Goal: Task Accomplishment & Management: Contribute content

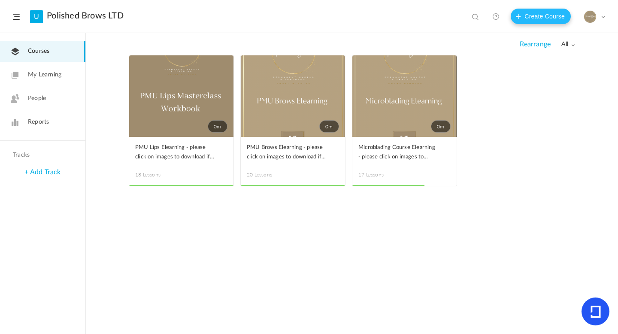
click at [521, 21] on button "Create Course" at bounding box center [541, 16] width 60 height 15
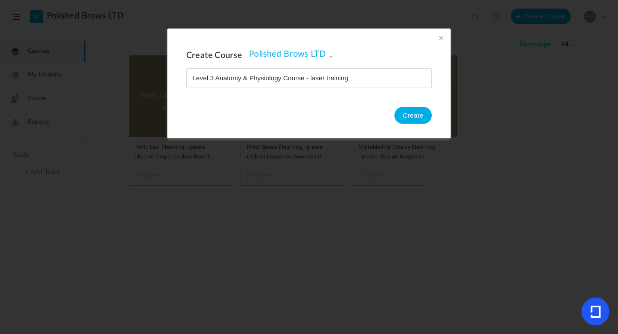
type input "Level 3 Anatomy & Physiology Course - laser training"
click at [402, 110] on button "Create" at bounding box center [413, 115] width 37 height 17
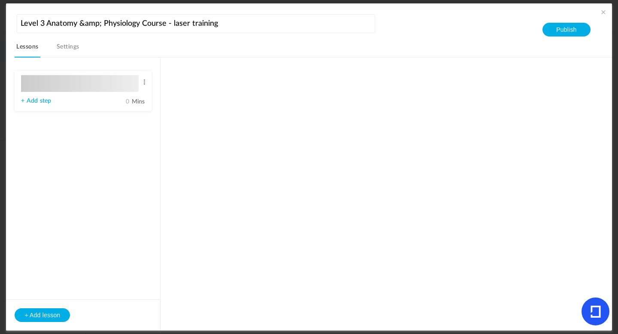
type input "Lesson 1"
type input "0"
type input "Step 1"
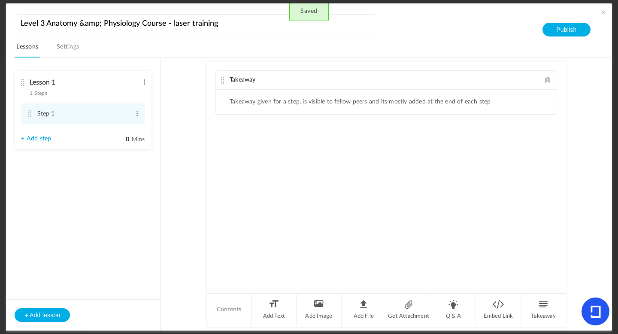
click at [66, 47] on link "Settings" at bounding box center [68, 49] width 26 height 16
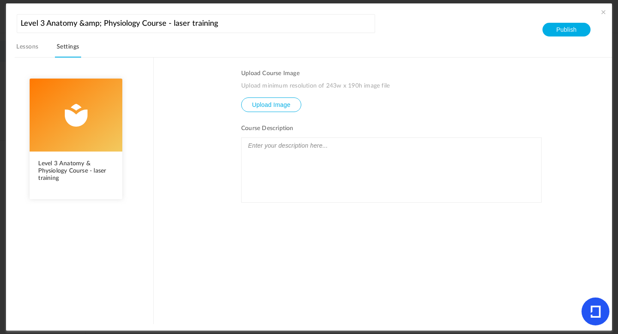
click at [266, 104] on input "file" at bounding box center [271, 111] width 59 height 26
type input "C:\fakepath\Laser tattoo removal manual .png.PNG"
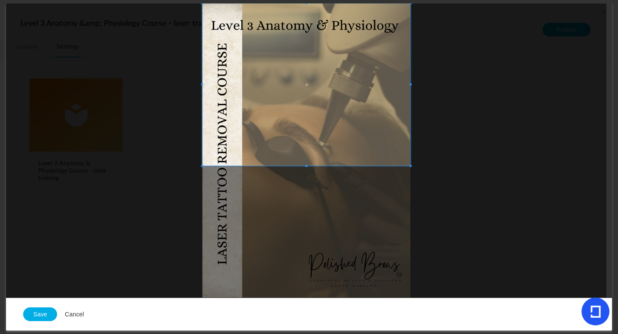
click at [319, 89] on span at bounding box center [307, 84] width 208 height 163
click at [42, 314] on button "Save" at bounding box center [40, 315] width 34 height 14
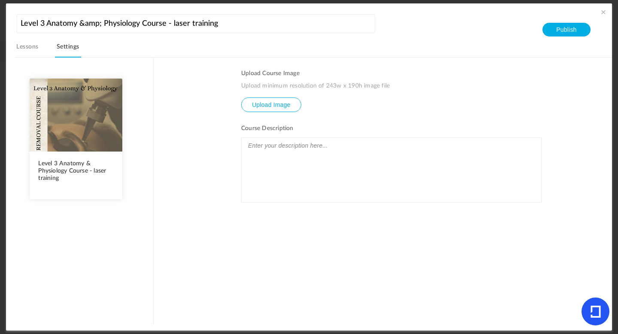
click at [279, 172] on div at bounding box center [392, 170] width 300 height 64
click at [559, 31] on button "Publish" at bounding box center [567, 30] width 48 height 14
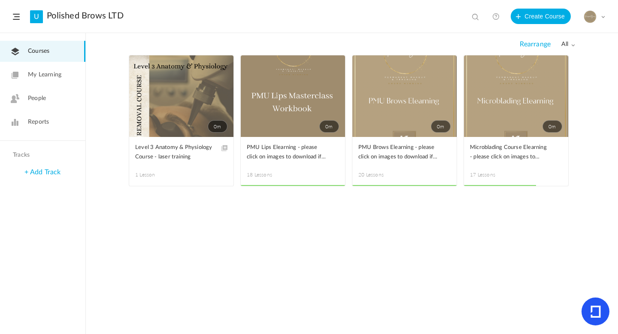
click at [0, 0] on span at bounding box center [0, 0] width 0 height 0
click at [0, 0] on link "Edit" at bounding box center [0, 0] width 0 height 0
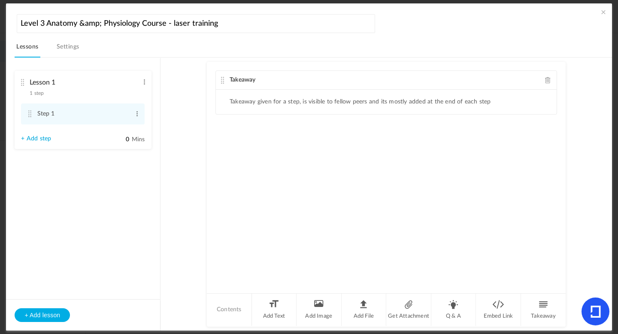
click at [24, 81] on cite at bounding box center [22, 82] width 6 height 7
click at [22, 81] on cite at bounding box center [22, 82] width 6 height 7
click at [24, 83] on cite at bounding box center [22, 82] width 6 height 7
click at [547, 82] on span at bounding box center [548, 80] width 6 height 6
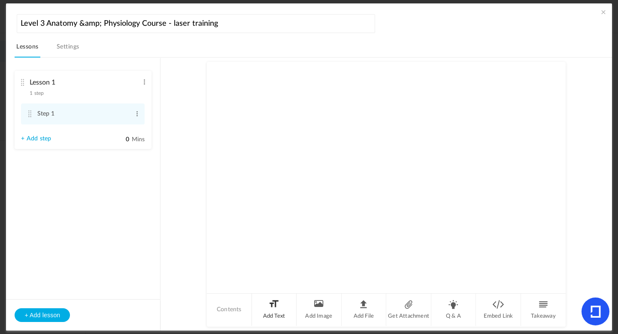
click at [277, 315] on li "Add Text" at bounding box center [274, 310] width 45 height 32
click at [250, 111] on div at bounding box center [386, 122] width 341 height 64
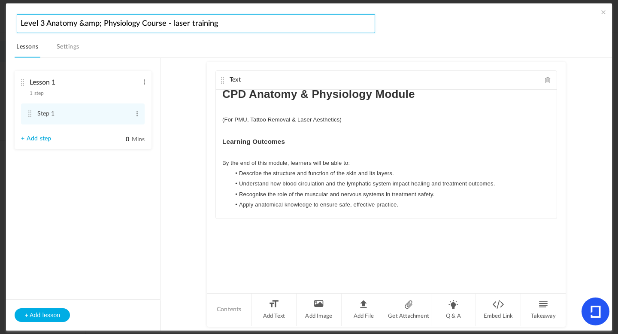
scroll to position [4, 0]
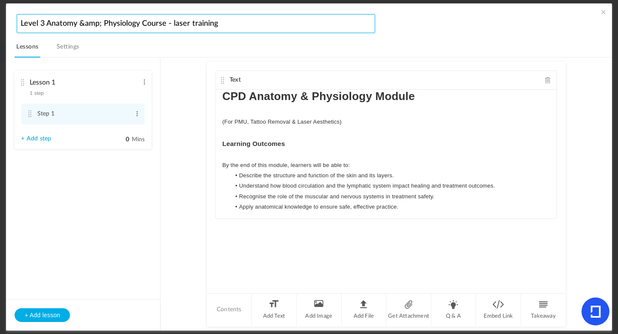
click at [223, 22] on input "Level 3 Anatomy &amp; Physiology Course - laser training" at bounding box center [196, 23] width 359 height 19
click at [21, 26] on input "Level 3 Anatomy &amp; Physiology Modules" at bounding box center [196, 23] width 359 height 19
type input "CPD Level 3 Anatomy &amp; Physiology Modules"
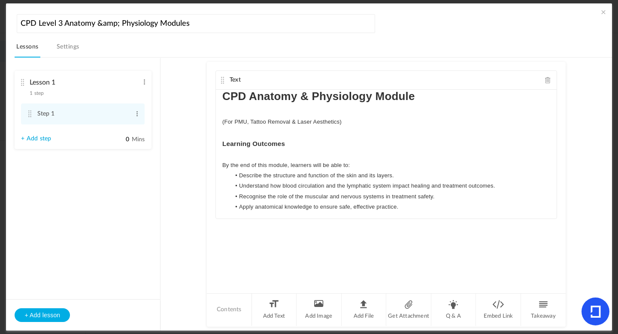
click at [24, 82] on cite at bounding box center [22, 82] width 6 height 7
click at [145, 80] on span at bounding box center [144, 82] width 6 height 9
click at [133, 94] on link "Edit" at bounding box center [131, 96] width 34 height 10
click at [92, 80] on input "Lesson 1" at bounding box center [84, 83] width 109 height 18
type input "L"
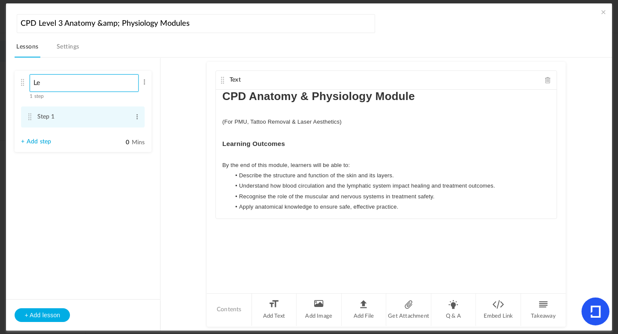
type input "L"
click at [137, 116] on span at bounding box center [137, 117] width 6 height 9
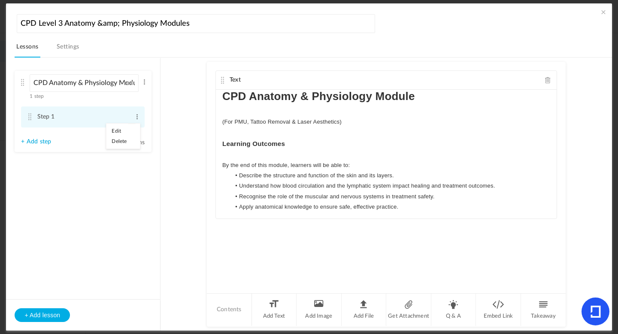
type input "CPD Anatomy &amp; Physiology Module"
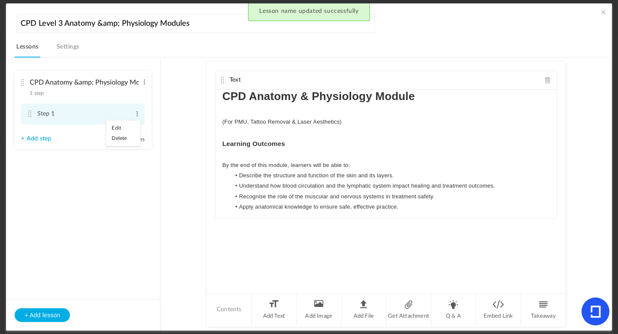
click at [123, 140] on link "Delete" at bounding box center [124, 138] width 34 height 10
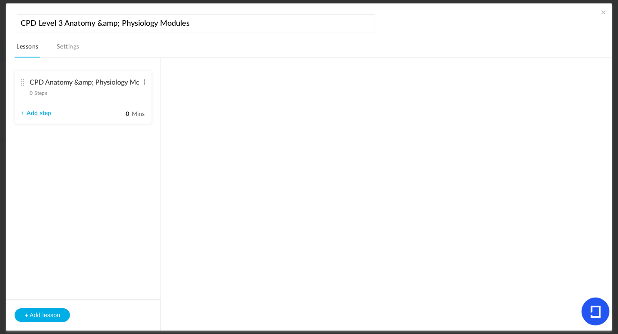
click at [22, 83] on cite at bounding box center [22, 82] width 6 height 7
click at [24, 83] on cite at bounding box center [22, 82] width 6 height 7
click at [39, 114] on link "+ Add step" at bounding box center [36, 113] width 30 height 7
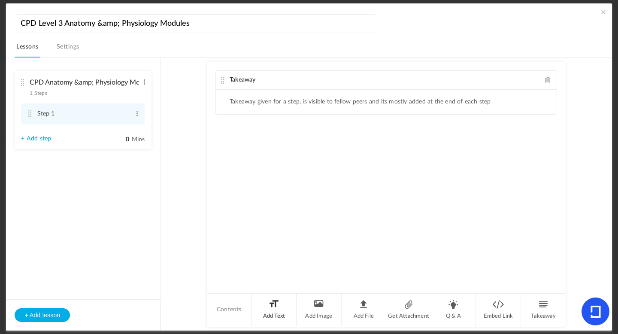
click at [278, 309] on li "Add Text" at bounding box center [274, 310] width 45 height 32
click at [256, 168] on div at bounding box center [386, 181] width 341 height 64
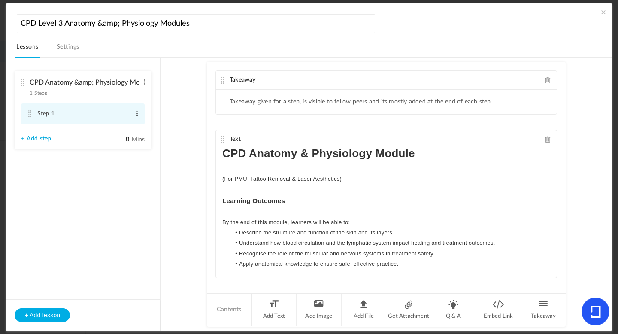
click at [137, 117] on span at bounding box center [137, 114] width 6 height 9
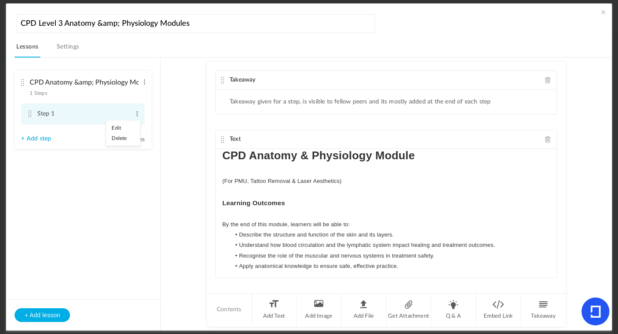
click at [121, 123] on link "Edit" at bounding box center [124, 128] width 34 height 10
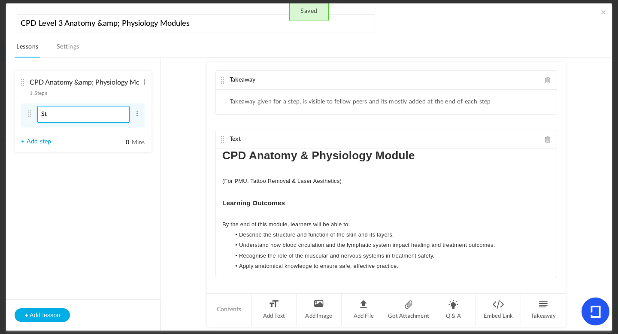
type input "S"
type input "Learning Outcomes"
click at [337, 181] on p "(For PMU, Tattoo Removal & Laser Aesthetics)" at bounding box center [386, 181] width 328 height 10
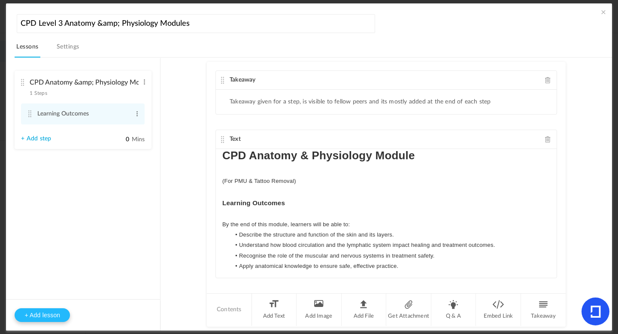
click at [49, 316] on button "+ Add lesson" at bounding box center [42, 315] width 55 height 14
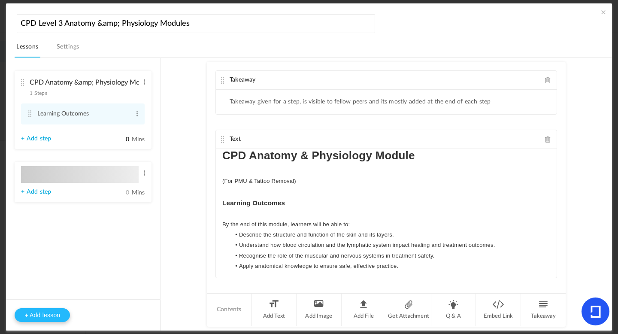
type input "Lesson 2"
type input "0"
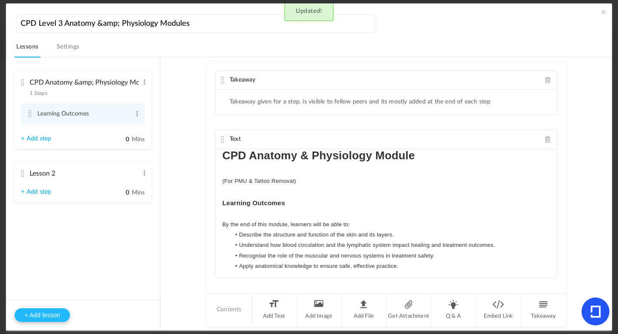
type input "Step 1"
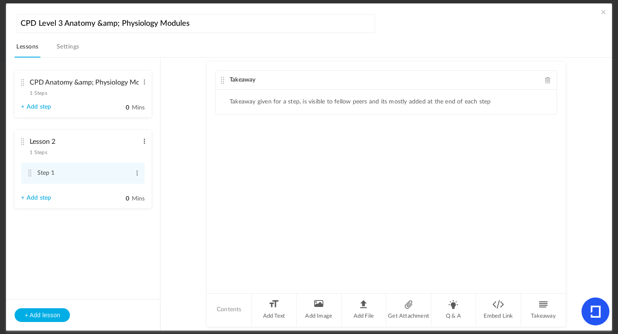
click at [144, 138] on span at bounding box center [144, 141] width 6 height 9
click at [125, 155] on link "Edit" at bounding box center [131, 155] width 34 height 10
type input "L"
type input "The Skin"
click at [547, 80] on span at bounding box center [548, 80] width 6 height 6
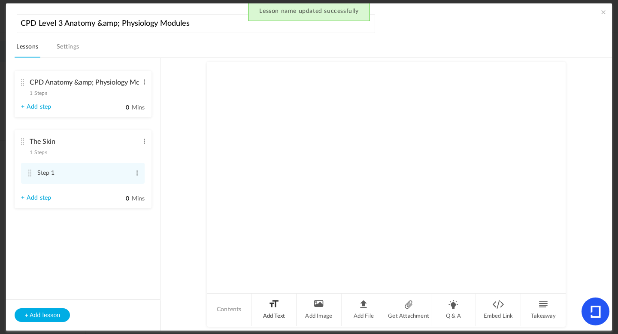
click at [276, 310] on li "Add Text" at bounding box center [274, 310] width 45 height 32
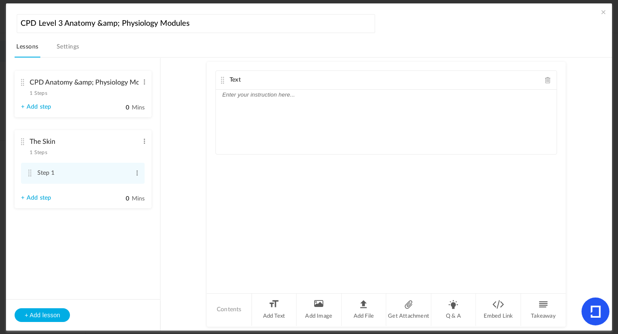
click at [243, 102] on div at bounding box center [386, 122] width 341 height 64
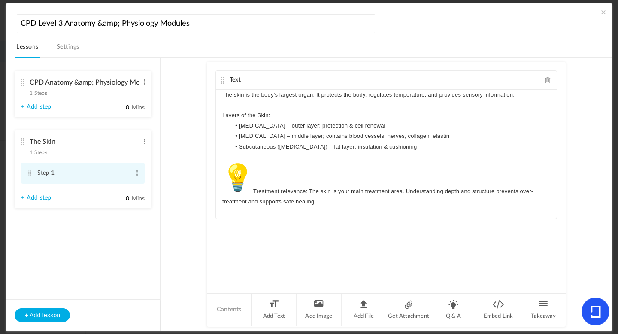
click at [140, 175] on span at bounding box center [137, 173] width 6 height 9
click at [126, 191] on link "Edit" at bounding box center [124, 187] width 34 height 10
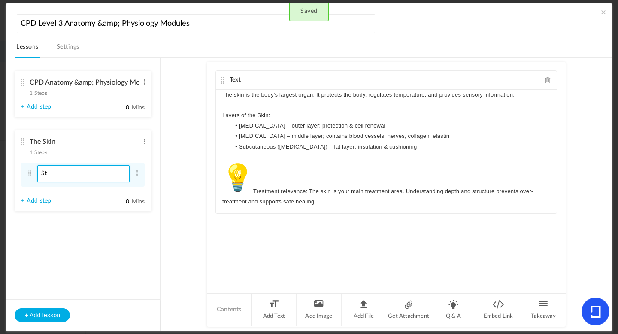
type input "S"
type input "Q&A"
click at [149, 230] on ul "CPD Anatomy &amp; Physiology Module 1 Steps Edit Delete Learning Outcomes Edit …" at bounding box center [83, 147] width 154 height 179
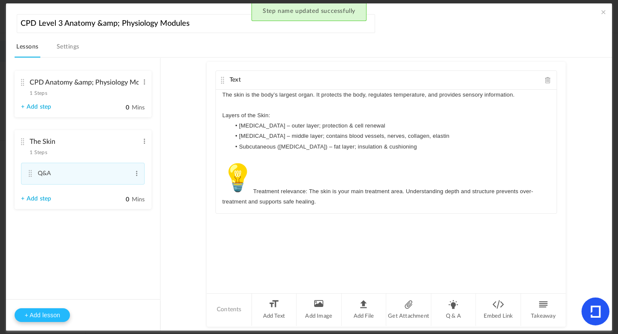
click at [39, 315] on button "+ Add lesson" at bounding box center [42, 315] width 55 height 14
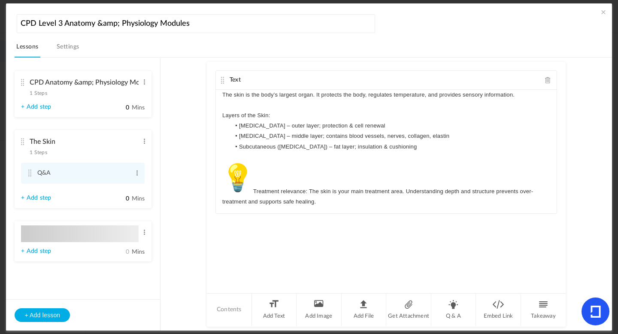
type input "Lesson 3"
type input "0"
type input "Step 1"
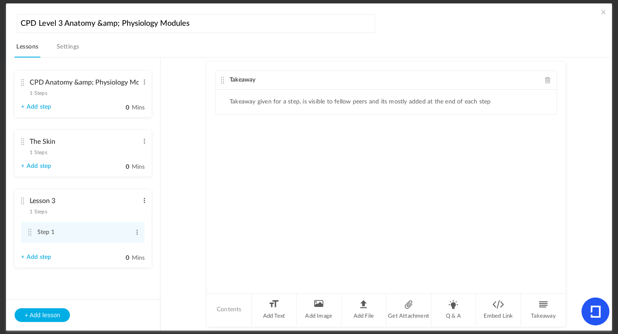
click at [145, 201] on span at bounding box center [144, 200] width 6 height 9
click at [128, 216] on link "Edit" at bounding box center [131, 215] width 34 height 10
type input "L"
type input "Circulatory System"
click at [545, 81] on span at bounding box center [548, 80] width 6 height 6
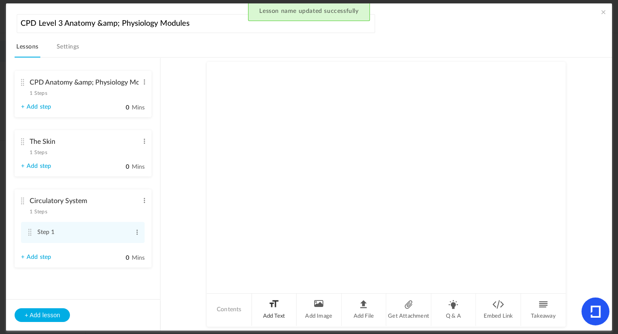
click at [277, 311] on li "Add Text" at bounding box center [274, 310] width 45 height 32
click at [233, 107] on div at bounding box center [386, 122] width 341 height 64
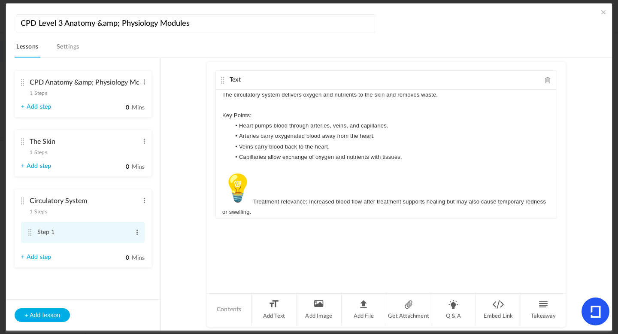
click at [137, 235] on span at bounding box center [137, 232] width 6 height 9
click at [114, 246] on link "Edit" at bounding box center [124, 246] width 34 height 10
type input "S"
type input "Q&A"
click at [194, 120] on au-course-substep "Text The circulatory system delivers oxygen and nutrients to the skin and remov…" at bounding box center [386, 195] width 431 height 274
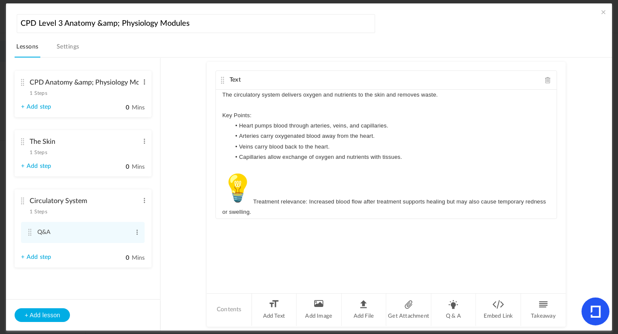
click at [146, 81] on span at bounding box center [144, 82] width 6 height 9
click at [125, 99] on link "Edit" at bounding box center [131, 96] width 34 height 10
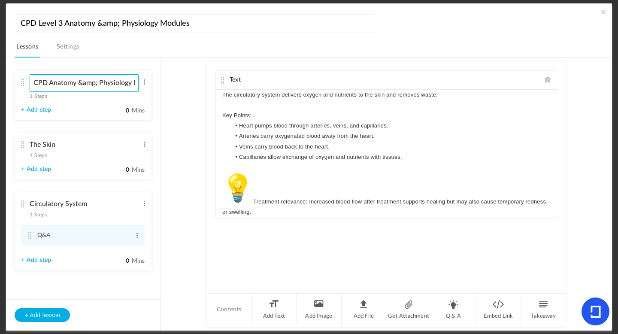
click at [96, 85] on input "CPD Anatomy &amp; Physiology Module" at bounding box center [84, 83] width 109 height 18
click at [99, 86] on input "CPD Anatomy &amp; Physiology Module" at bounding box center [84, 83] width 109 height 18
type input "CPD Anatomy &amp; Physiology Module"
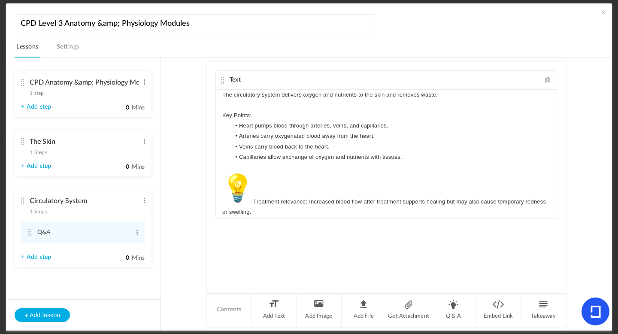
click at [23, 82] on cite at bounding box center [22, 82] width 6 height 7
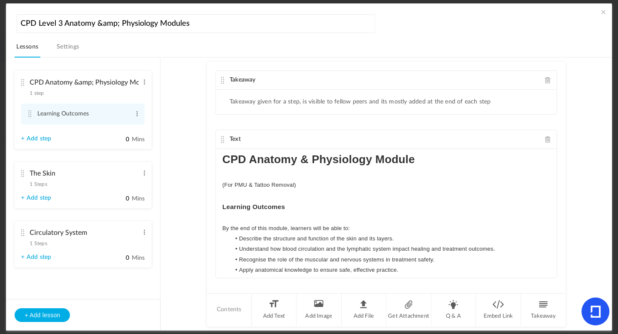
click at [43, 184] on span "1 Steps" at bounding box center [38, 184] width 17 height 5
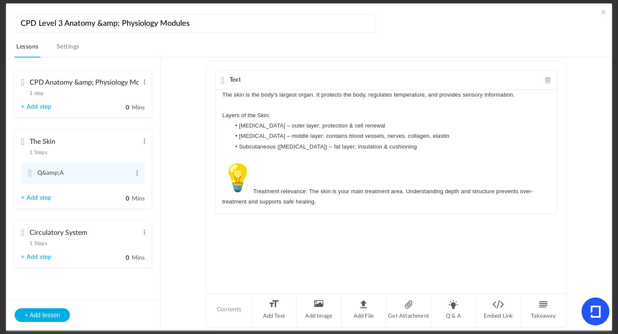
click at [41, 242] on span "1 Steps" at bounding box center [38, 243] width 17 height 5
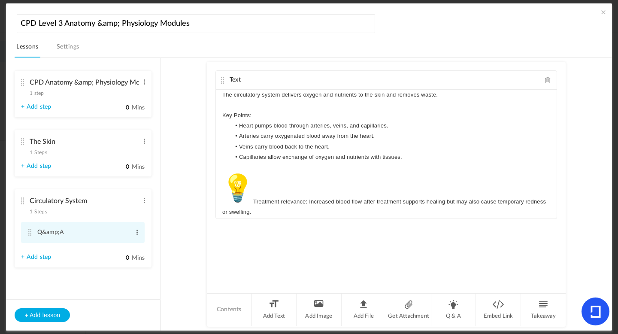
click at [137, 235] on span at bounding box center [137, 232] width 6 height 9
click at [114, 252] on link "Edit" at bounding box center [124, 246] width 34 height 10
click at [63, 236] on input "Q&amp;A" at bounding box center [83, 233] width 92 height 17
type input "Q&A"
click at [51, 317] on button "+ Add lesson" at bounding box center [42, 315] width 55 height 14
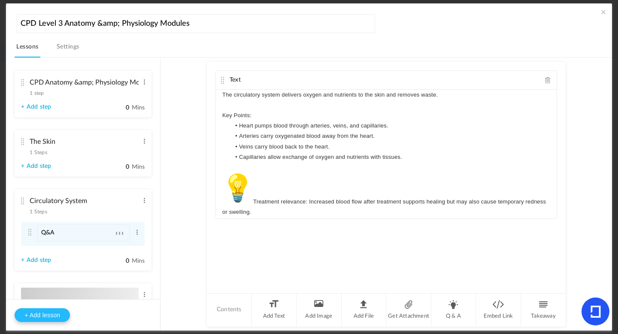
type input "Lesson 4"
type input "0"
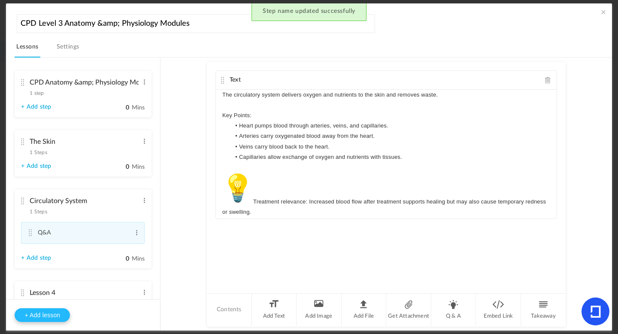
type input "Step 1"
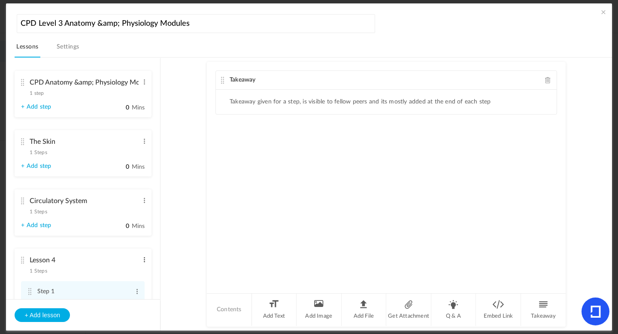
click at [141, 262] on span at bounding box center [144, 260] width 6 height 9
click at [115, 283] on link "Delete" at bounding box center [131, 284] width 34 height 10
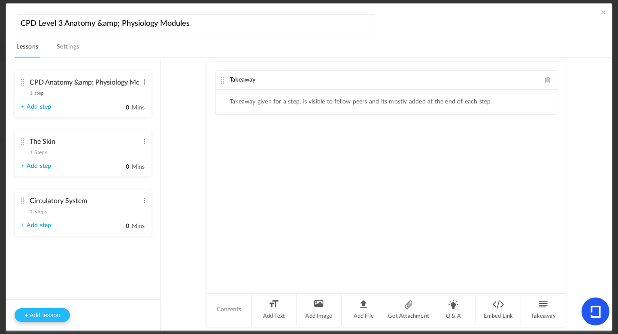
click at [37, 314] on button "+ Add lesson" at bounding box center [42, 315] width 55 height 14
type input "Lesson 4"
type input "0"
click at [142, 263] on span at bounding box center [144, 260] width 6 height 9
type input "Step 1"
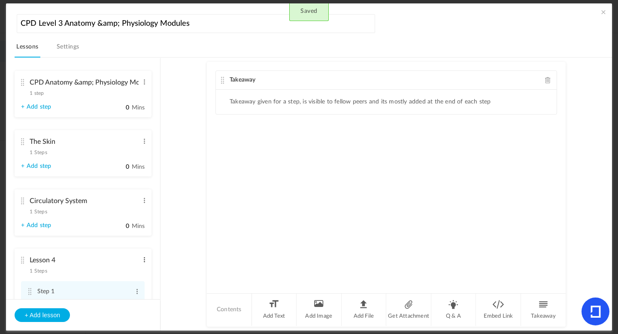
click at [141, 260] on span at bounding box center [144, 260] width 6 height 9
click at [131, 270] on link "Edit" at bounding box center [131, 274] width 34 height 10
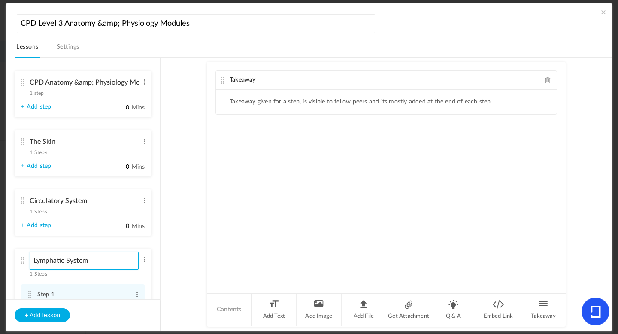
type input "Lymphatic System"
click at [22, 259] on cite at bounding box center [22, 260] width 6 height 7
click at [20, 259] on cite at bounding box center [22, 260] width 6 height 7
click at [548, 80] on span at bounding box center [548, 80] width 6 height 6
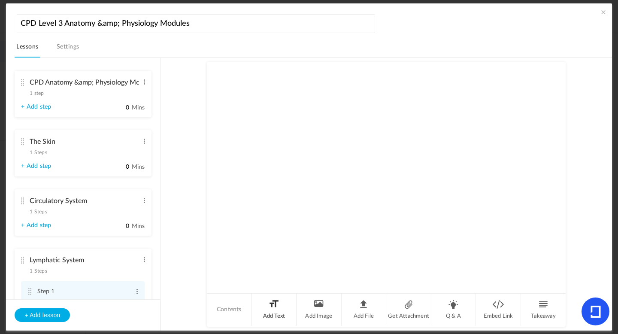
click at [284, 305] on li "Add Text" at bounding box center [274, 310] width 45 height 32
click at [247, 117] on div at bounding box center [386, 122] width 341 height 64
click at [22, 262] on cite at bounding box center [22, 260] width 6 height 7
click at [269, 109] on div at bounding box center [386, 122] width 341 height 64
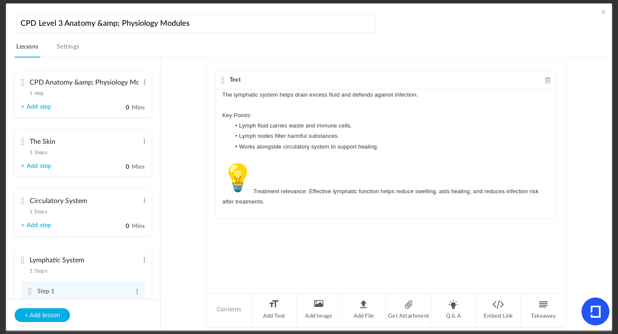
click at [244, 255] on div "Text The lymphatic system helps drain excess fluid and defends against infectio…" at bounding box center [386, 177] width 359 height 231
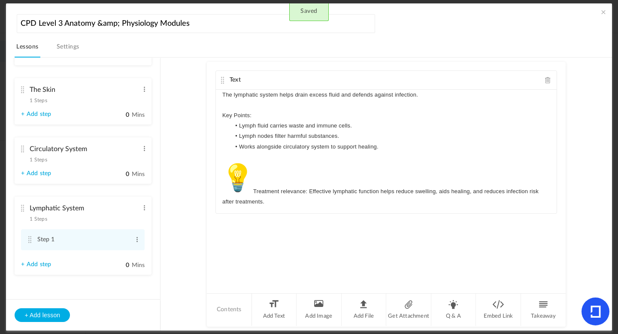
scroll to position [53, 0]
click at [137, 241] on span at bounding box center [137, 238] width 6 height 9
click at [123, 250] on link "Edit" at bounding box center [124, 252] width 34 height 10
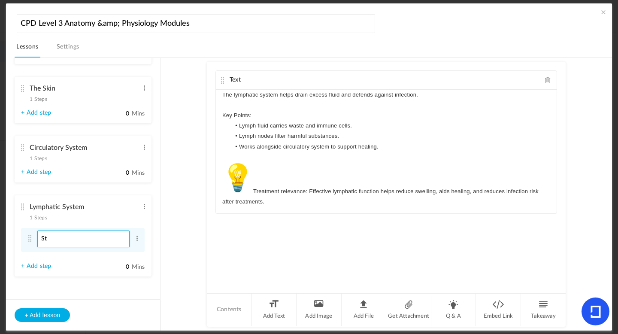
type input "S"
type input "Q&A"
click at [44, 317] on button "+ Add lesson" at bounding box center [42, 315] width 55 height 14
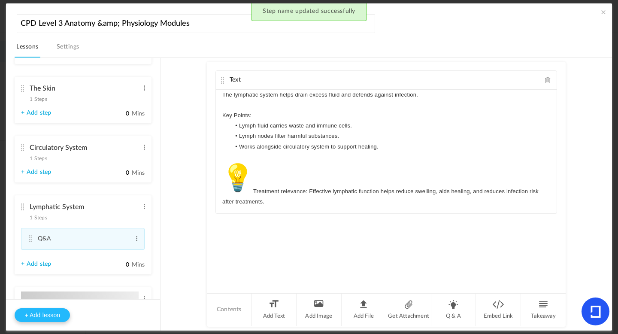
type input "Lesson 5"
type input "0"
type input "Step 1"
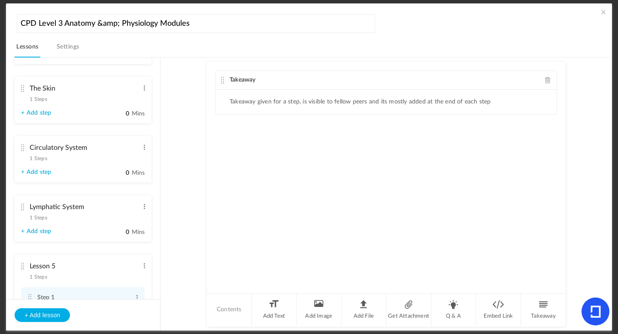
click at [23, 266] on cite at bounding box center [22, 266] width 6 height 7
click at [24, 268] on cite at bounding box center [22, 266] width 6 height 7
click at [24, 267] on cite at bounding box center [22, 266] width 6 height 7
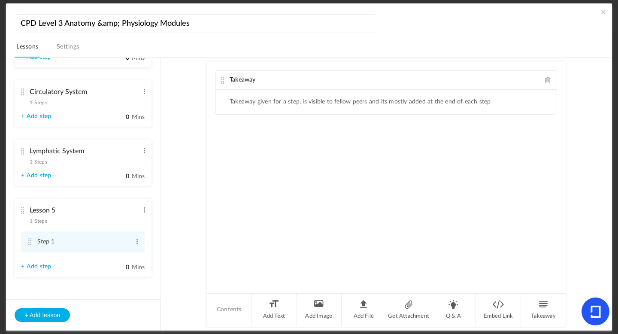
scroll to position [111, 0]
click at [21, 210] on cite at bounding box center [22, 208] width 6 height 7
click at [143, 209] on span at bounding box center [144, 208] width 6 height 9
click at [133, 222] on link "Edit" at bounding box center [131, 222] width 34 height 10
type input "L"
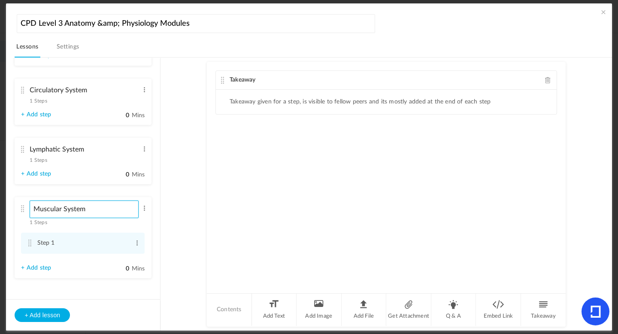
type input "Muscular System"
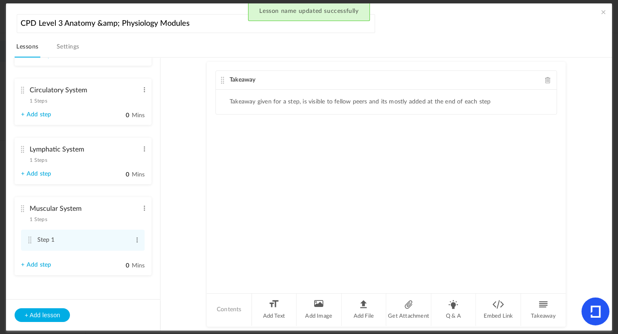
click at [548, 81] on span at bounding box center [548, 80] width 6 height 6
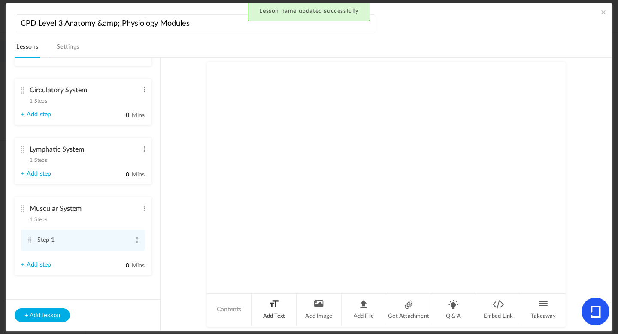
click at [278, 308] on li "Add Text" at bounding box center [274, 310] width 45 height 32
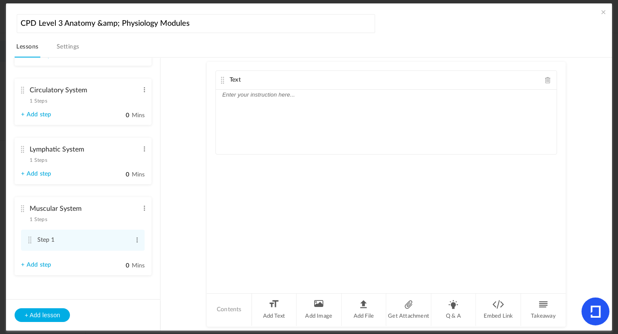
click at [242, 105] on div at bounding box center [386, 122] width 341 height 64
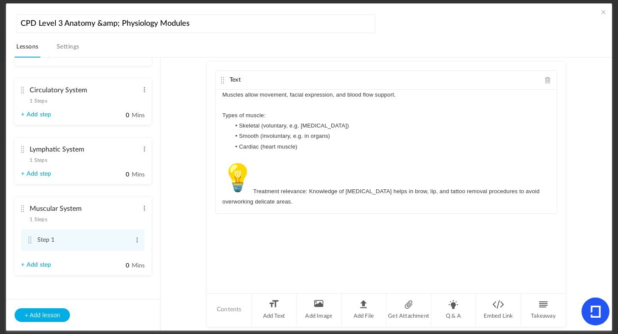
scroll to position [0, 0]
click at [134, 248] on li "Step 1 Edit Delete" at bounding box center [83, 240] width 124 height 21
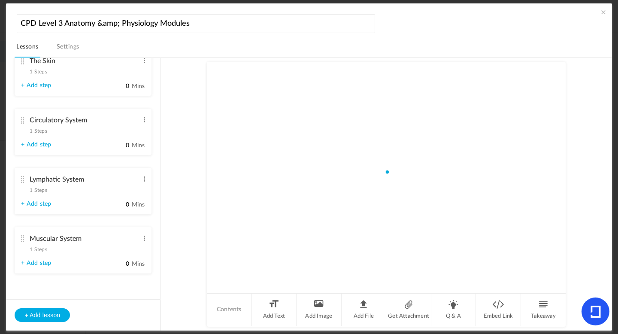
scroll to position [82, 0]
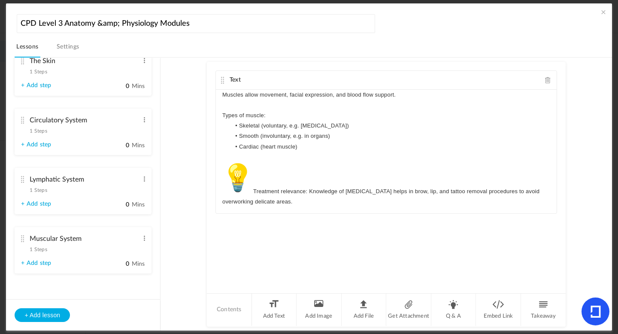
click at [43, 250] on span "1 Steps" at bounding box center [38, 249] width 17 height 5
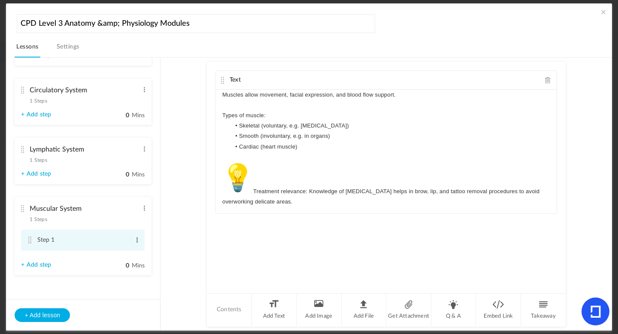
click at [137, 243] on span at bounding box center [137, 240] width 6 height 9
click at [115, 255] on link "Edit" at bounding box center [124, 254] width 34 height 10
type input "S"
type input "Q&A"
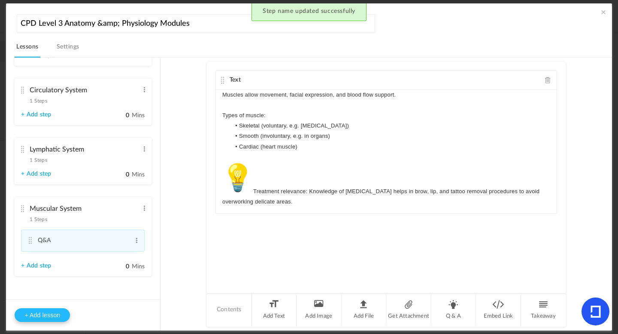
click at [52, 313] on button "+ Add lesson" at bounding box center [42, 315] width 55 height 14
type input "Lesson 6"
type input "0"
type input "Step 1"
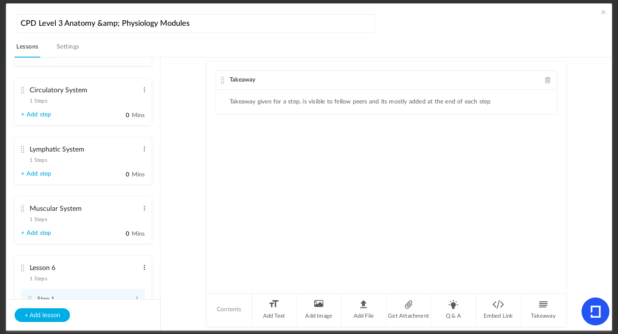
click at [142, 267] on span at bounding box center [144, 267] width 6 height 9
click at [122, 281] on link "Edit" at bounding box center [131, 282] width 34 height 10
type input "L"
type input "Nervous System"
click at [544, 83] on div "Takeaway" at bounding box center [386, 80] width 341 height 19
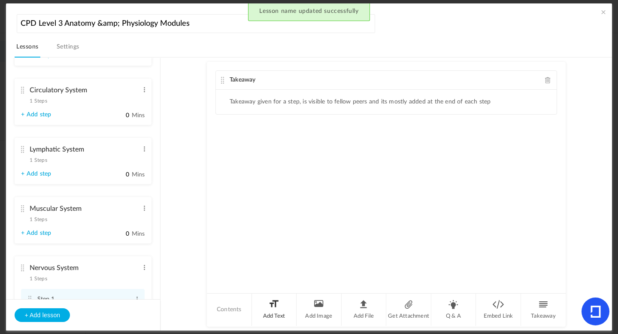
click at [279, 313] on li "Add Text" at bounding box center [274, 310] width 45 height 32
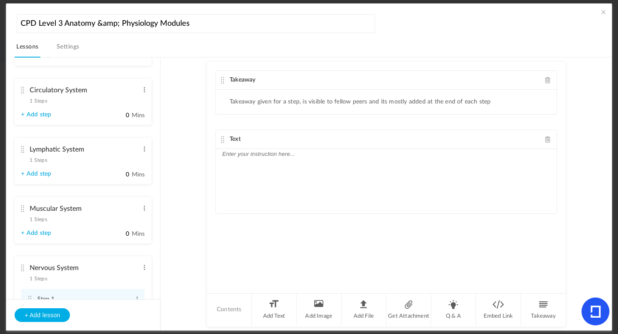
click at [549, 79] on span at bounding box center [548, 80] width 6 height 6
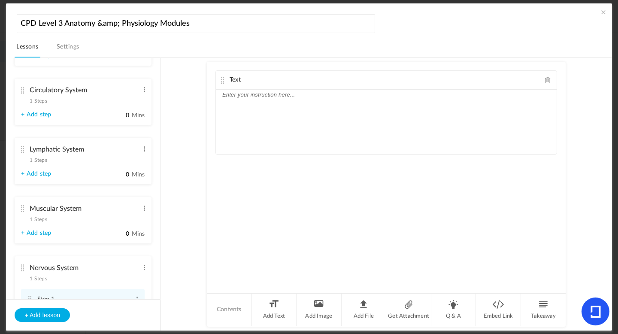
click at [290, 119] on div at bounding box center [386, 122] width 341 height 64
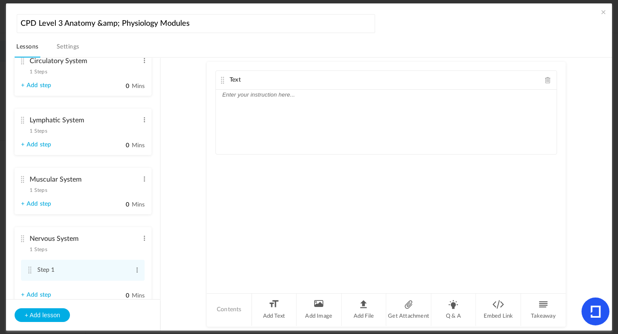
scroll to position [154, 0]
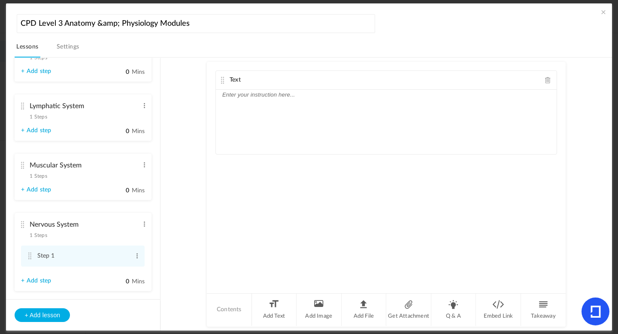
click at [24, 225] on cite at bounding box center [22, 224] width 6 height 7
click at [246, 104] on div at bounding box center [386, 122] width 341 height 64
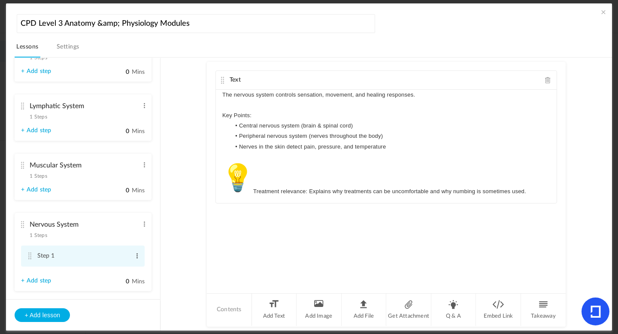
click at [135, 258] on span at bounding box center [137, 256] width 6 height 9
click at [114, 270] on link "Edit" at bounding box center [124, 270] width 34 height 10
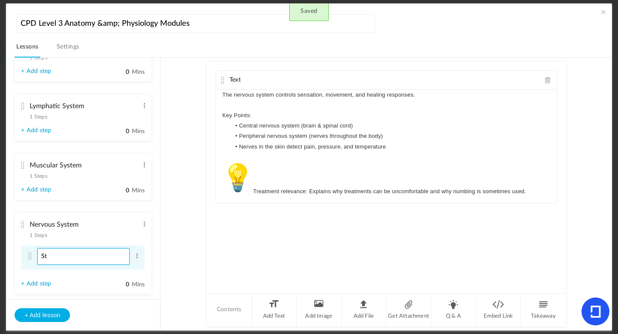
type input "S"
type input "Q&A"
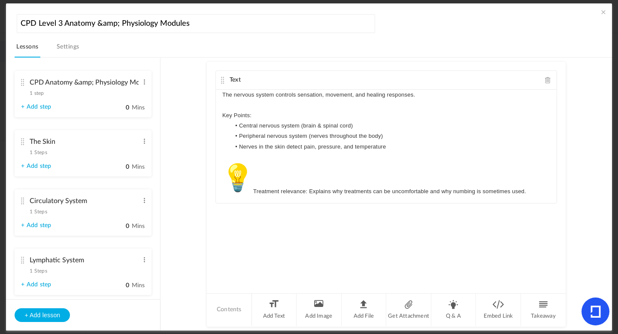
click at [40, 91] on span "1 step" at bounding box center [37, 93] width 14 height 5
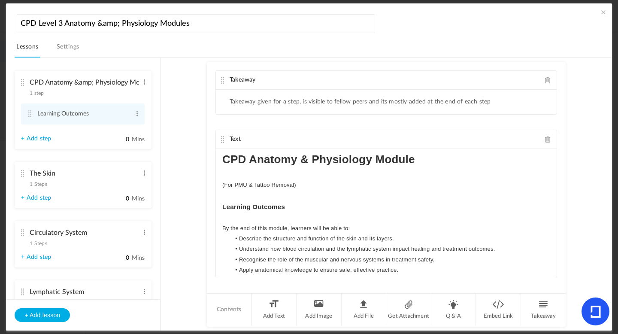
click at [545, 79] on span at bounding box center [548, 80] width 6 height 6
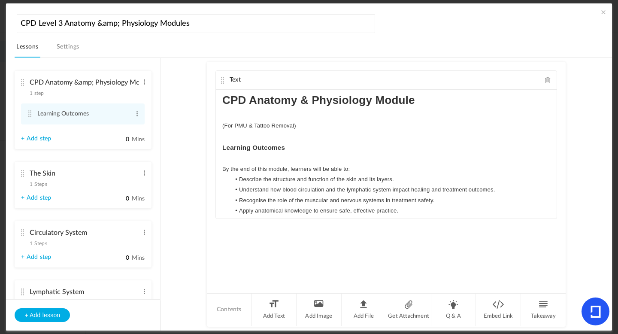
click at [221, 81] on cite at bounding box center [223, 80] width 6 height 7
click at [43, 184] on span "1 Steps" at bounding box center [38, 184] width 17 height 5
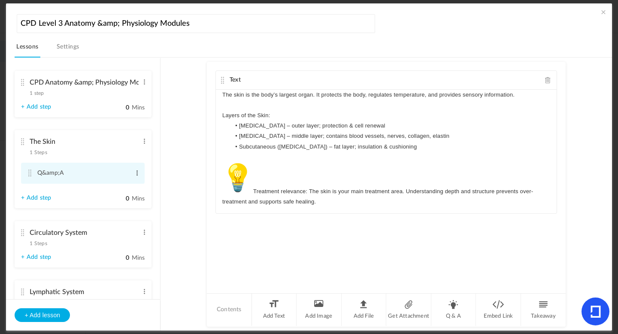
click at [137, 176] on span at bounding box center [137, 173] width 6 height 9
click at [125, 189] on link "Edit" at bounding box center [124, 187] width 34 height 10
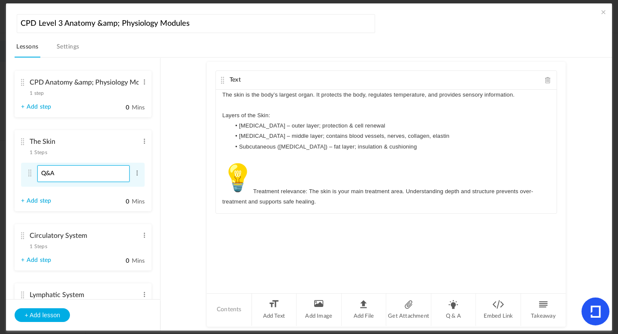
type input "Q&A"
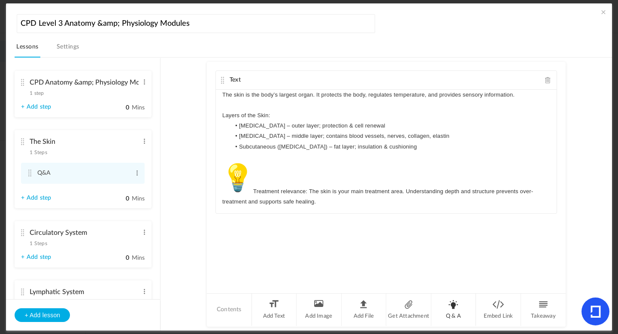
click at [452, 317] on li "Q & A" at bounding box center [454, 310] width 45 height 32
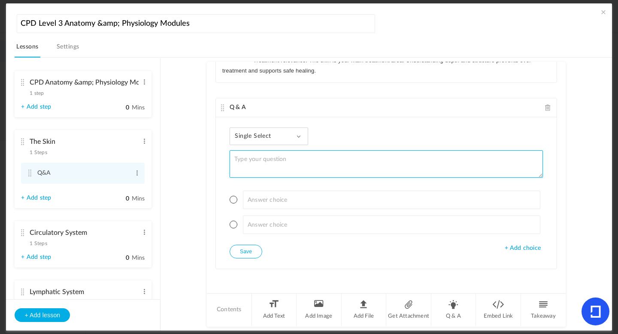
type textarea "W"
type textarea "Name the three main layers of the skin?"
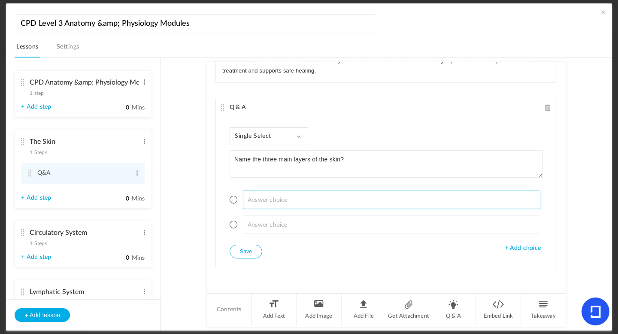
click at [250, 201] on input at bounding box center [392, 200] width 298 height 18
type input "[MEDICAL_DATA]"
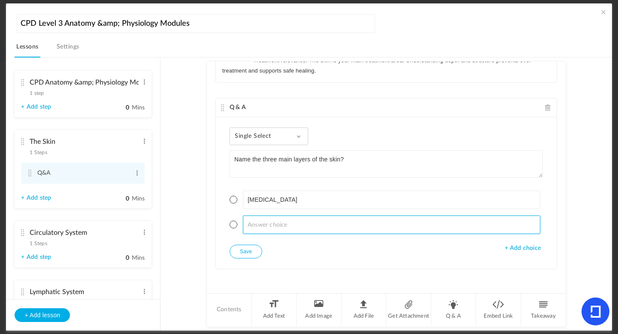
click at [258, 224] on input at bounding box center [392, 225] width 298 height 18
type input "Subcutaneous"
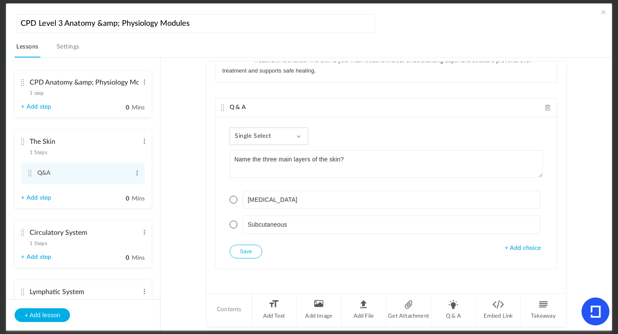
click at [533, 249] on span "+ Add choice" at bounding box center [523, 248] width 36 height 7
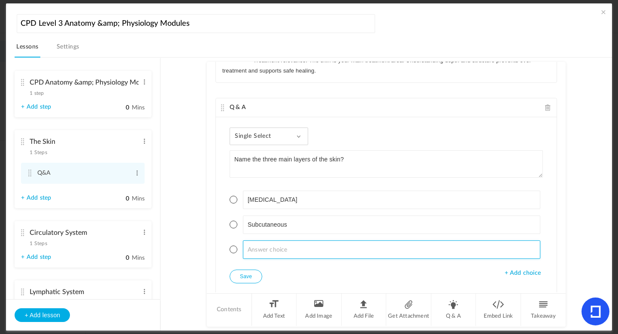
click at [348, 252] on input at bounding box center [392, 250] width 298 height 18
type input "[MEDICAL_DATA]"
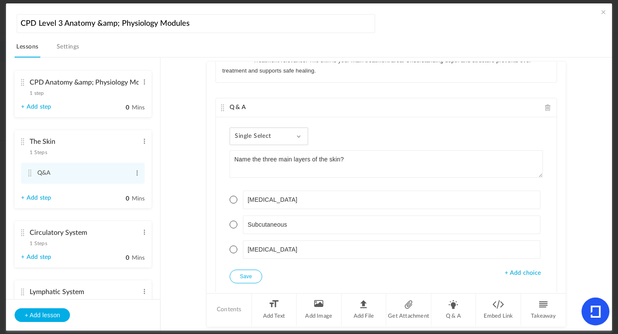
click at [520, 276] on span "+ Add choice" at bounding box center [523, 273] width 36 height 7
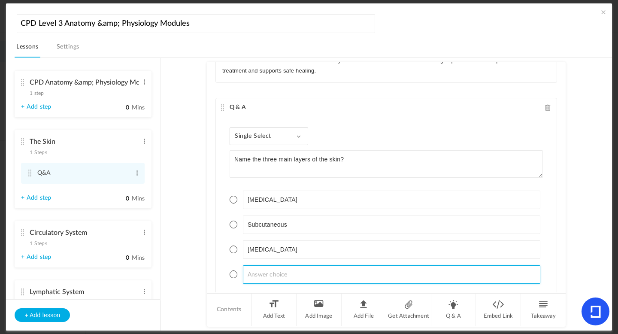
click at [322, 270] on input at bounding box center [392, 274] width 298 height 18
type input "Dermace"
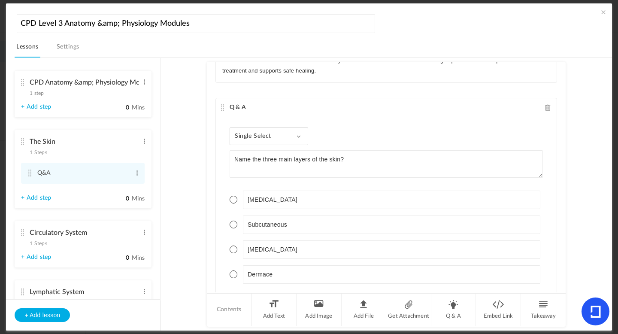
click at [299, 140] on div "Single Select Single Select Multi Select True or False Paragraph Answer" at bounding box center [269, 137] width 79 height 18
click at [274, 173] on link "Multi Select" at bounding box center [275, 176] width 81 height 16
click at [230, 199] on span at bounding box center [234, 200] width 8 height 8
click at [232, 222] on span at bounding box center [234, 225] width 8 height 8
click at [235, 250] on span at bounding box center [234, 250] width 8 height 8
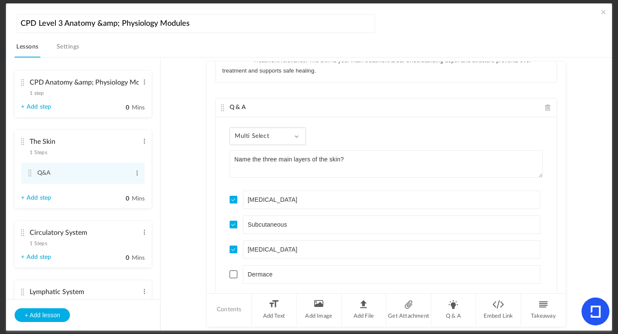
scroll to position [181, 0]
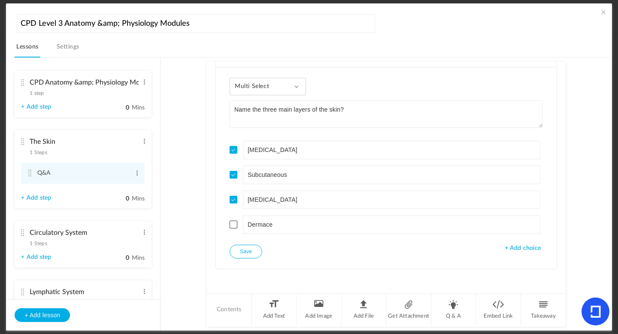
click at [253, 250] on button "Save" at bounding box center [246, 252] width 33 height 14
click at [450, 315] on li "Q & A" at bounding box center [454, 310] width 45 height 32
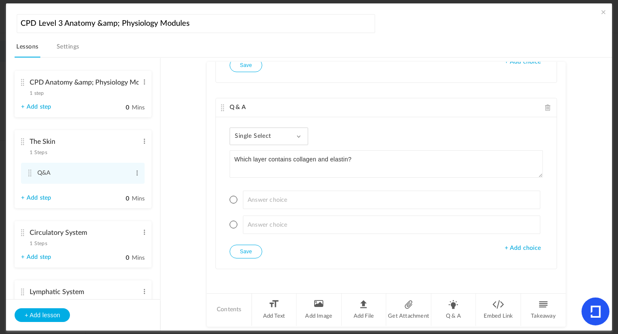
type textarea "Which layer contains collagen and elastin?"
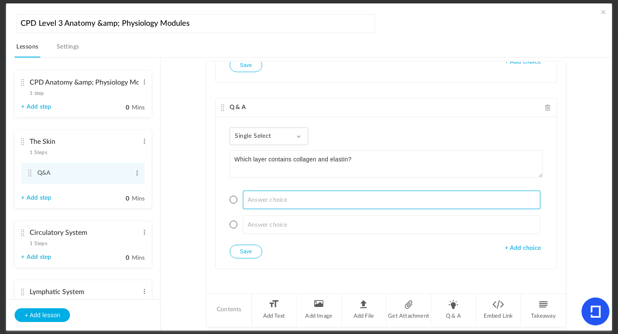
click at [268, 193] on input at bounding box center [392, 200] width 298 height 18
type input "[MEDICAL_DATA]"
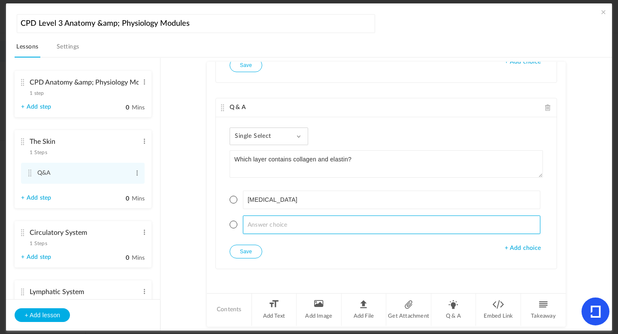
click at [253, 227] on input at bounding box center [392, 225] width 298 height 18
type input "Dermace"
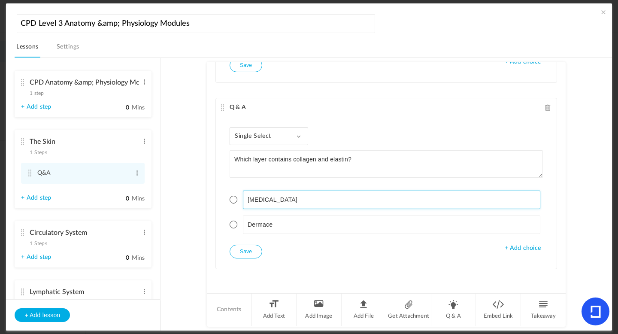
click at [280, 198] on input "[MEDICAL_DATA]" at bounding box center [392, 200] width 298 height 18
type input "E"
type input "[MEDICAL_DATA]"
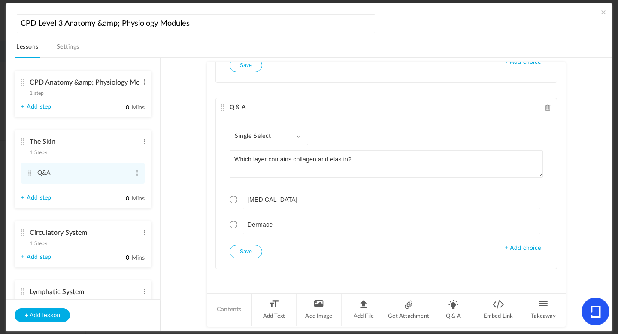
click at [231, 205] on li "[MEDICAL_DATA]" at bounding box center [387, 200] width 314 height 18
click at [232, 202] on span at bounding box center [234, 200] width 8 height 8
click at [244, 249] on button "Save" at bounding box center [246, 252] width 33 height 14
click at [43, 245] on span "1 Steps" at bounding box center [38, 243] width 17 height 5
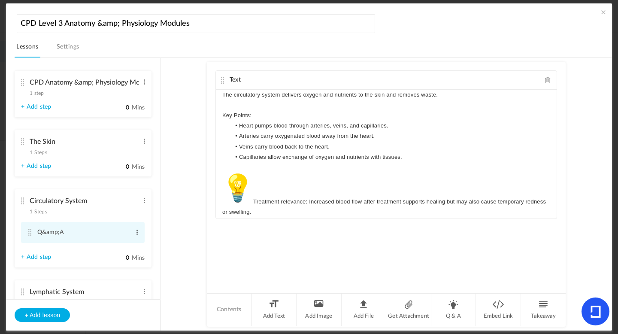
click at [135, 234] on span at bounding box center [137, 232] width 6 height 9
click at [116, 246] on link "Edit" at bounding box center [124, 246] width 34 height 10
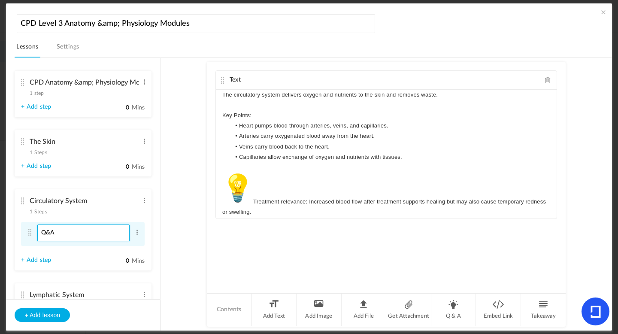
type input "Q&A"
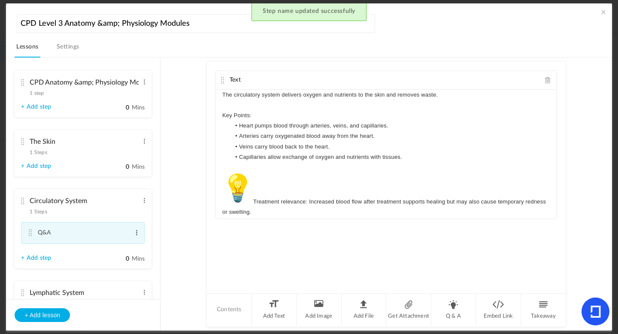
click at [136, 237] on span at bounding box center [137, 232] width 6 height 9
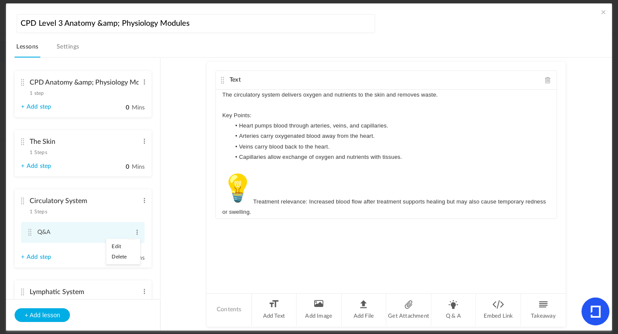
click at [30, 232] on cite at bounding box center [30, 232] width 6 height 7
click at [451, 309] on li "Q & A" at bounding box center [454, 310] width 45 height 32
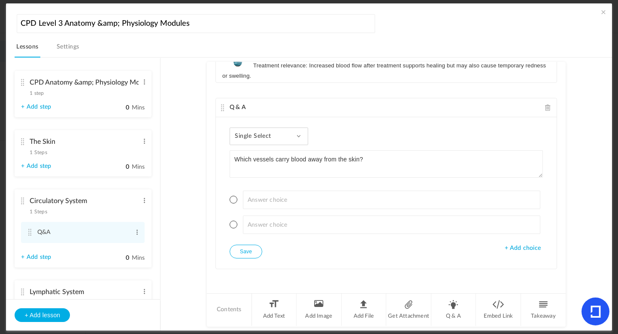
type textarea "Which vessels carry blood away from the skin?"
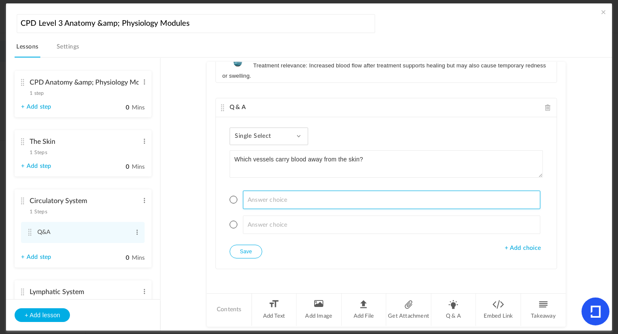
click at [257, 199] on input at bounding box center [392, 200] width 298 height 18
type input "Vein"
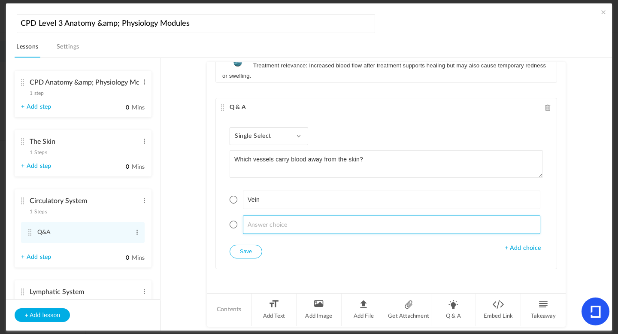
click at [264, 228] on input at bounding box center [392, 225] width 298 height 18
type input "Capillaries"
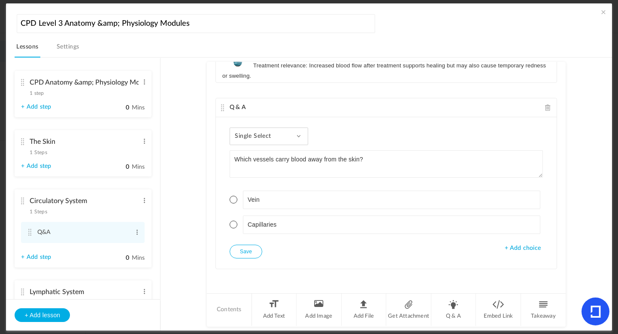
click at [517, 251] on span "+ Add choice" at bounding box center [523, 248] width 36 height 7
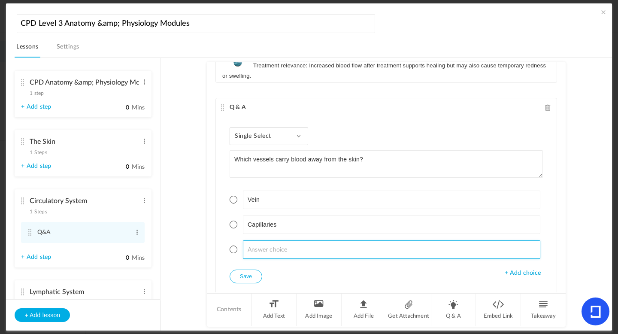
click at [267, 247] on input at bounding box center [392, 250] width 298 height 18
type input "Arteries"
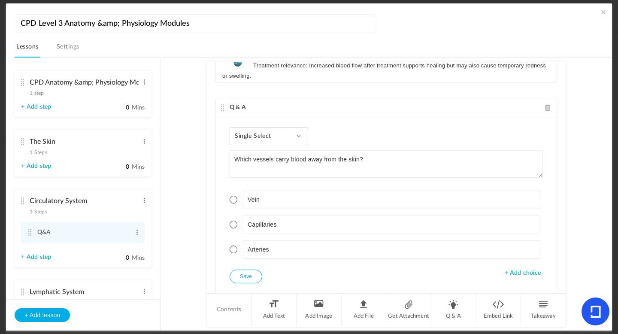
click at [233, 250] on span at bounding box center [234, 250] width 8 height 8
click at [300, 133] on div "Single Select Single Select Multi Select True or False Paragraph Answer" at bounding box center [269, 137] width 79 height 18
click at [291, 156] on link "Single Select" at bounding box center [275, 160] width 81 height 16
click at [232, 250] on span at bounding box center [234, 250] width 8 height 8
click at [243, 276] on button "Save" at bounding box center [246, 277] width 33 height 14
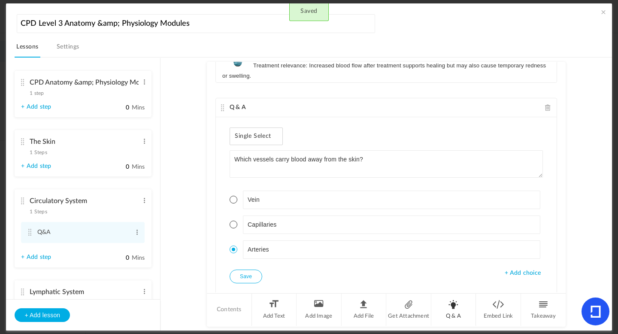
click at [459, 303] on li "Q & A" at bounding box center [454, 310] width 45 height 32
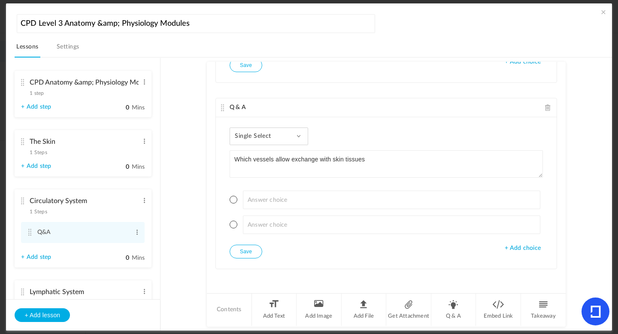
type textarea "Which vessels allow exchange with skin tissues"
click at [260, 213] on ul at bounding box center [387, 212] width 314 height 65
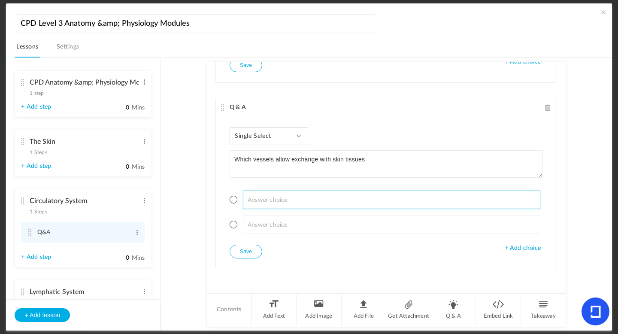
click at [258, 200] on input at bounding box center [392, 200] width 298 height 18
type input "a"
type input "Arteries"
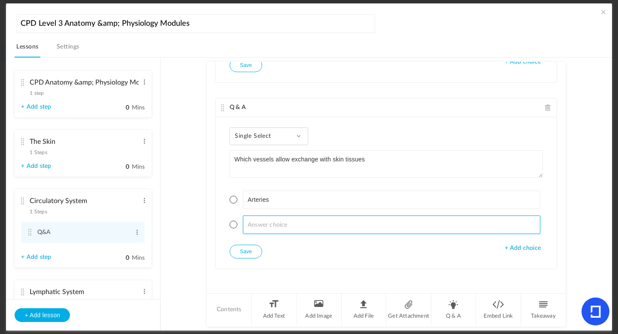
click at [263, 226] on input at bounding box center [392, 225] width 298 height 18
type input "Veins"
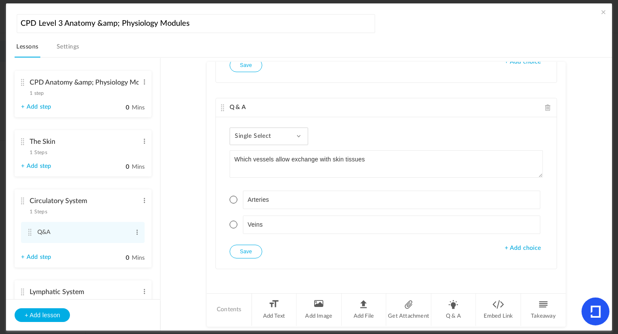
click at [525, 247] on span "+ Add choice" at bounding box center [523, 248] width 36 height 7
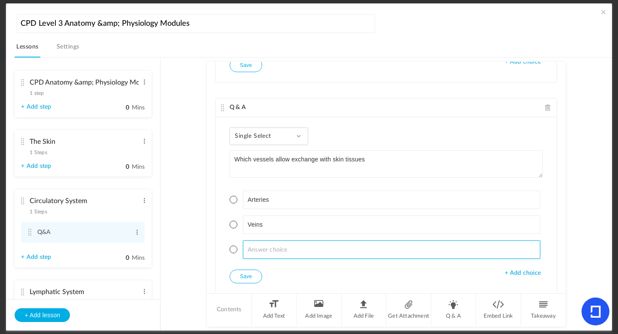
click at [310, 251] on input at bounding box center [392, 250] width 298 height 18
type input "Capillaries"
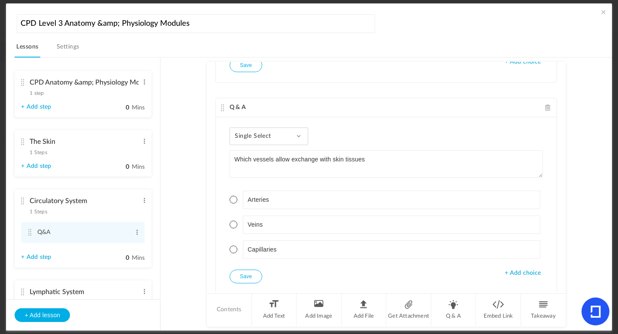
click at [234, 247] on span at bounding box center [234, 250] width 8 height 8
click at [244, 275] on button "Save" at bounding box center [246, 277] width 33 height 14
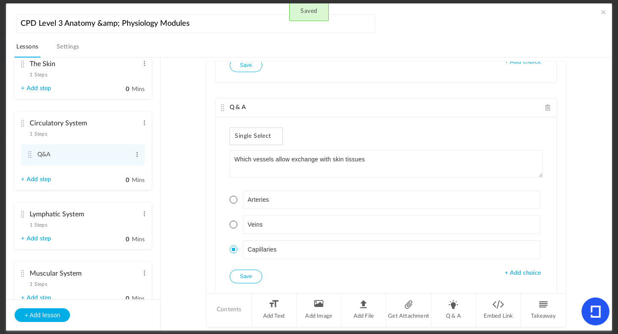
scroll to position [89, 0]
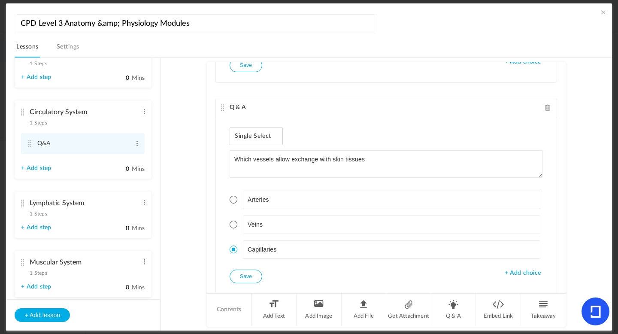
click at [42, 215] on span "1 Steps" at bounding box center [38, 213] width 17 height 5
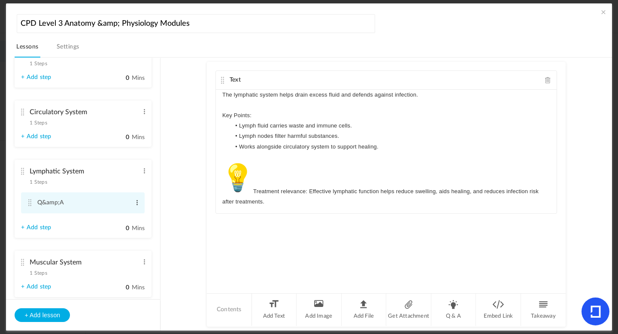
click at [134, 205] on span at bounding box center [137, 202] width 6 height 9
click at [120, 214] on link "Edit" at bounding box center [124, 217] width 34 height 10
type input "Q&A"
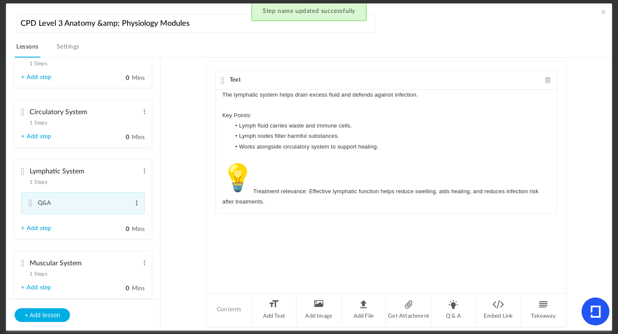
click at [137, 204] on span at bounding box center [137, 203] width 6 height 9
click at [30, 205] on cite at bounding box center [30, 203] width 6 height 7
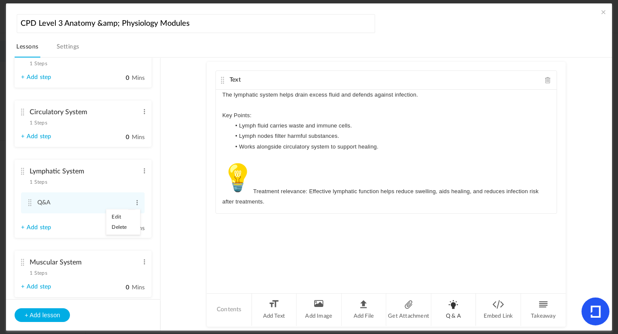
click at [454, 309] on li "Q & A" at bounding box center [454, 310] width 45 height 32
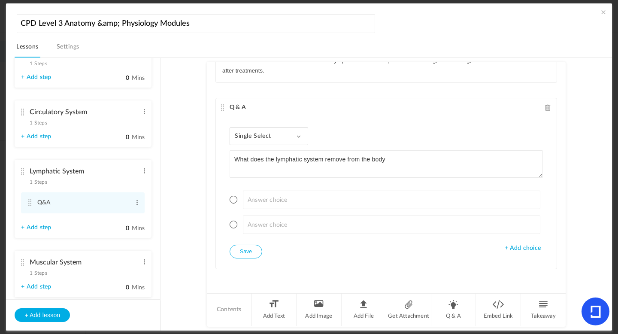
type textarea "What does the lymphatic system remove from the body"
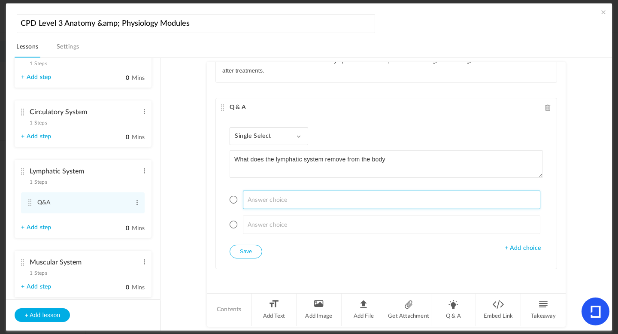
click at [261, 199] on input at bounding box center [392, 200] width 298 height 18
type input "Fluid"
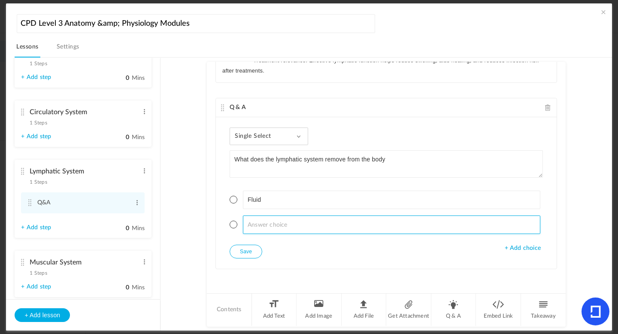
click at [255, 221] on input at bounding box center [392, 225] width 298 height 18
type input "Nodes"
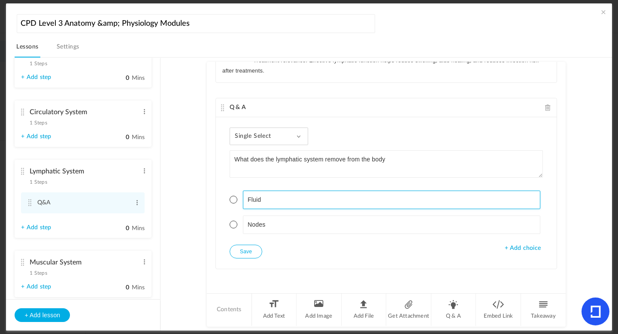
click at [280, 199] on input "Fluid" at bounding box center [392, 200] width 298 height 18
type input "F"
type input "Waste products"
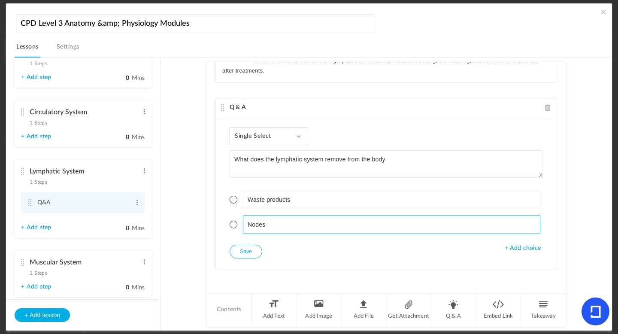
click at [246, 227] on input "Nodes" at bounding box center [392, 225] width 298 height 18
type input "Lymphatic Nodes"
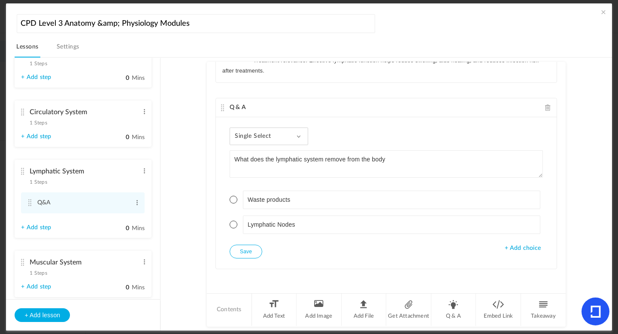
click at [518, 249] on span "+ Add choice" at bounding box center [523, 248] width 36 height 7
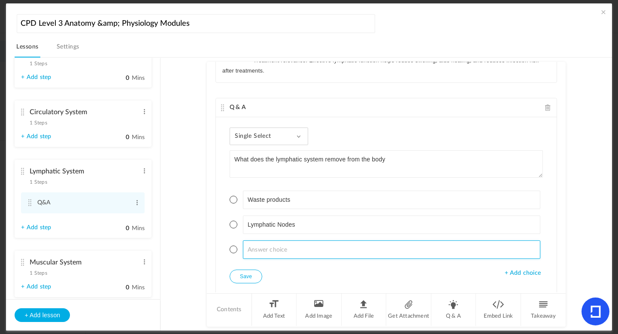
click at [258, 246] on input at bounding box center [392, 250] width 298 height 18
type input "Toxin"
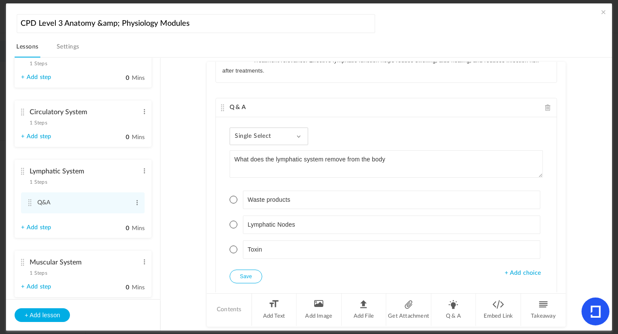
click at [524, 271] on span "+ Add choice" at bounding box center [523, 273] width 36 height 7
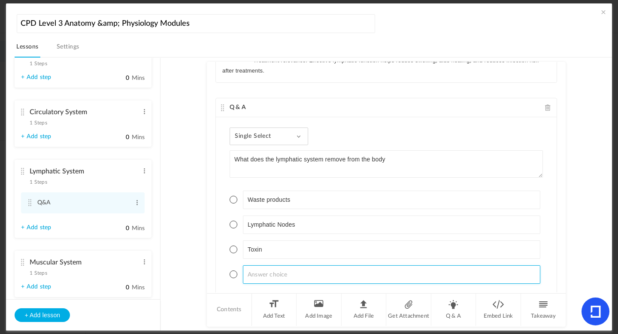
click at [268, 277] on input at bounding box center [392, 274] width 298 height 18
type input "Harmful substances"
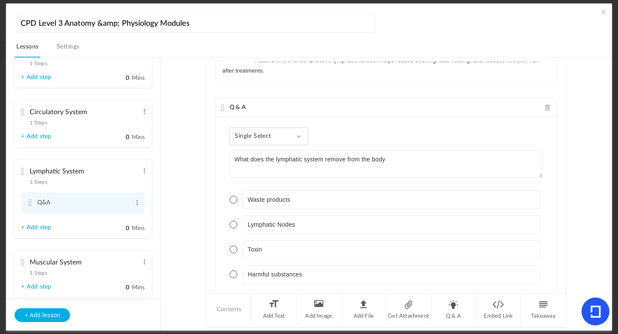
click at [236, 201] on li "Waste products" at bounding box center [387, 200] width 314 height 18
click at [233, 196] on span at bounding box center [234, 200] width 8 height 8
click at [235, 250] on span at bounding box center [234, 250] width 8 height 8
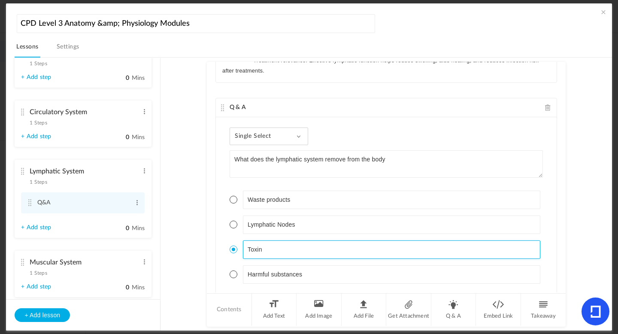
click at [261, 249] on input "Toxin" at bounding box center [392, 250] width 298 height 18
type input "Toxins"
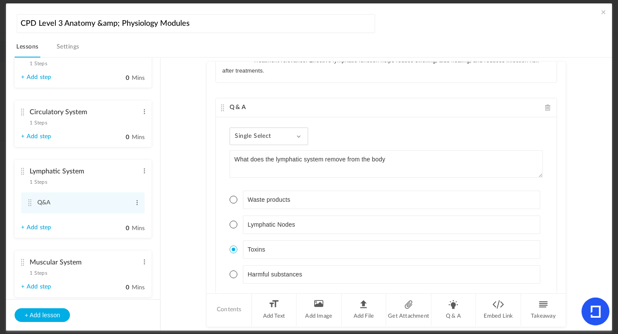
click at [271, 139] on span "Single Select" at bounding box center [256, 136] width 43 height 7
click at [264, 176] on link "Multi Select" at bounding box center [275, 176] width 81 height 16
click at [232, 201] on span at bounding box center [234, 200] width 8 height 8
click at [232, 250] on span at bounding box center [234, 250] width 8 height 8
click at [236, 274] on li "Harmful substances" at bounding box center [387, 274] width 314 height 18
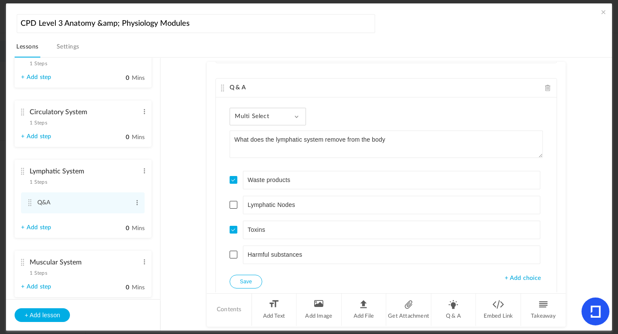
scroll to position [181, 0]
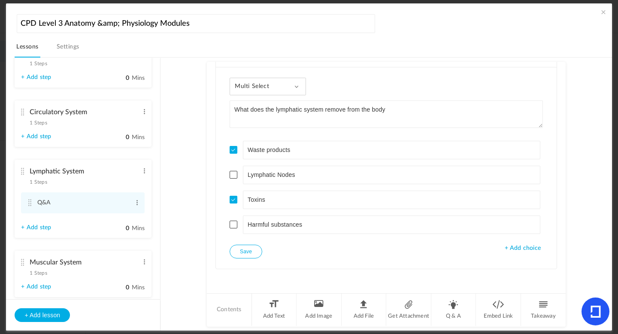
click at [234, 222] on span at bounding box center [234, 225] width 8 height 8
click at [246, 253] on button "Save" at bounding box center [246, 252] width 33 height 14
click at [449, 315] on li "Q & A" at bounding box center [454, 310] width 45 height 32
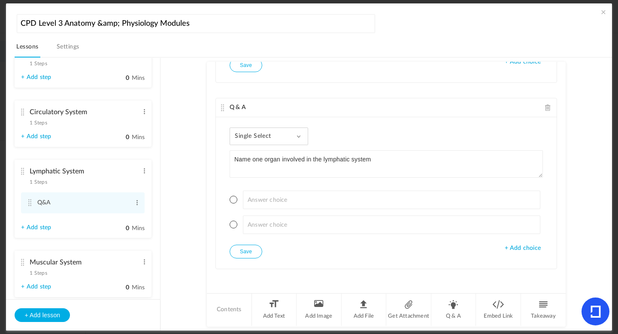
type textarea "Name one organ involved in the lymphatic system"
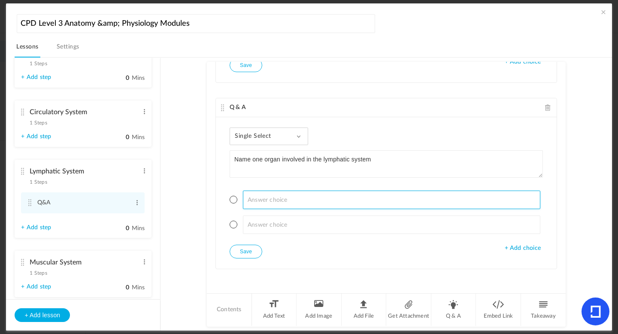
click at [280, 201] on input at bounding box center [392, 200] width 298 height 18
type input "[MEDICAL_DATA]"
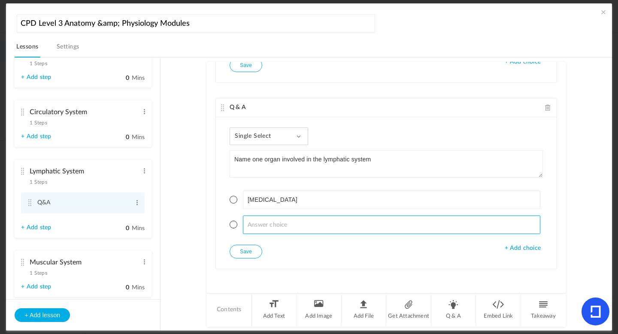
click at [259, 223] on input at bounding box center [392, 225] width 298 height 18
type input "Heart"
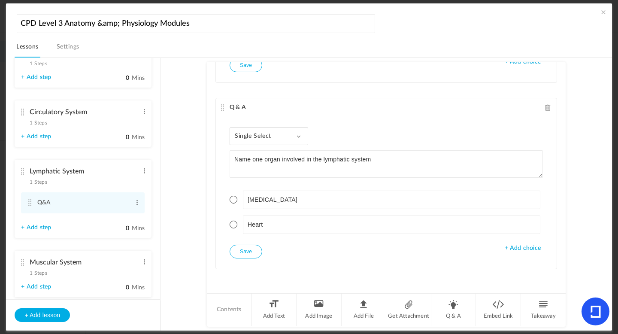
click at [517, 248] on span "+ Add choice" at bounding box center [523, 248] width 36 height 7
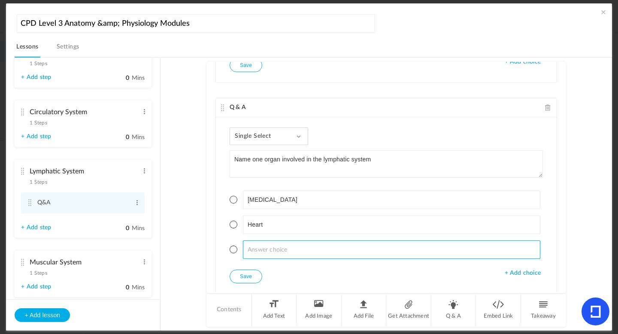
click at [277, 251] on input at bounding box center [392, 250] width 298 height 18
type input "Lungs"
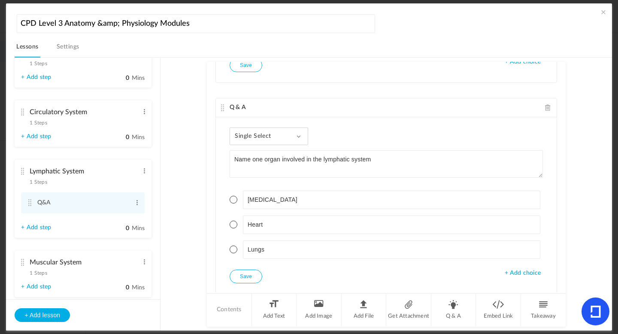
click at [235, 200] on span at bounding box center [234, 200] width 8 height 8
click at [245, 276] on button "Save" at bounding box center [246, 277] width 33 height 14
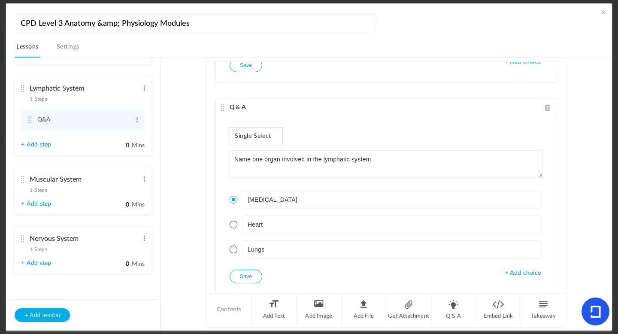
scroll to position [174, 0]
click at [43, 188] on span "1 Steps" at bounding box center [38, 190] width 17 height 5
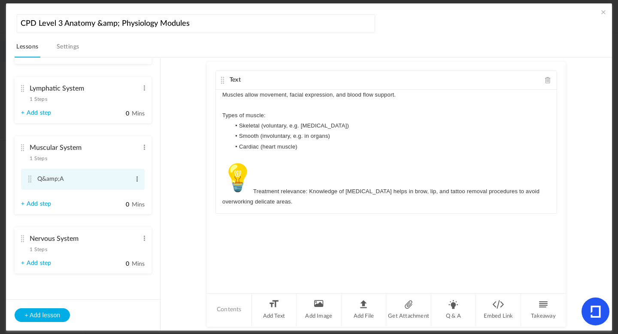
click at [134, 180] on span at bounding box center [137, 179] width 6 height 9
click at [113, 191] on link "Edit" at bounding box center [124, 193] width 34 height 10
click at [63, 180] on input "Q&amp;A" at bounding box center [83, 177] width 92 height 17
type input "Q&A"
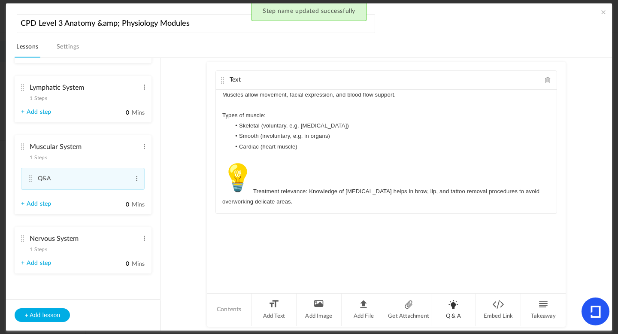
click at [454, 311] on li "Q & A" at bounding box center [454, 310] width 45 height 32
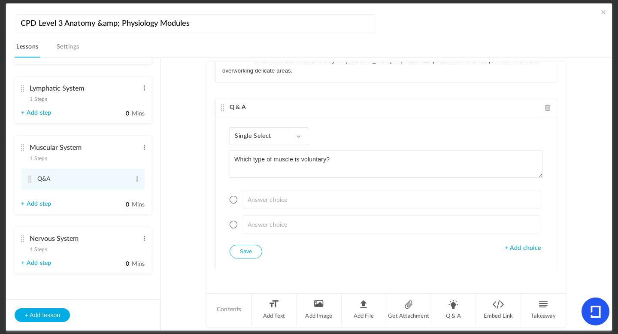
type textarea "Which type of muscle is voluntary?"
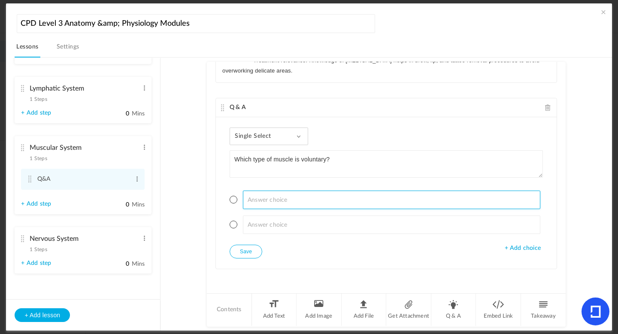
click at [292, 198] on input at bounding box center [392, 200] width 298 height 18
type input "F"
type input "B"
type input "Nails"
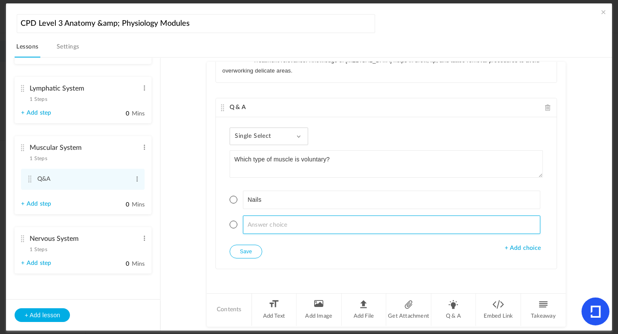
click at [255, 224] on input at bounding box center [392, 225] width 298 height 18
type input "[MEDICAL_DATA]"
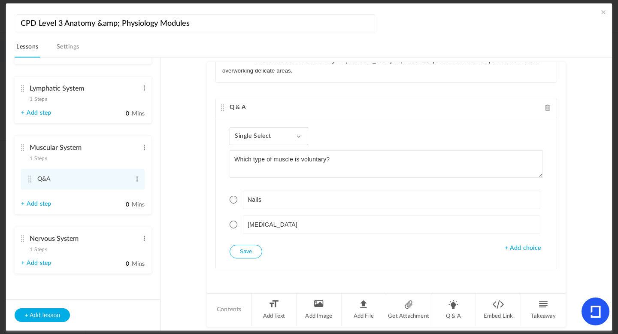
click at [231, 224] on span at bounding box center [234, 225] width 8 height 8
click at [241, 250] on button "Save" at bounding box center [246, 252] width 33 height 14
click at [454, 308] on li "Q & A" at bounding box center [454, 310] width 45 height 32
type textarea "Give an example of where [MEDICAL_DATA] is found?"
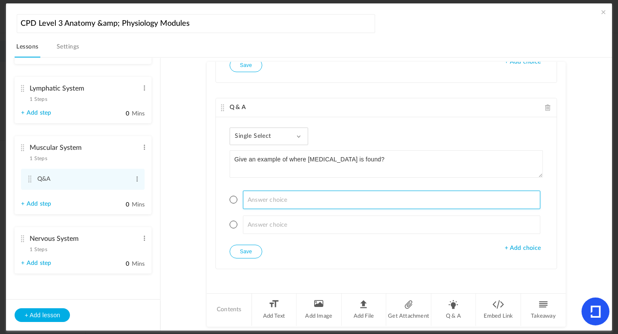
click at [270, 202] on input at bounding box center [392, 200] width 298 height 18
type input "Stomach"
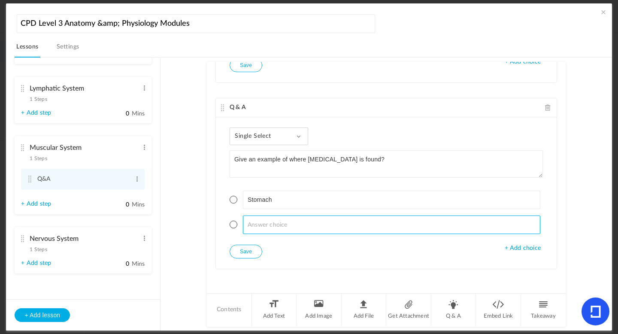
click at [251, 228] on input at bounding box center [392, 225] width 298 height 18
type input "Skin"
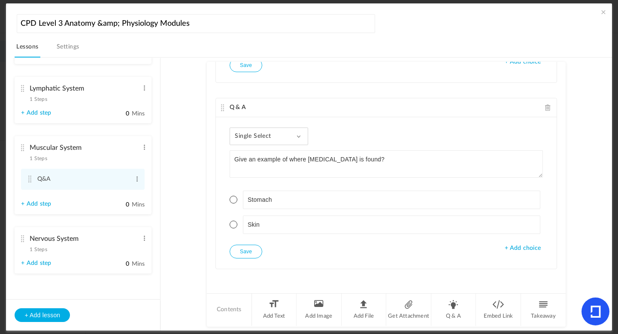
click at [528, 245] on span "+ Add choice" at bounding box center [523, 248] width 36 height 7
click at [286, 259] on ul "Stomach Skin" at bounding box center [387, 225] width 314 height 90
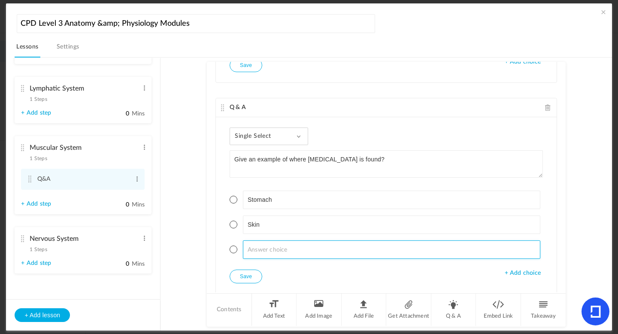
click at [274, 253] on input at bounding box center [392, 250] width 298 height 18
type input "Blood vessels"
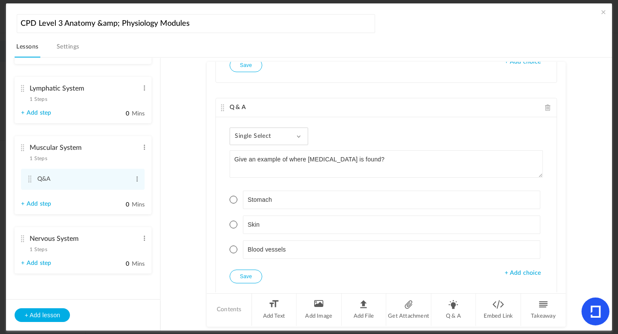
click at [232, 197] on span at bounding box center [234, 200] width 8 height 8
click at [232, 247] on span at bounding box center [234, 250] width 8 height 8
click at [250, 146] on div "Single Select Single Select Multi Select True or False Paragraph Answer Give an…" at bounding box center [386, 205] width 341 height 177
click at [250, 135] on span "Single Select" at bounding box center [256, 136] width 43 height 7
click at [252, 178] on link "Multi Select" at bounding box center [275, 176] width 81 height 16
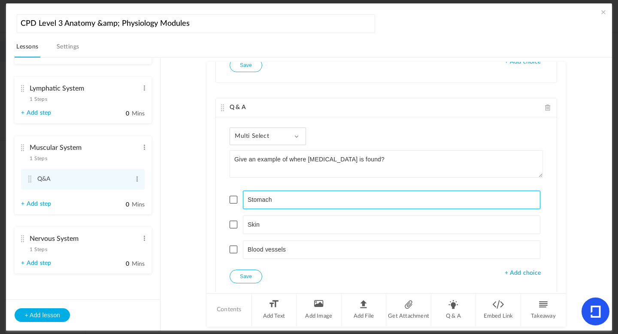
click at [231, 203] on li "Stomach" at bounding box center [387, 200] width 314 height 18
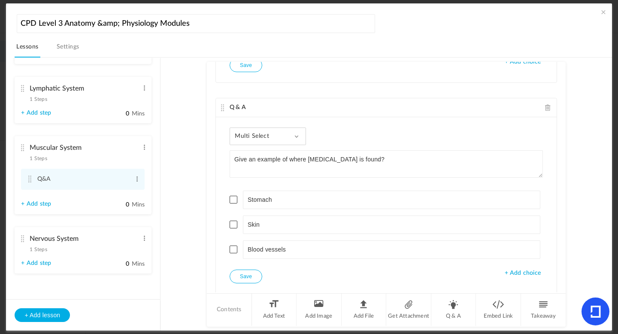
click at [235, 250] on span at bounding box center [234, 250] width 8 height 8
click at [231, 198] on span at bounding box center [234, 200] width 8 height 8
click at [251, 277] on button "Save" at bounding box center [246, 277] width 33 height 14
click at [42, 250] on span "1 Steps" at bounding box center [38, 249] width 17 height 5
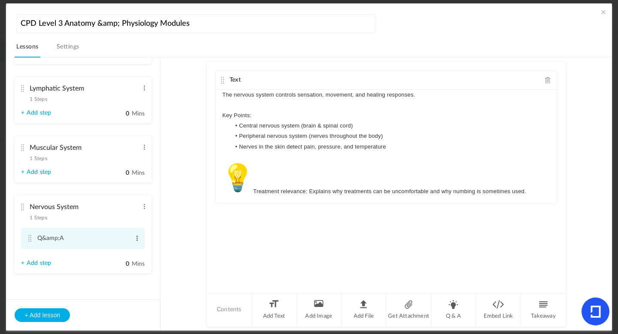
click at [137, 236] on span at bounding box center [137, 238] width 6 height 9
click at [122, 249] on link "Edit" at bounding box center [124, 252] width 34 height 10
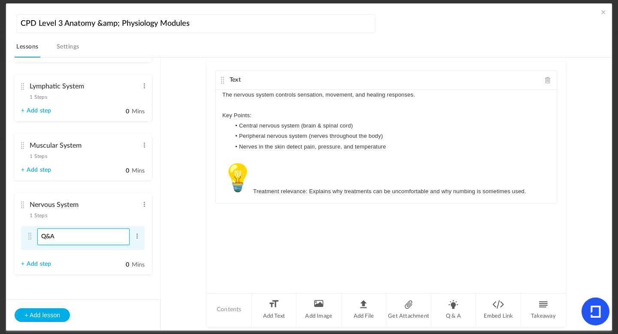
type input "Q&A"
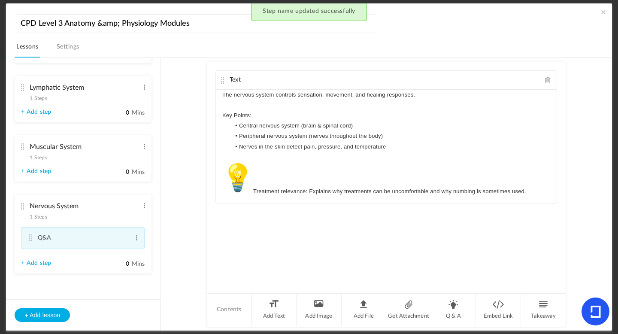
click at [30, 239] on cite at bounding box center [30, 238] width 6 height 7
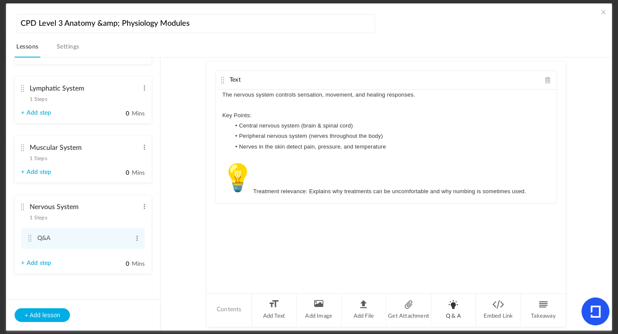
click at [454, 318] on li "Q & A" at bounding box center [454, 310] width 45 height 32
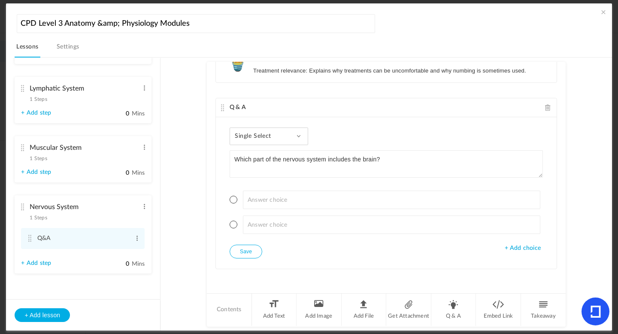
type textarea "Which part of the nervous system includes the brain?"
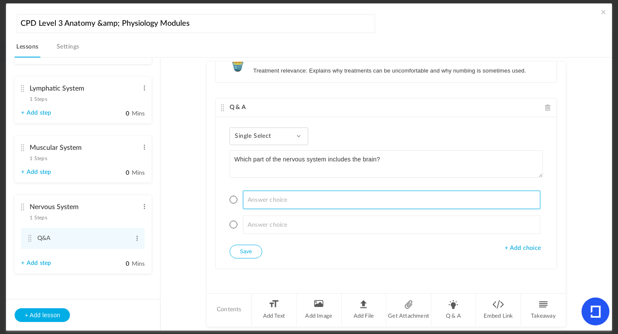
click at [287, 194] on input at bounding box center [392, 200] width 298 height 18
type input "Central Nervous System (CNS)"
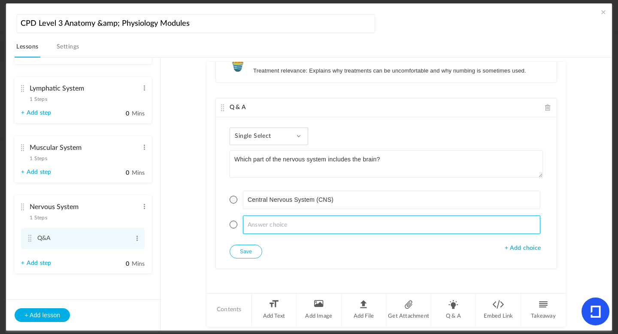
click at [268, 226] on input at bounding box center [392, 225] width 298 height 18
type input "Abdomen"
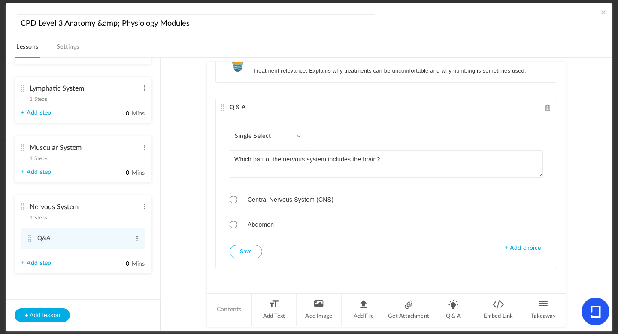
click at [513, 246] on span "+ Add choice" at bounding box center [523, 248] width 36 height 7
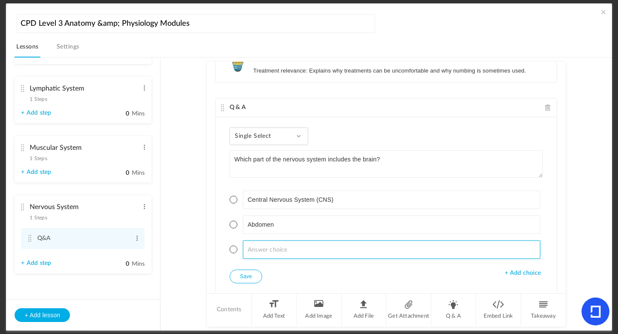
click at [272, 247] on input at bounding box center [392, 250] width 298 height 18
type input "Head"
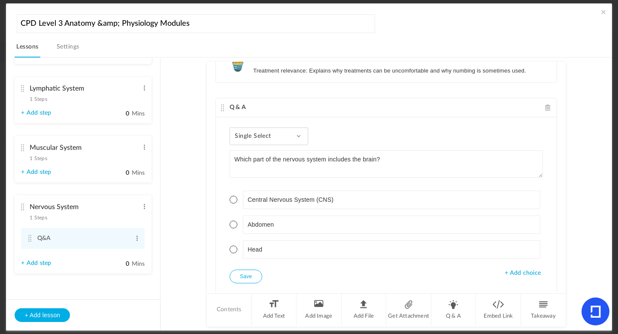
click at [234, 200] on span at bounding box center [234, 200] width 8 height 8
click at [250, 277] on button "Save" at bounding box center [246, 277] width 33 height 14
click at [243, 277] on button "Save" at bounding box center [246, 277] width 33 height 14
click at [442, 309] on li "Q & A" at bounding box center [454, 310] width 45 height 32
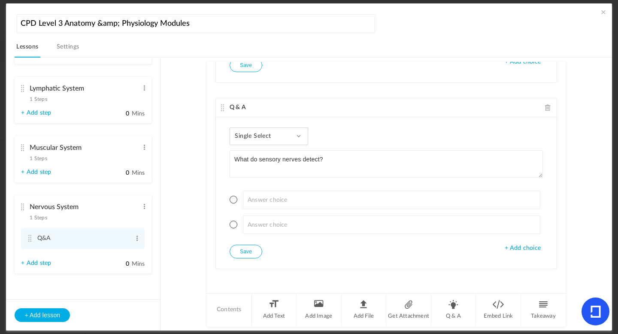
type textarea "What do sensory nerves detect?"
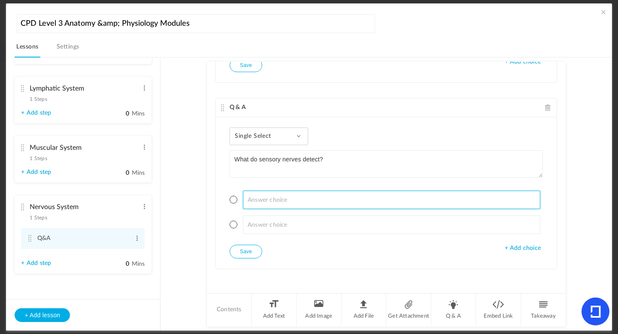
click at [270, 203] on input at bounding box center [392, 200] width 298 height 18
type input "Pain"
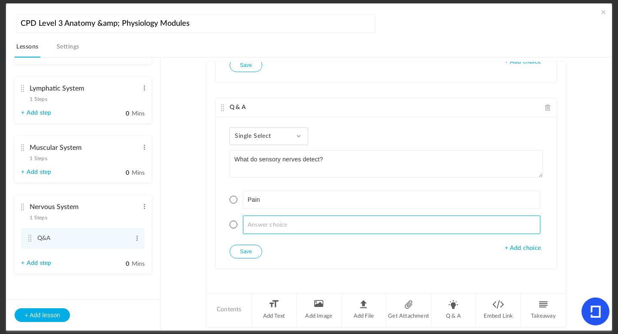
click at [253, 220] on input at bounding box center [392, 225] width 298 height 18
type input "Pressure"
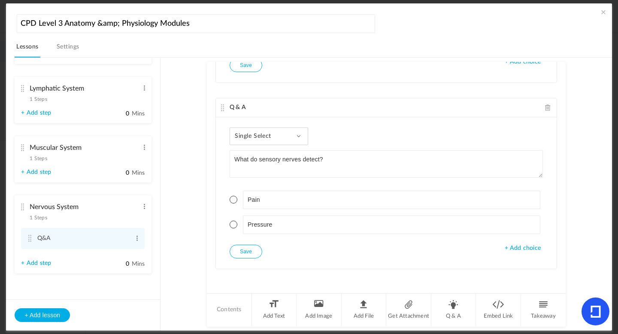
click at [530, 247] on span "+ Add choice" at bounding box center [523, 248] width 36 height 7
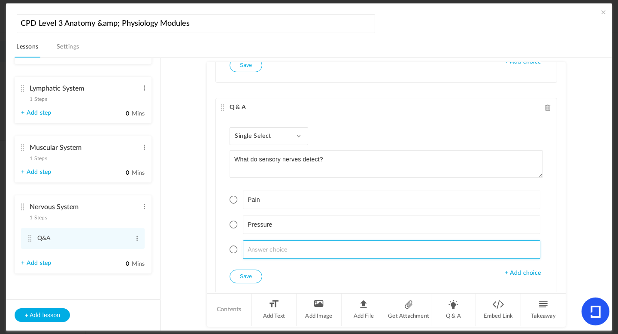
click at [326, 241] on input at bounding box center [392, 250] width 298 height 18
type input "Tempeature"
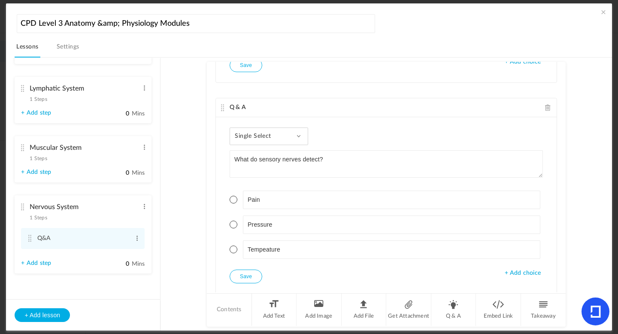
click at [289, 131] on div "Single Select Single Select Multi Select True or False Paragraph Answer" at bounding box center [269, 137] width 79 height 18
click at [267, 170] on link "Multi Select" at bounding box center [275, 176] width 81 height 16
click at [237, 198] on li "Pain" at bounding box center [387, 200] width 314 height 18
click at [233, 201] on span at bounding box center [234, 200] width 8 height 8
click at [232, 227] on span at bounding box center [234, 225] width 8 height 8
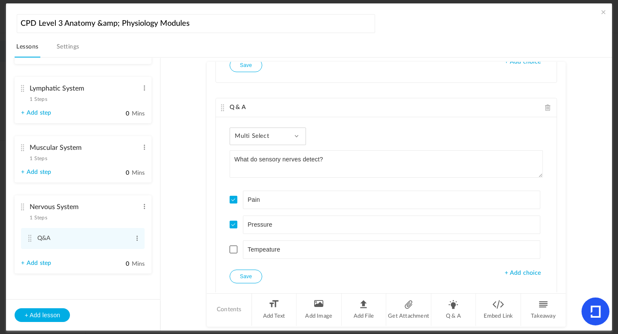
click at [235, 248] on span at bounding box center [234, 250] width 8 height 8
click at [250, 274] on button "Save" at bounding box center [246, 277] width 33 height 14
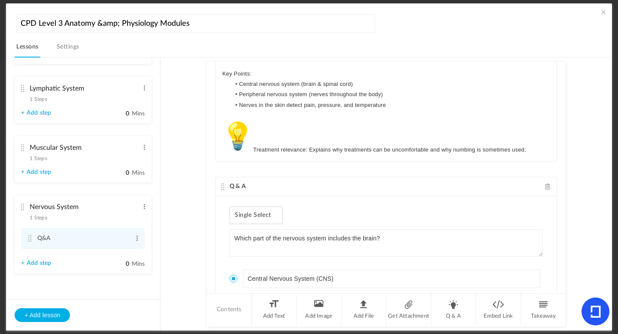
scroll to position [41, 0]
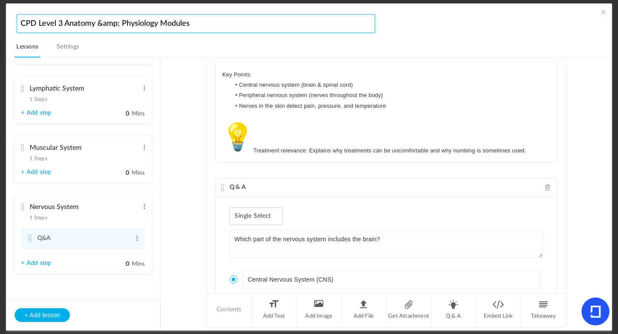
click at [117, 21] on input "CPD Level 3 Anatomy &amp; Physiology Modules" at bounding box center [196, 23] width 359 height 19
type input "CPD Level 3 Anatomy & Physiology Modules"
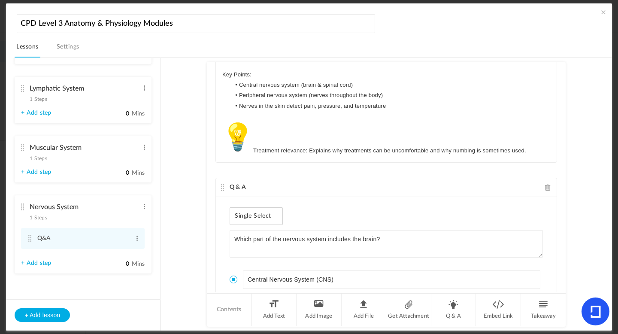
click at [134, 44] on nav "Lessons Settings" at bounding box center [313, 49] width 597 height 17
click at [77, 48] on link "Settings" at bounding box center [68, 49] width 26 height 16
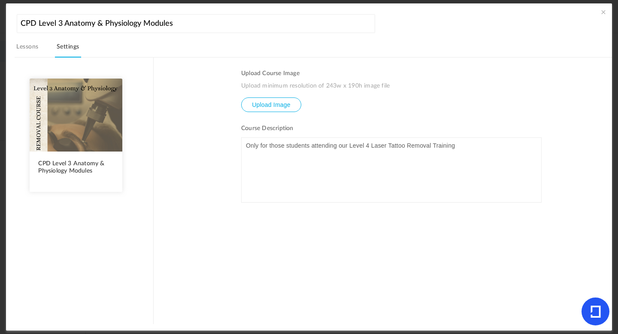
click at [34, 49] on link "Lessons" at bounding box center [27, 49] width 25 height 16
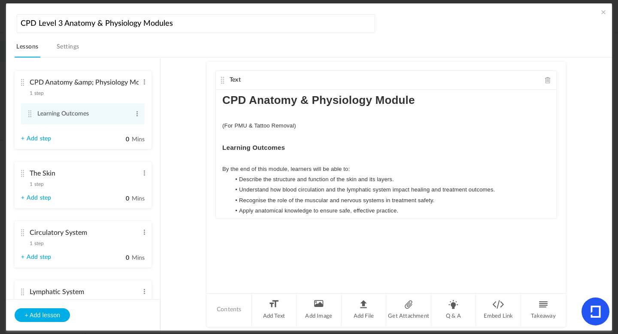
click at [601, 12] on span at bounding box center [604, 12] width 9 height 9
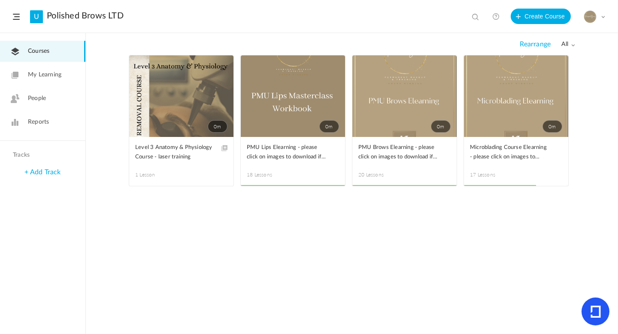
click at [0, 0] on span at bounding box center [0, 0] width 0 height 0
click at [0, 0] on link "Edit" at bounding box center [0, 0] width 0 height 0
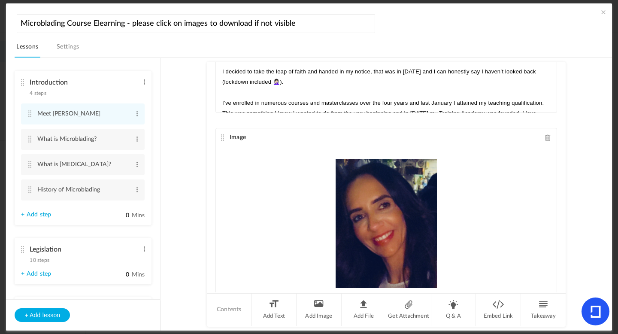
scroll to position [263, 0]
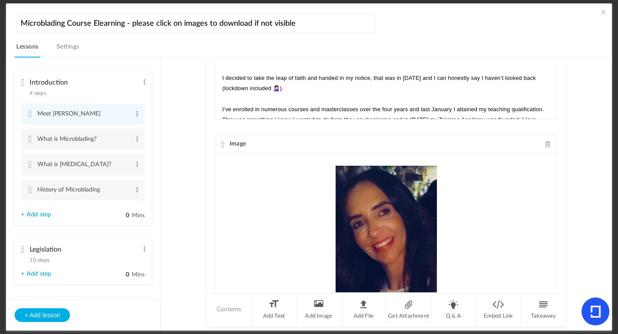
click at [545, 144] on span at bounding box center [548, 144] width 6 height 6
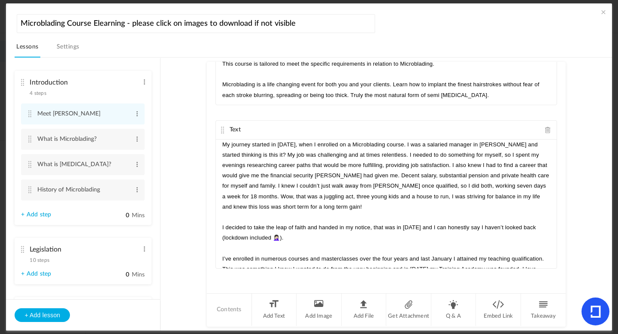
scroll to position [113, 0]
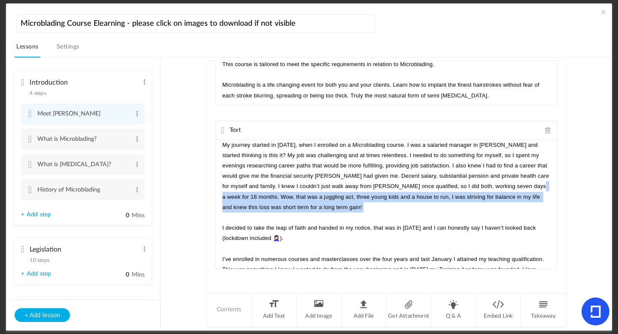
drag, startPoint x: 553, startPoint y: 187, endPoint x: 552, endPoint y: 216, distance: 29.6
click at [553, 218] on div "My journey started in [DATE], when I enrolled on a Microblading course. I was a…" at bounding box center [386, 204] width 341 height 129
click at [134, 113] on span at bounding box center [137, 114] width 6 height 9
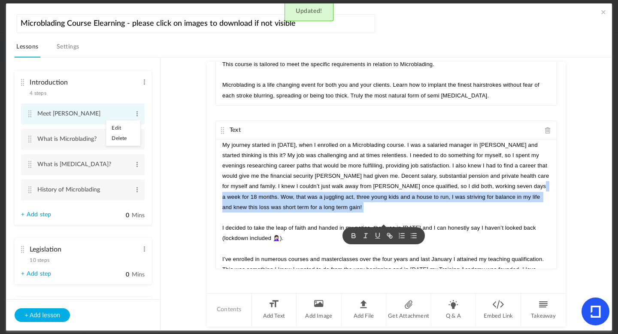
click at [118, 138] on link "Delete" at bounding box center [124, 138] width 34 height 10
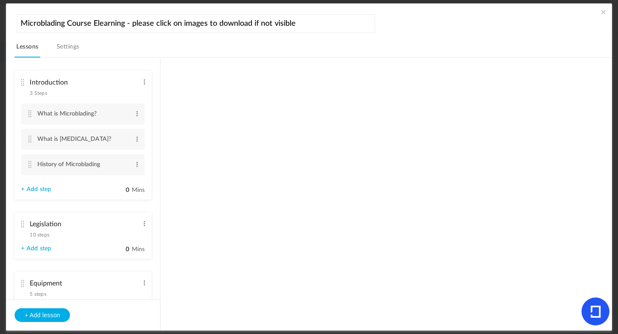
click at [73, 46] on link "Settings" at bounding box center [68, 49] width 26 height 16
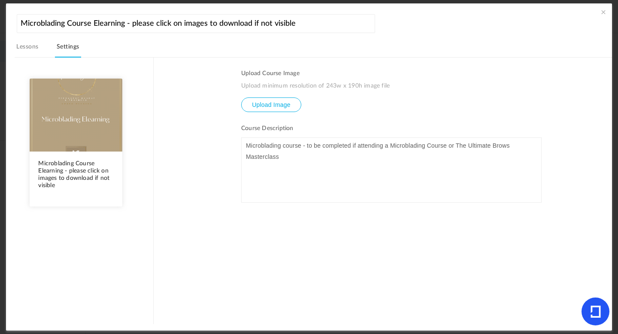
click at [600, 13] on span at bounding box center [604, 12] width 9 height 9
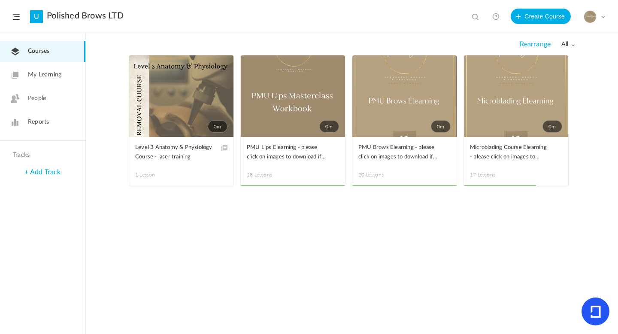
click at [42, 94] on span "People" at bounding box center [37, 98] width 18 height 9
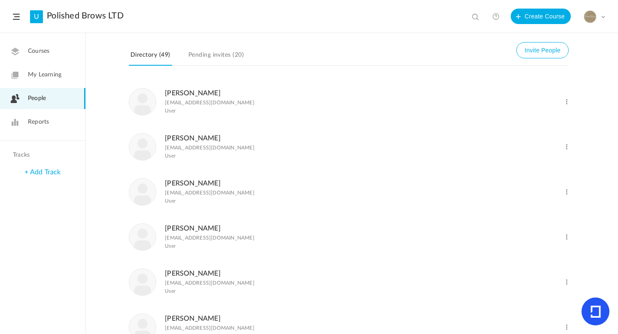
click at [40, 131] on link "Reports" at bounding box center [42, 122] width 85 height 21
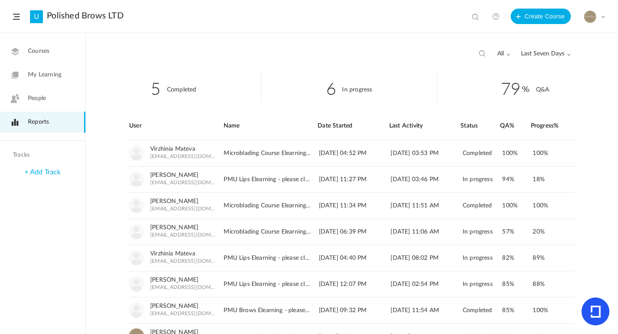
click at [599, 178] on div "5 Completed 6 In progress 79 Q&A User Name Date Started Last Activity 2%" at bounding box center [352, 203] width 533 height 262
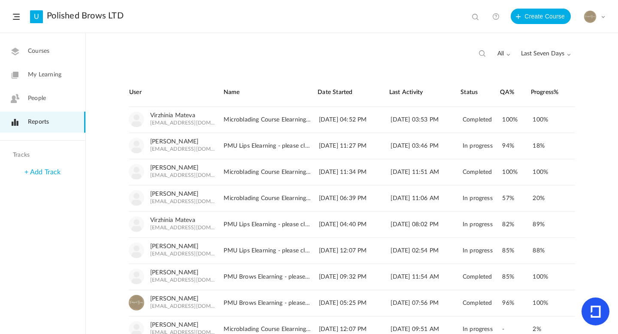
scroll to position [34, 0]
click at [52, 55] on link "Courses" at bounding box center [42, 51] width 85 height 21
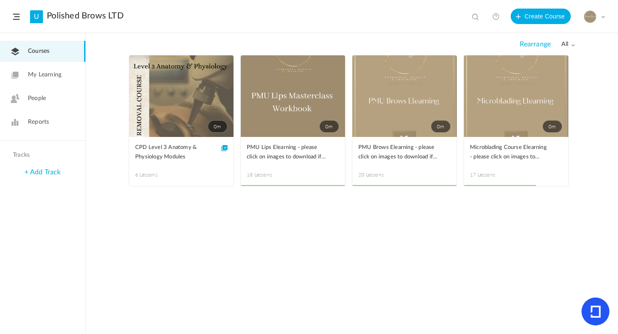
click at [0, 0] on span at bounding box center [0, 0] width 0 height 0
click at [0, 0] on link "Edit" at bounding box center [0, 0] width 0 height 0
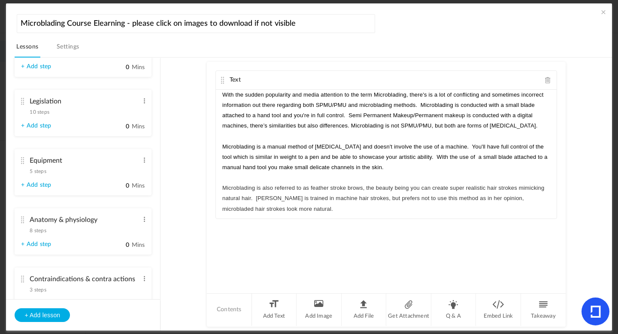
scroll to position [115, 0]
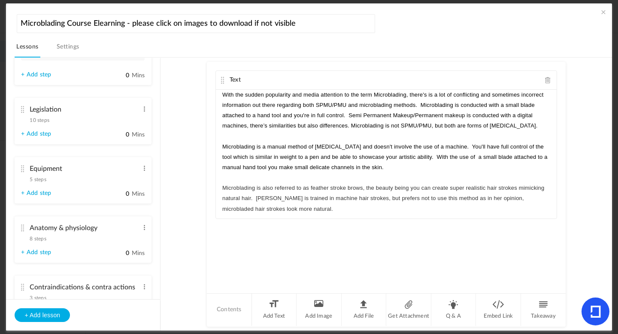
click at [45, 120] on span "10 steps" at bounding box center [40, 120] width 20 height 5
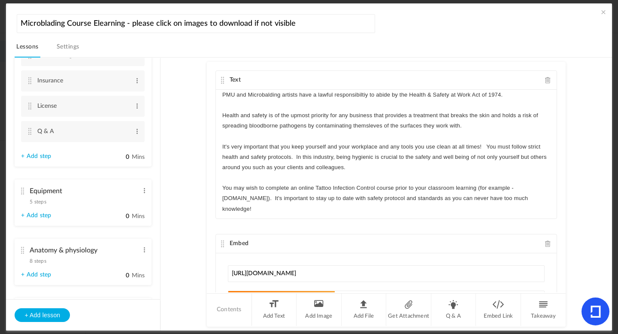
scroll to position [263, 0]
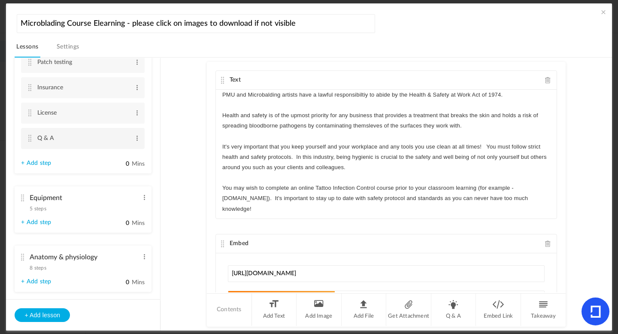
click at [27, 135] on cite at bounding box center [30, 138] width 6 height 7
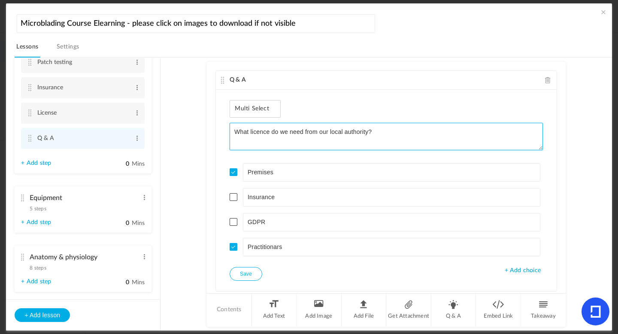
click at [319, 133] on textarea "What licence do we need from our local authority?" at bounding box center [387, 136] width 314 height 27
type textarea "What licence do we need from your local authority?"
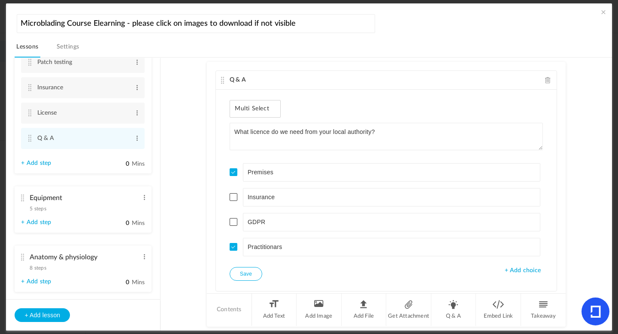
click at [241, 274] on button "Save" at bounding box center [246, 274] width 33 height 14
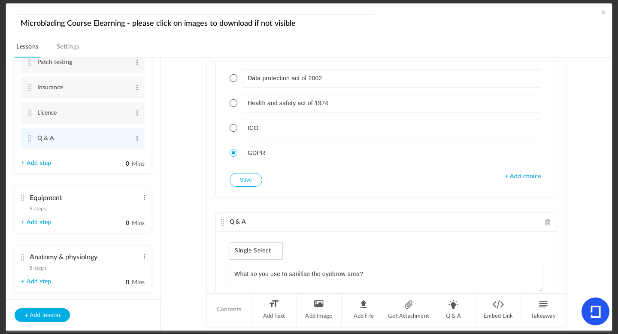
scroll to position [330, 0]
drag, startPoint x: 562, startPoint y: 232, endPoint x: 562, endPoint y: 246, distance: 13.3
click at [562, 246] on div "Q & A Multi Select What licence do we need from your local authority? Premises …" at bounding box center [386, 177] width 359 height 231
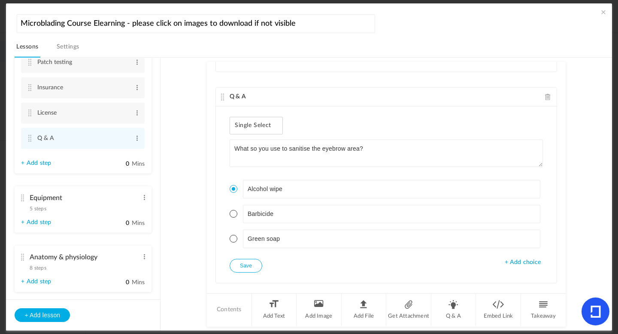
scroll to position [470, 0]
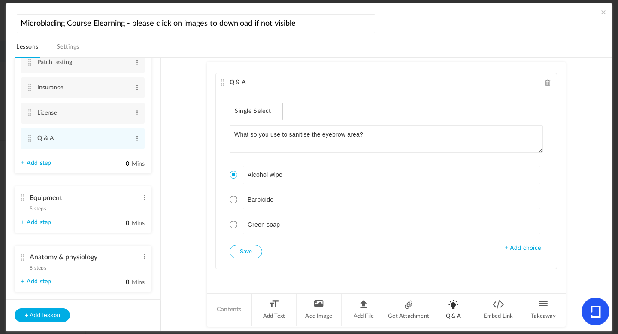
click at [457, 308] on li "Q & A" at bounding box center [454, 310] width 45 height 32
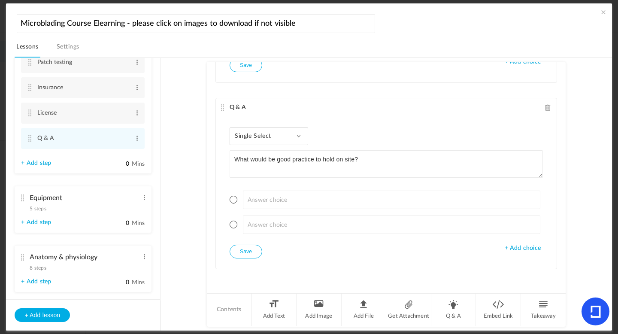
type textarea "What would be good practice to hold on site?"
click at [232, 198] on span at bounding box center [234, 200] width 8 height 8
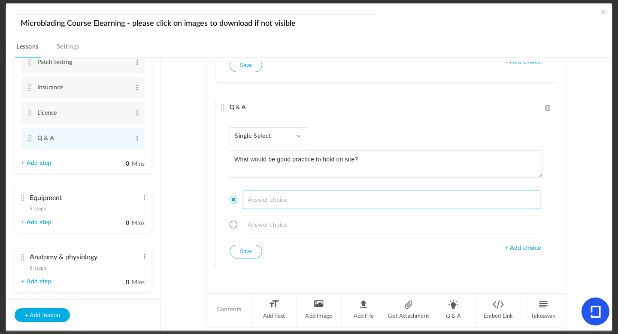
click at [263, 198] on input at bounding box center [392, 200] width 298 height 18
type input "First Aid Kit"
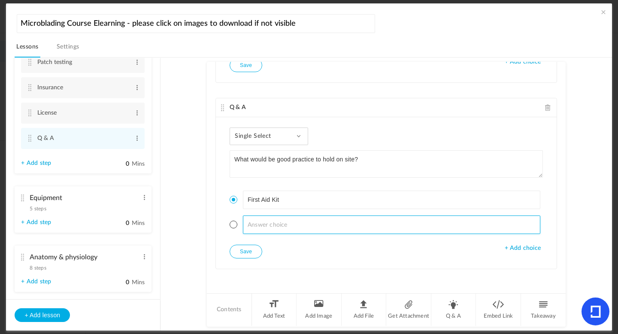
click at [260, 225] on input at bounding box center [392, 225] width 298 height 18
type input "Bleach"
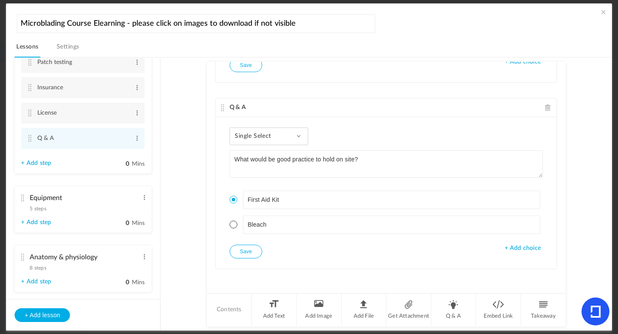
click at [243, 253] on button "Save" at bounding box center [246, 252] width 33 height 14
click at [527, 249] on span "+ Add choice" at bounding box center [523, 248] width 36 height 7
click at [449, 313] on li "Q & A" at bounding box center [454, 310] width 45 height 32
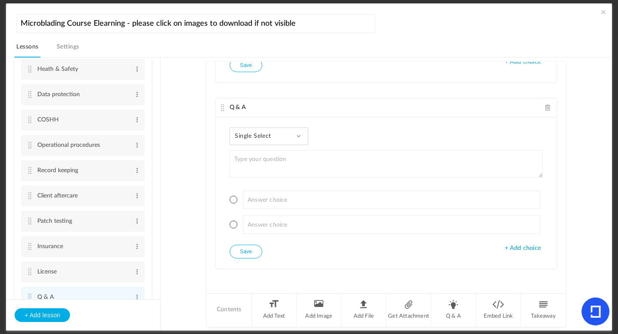
scroll to position [107, 0]
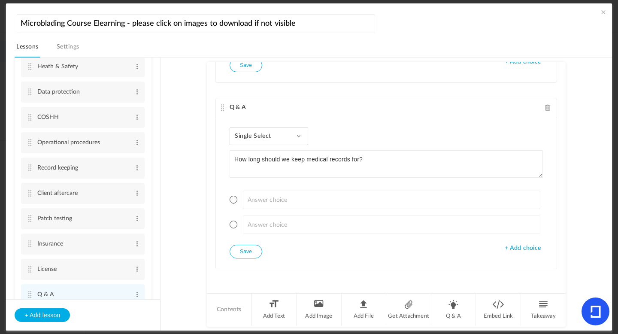
type textarea "How long should we keep medical records for?"
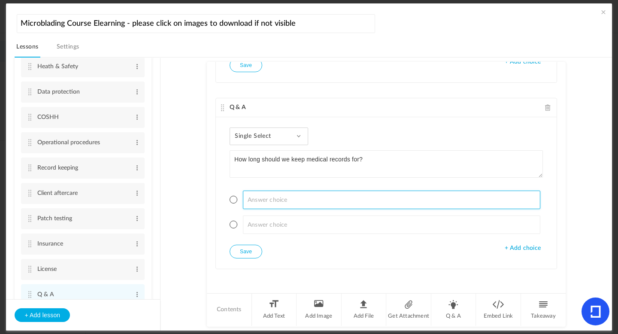
click at [255, 201] on input at bounding box center [392, 200] width 298 height 18
type input "3 years"
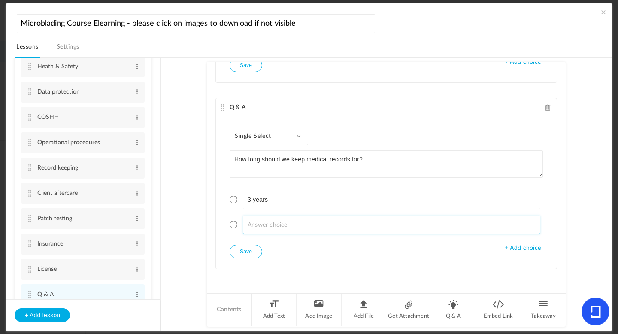
click at [267, 226] on input at bounding box center [392, 225] width 298 height 18
type input "5 years"
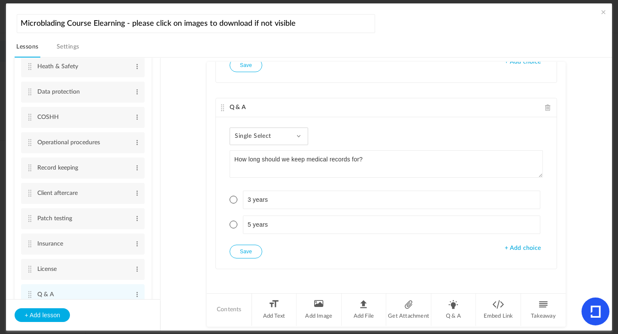
click at [523, 245] on span "+ Add choice" at bounding box center [523, 248] width 36 height 7
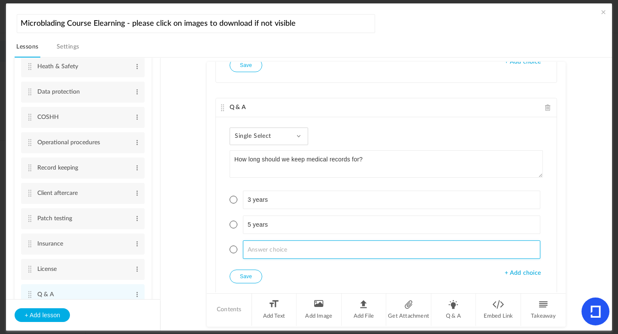
click at [277, 246] on input at bounding box center [392, 250] width 298 height 18
type input "7 years"
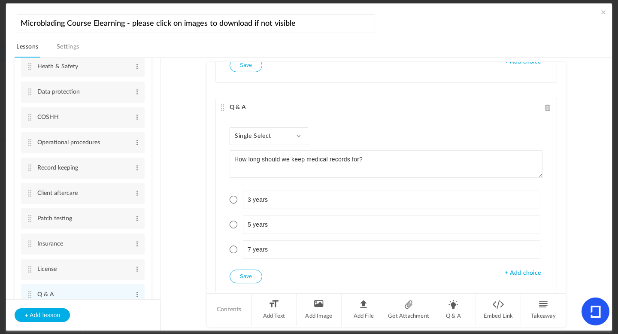
click at [234, 250] on span at bounding box center [234, 250] width 8 height 8
click at [247, 275] on button "Save" at bounding box center [246, 277] width 33 height 14
click at [458, 305] on li "Q & A" at bounding box center [454, 310] width 45 height 32
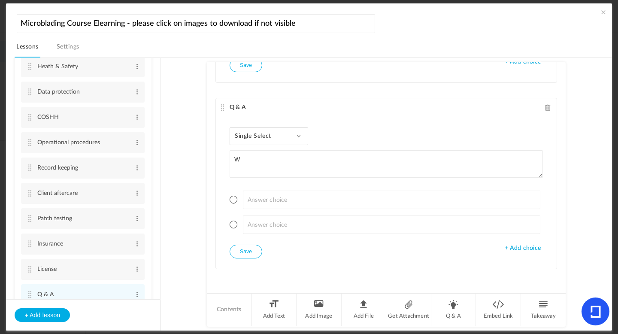
click at [268, 137] on span "Single Select" at bounding box center [256, 136] width 43 height 7
click at [269, 194] on link "True or False" at bounding box center [275, 191] width 81 height 16
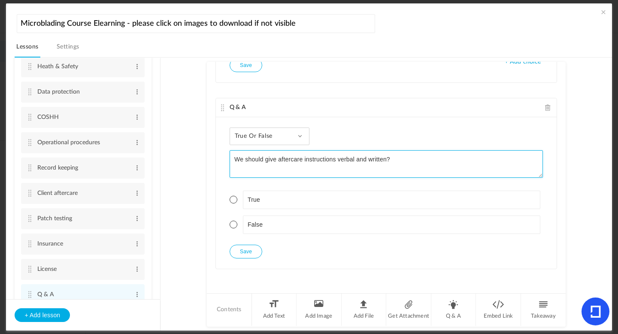
type textarea "We should give aftercare instructions verbal and written?"
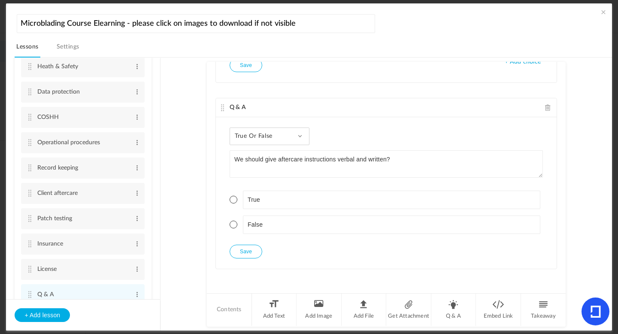
click at [235, 198] on span at bounding box center [234, 200] width 8 height 8
click at [244, 250] on button "Save" at bounding box center [246, 252] width 33 height 14
click at [451, 311] on li "Q & A" at bounding box center [454, 310] width 45 height 32
type textarea "How long before a treatment should we conduct a [MEDICAL_DATA]?"
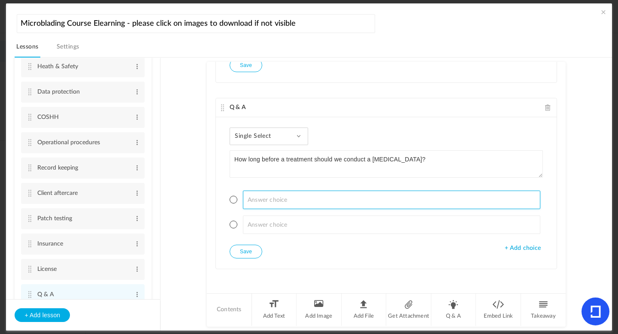
click at [281, 200] on input at bounding box center [392, 200] width 298 height 18
type input "12-24 hours"
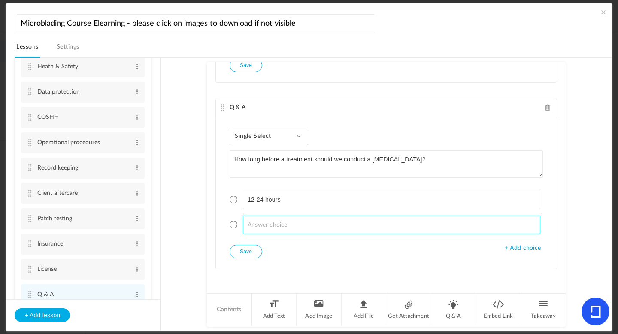
click at [277, 219] on input at bounding box center [392, 225] width 298 height 18
type input "24-48 hours"
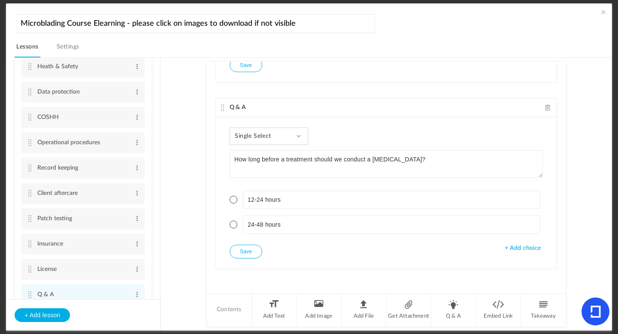
click at [231, 222] on span at bounding box center [234, 225] width 8 height 8
click at [244, 250] on button "Save" at bounding box center [246, 252] width 33 height 14
click at [453, 306] on li "Q & A" at bounding box center [454, 310] width 45 height 32
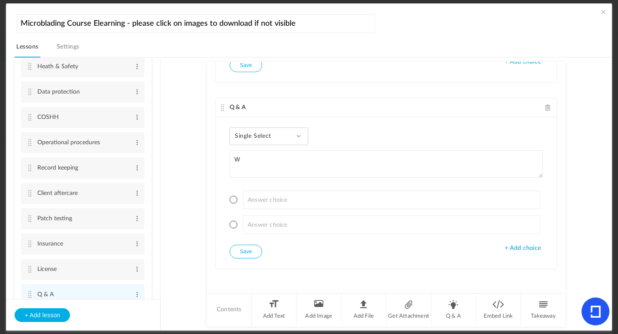
click at [265, 137] on span "Single Select" at bounding box center [256, 136] width 43 height 7
click at [260, 190] on link "True or False" at bounding box center [275, 191] width 81 height 16
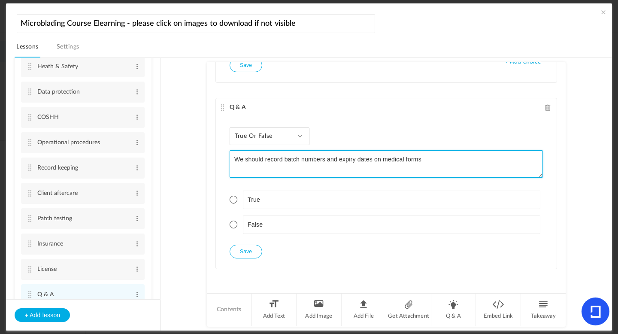
type textarea "We should record batch numbers and expiry dates on medical forms"
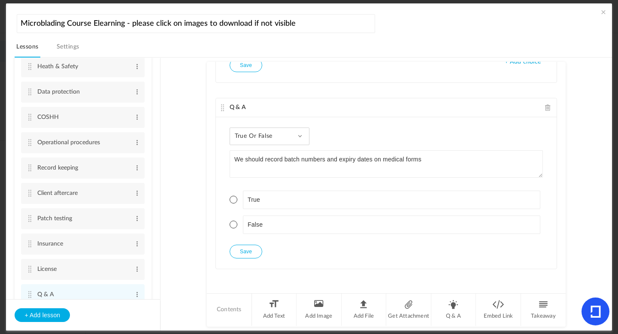
click at [232, 201] on span at bounding box center [234, 200] width 8 height 8
click at [250, 251] on button "Save" at bounding box center [246, 252] width 33 height 14
click at [450, 311] on li "Q & A" at bounding box center [454, 310] width 45 height 32
type textarea "We can tattoo a minor with written consent from their legal guardian?"
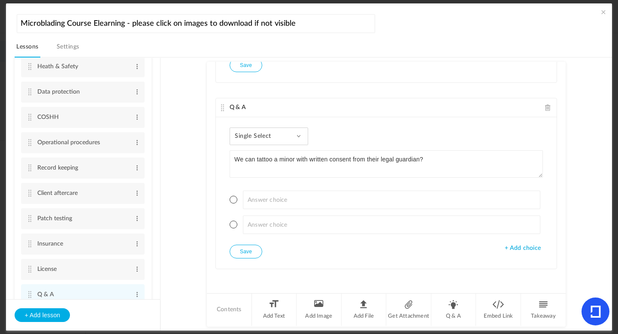
click at [265, 141] on div "Single Select Single Select Multi Select True or False Paragraph Answer" at bounding box center [269, 137] width 79 height 18
click at [259, 193] on link "True or False" at bounding box center [275, 191] width 81 height 16
click at [233, 223] on span at bounding box center [234, 225] width 8 height 8
click at [241, 251] on button "Save" at bounding box center [246, 252] width 33 height 14
click at [445, 313] on li "Q & A" at bounding box center [454, 310] width 45 height 32
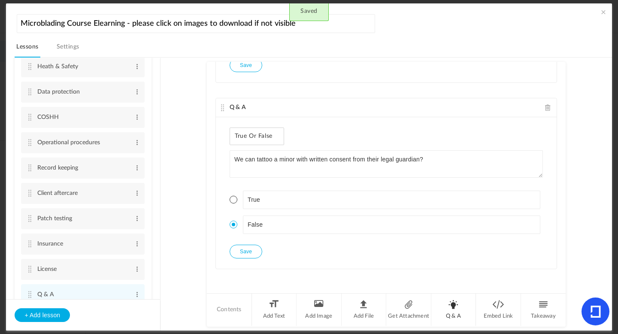
scroll to position [1825, 0]
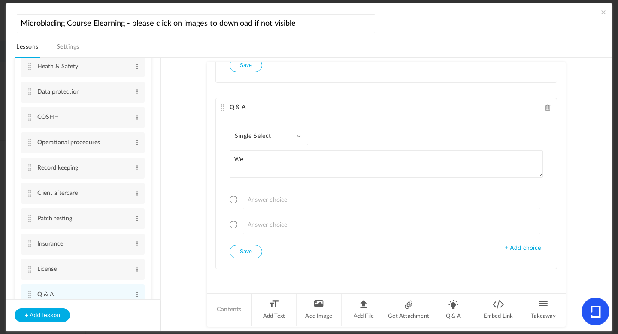
type textarea "W"
type textarea "H"
type textarea "Whats the shelf life on opened pigments"
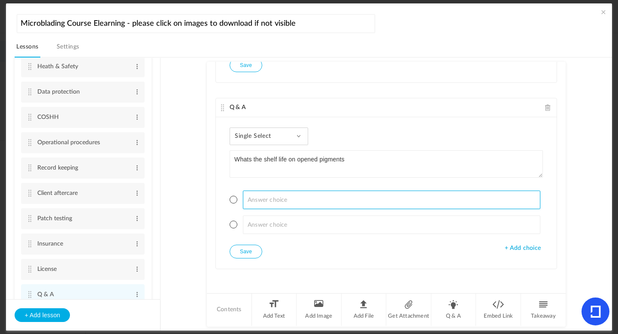
click at [284, 193] on input at bounding box center [392, 200] width 298 height 18
type input "6 months"
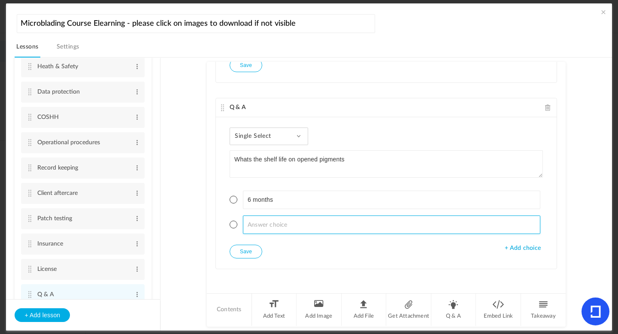
click at [283, 224] on input at bounding box center [392, 225] width 298 height 18
type input "9 months"
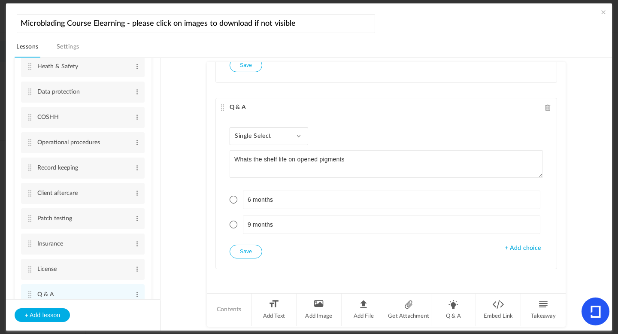
click at [520, 248] on span "+ Add choice" at bounding box center [523, 248] width 36 height 7
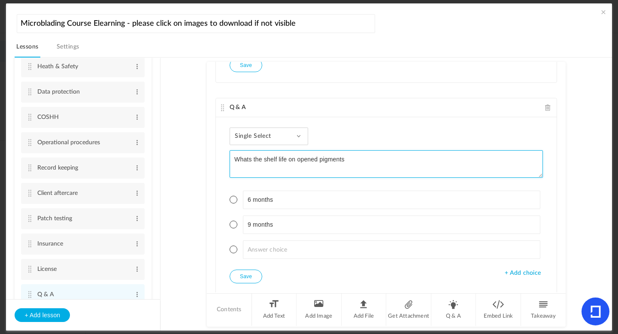
click at [378, 168] on textarea "Whats the shelf life on opened pigments" at bounding box center [387, 163] width 314 height 27
type textarea "Whats the shelf life on opened pigments?"
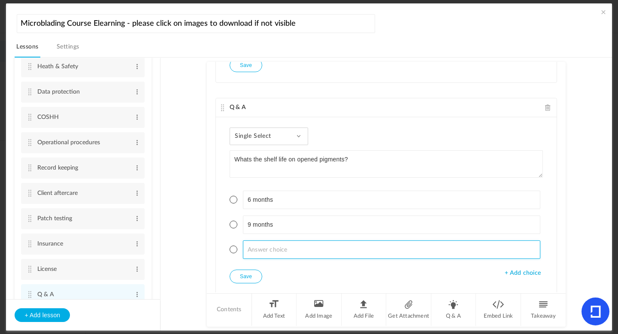
click at [281, 250] on input at bounding box center [392, 250] width 298 height 18
type input "12 months"
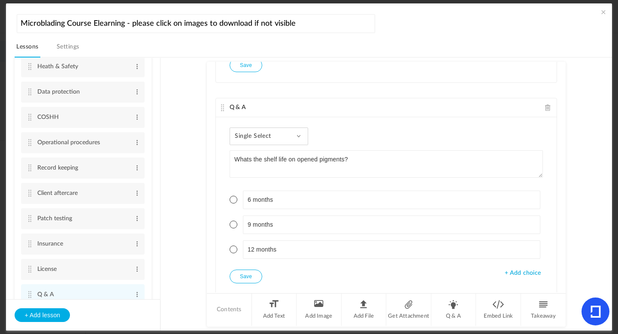
click at [233, 247] on span at bounding box center [234, 250] width 8 height 8
click at [245, 275] on button "Save" at bounding box center [246, 277] width 33 height 14
click at [459, 314] on li "Q & A" at bounding box center [454, 310] width 45 height 32
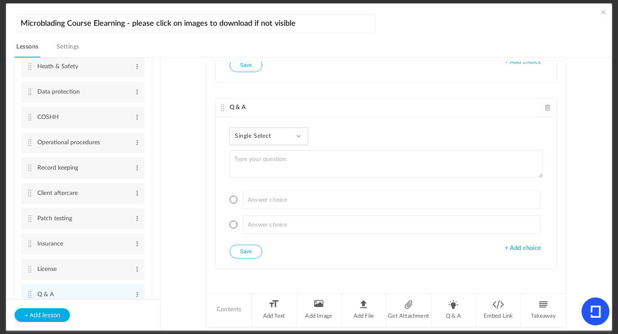
click at [545, 110] on span at bounding box center [548, 107] width 6 height 6
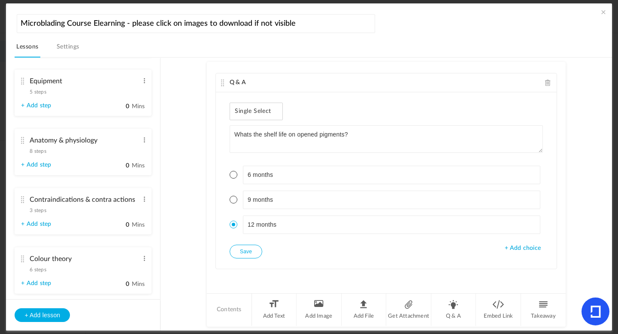
scroll to position [376, 0]
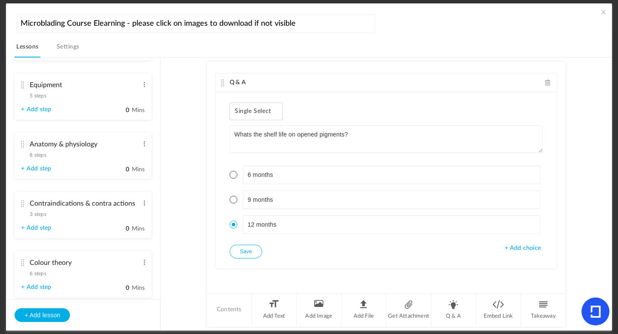
click at [39, 95] on span "5 steps" at bounding box center [38, 95] width 16 height 5
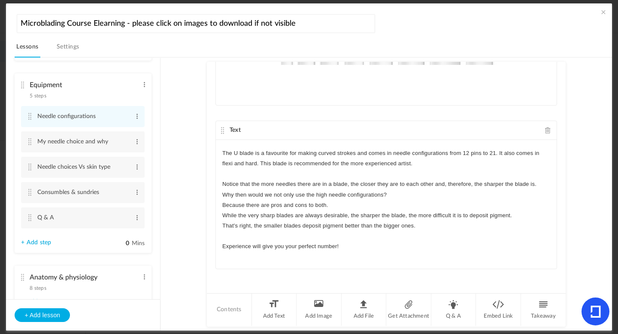
scroll to position [0, 0]
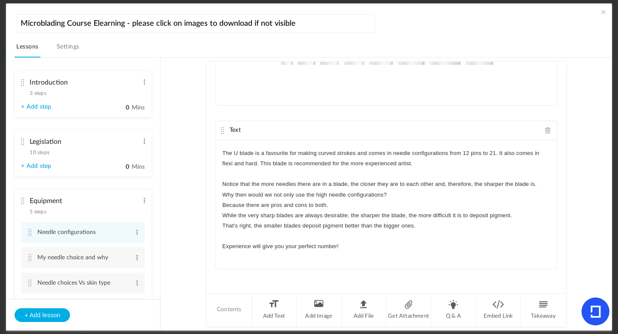
click at [45, 93] on span "3 steps" at bounding box center [38, 93] width 16 height 5
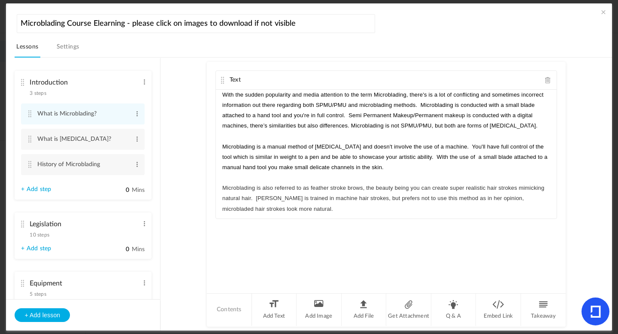
click at [45, 191] on link "+ Add step" at bounding box center [36, 189] width 30 height 7
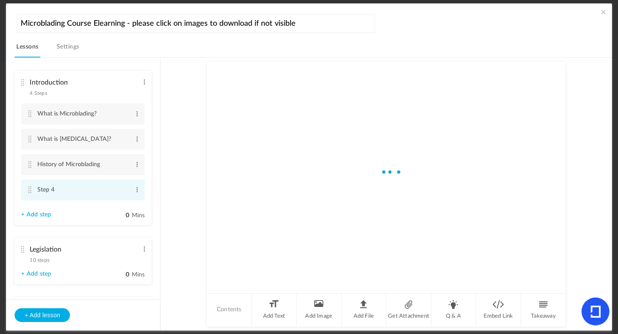
click at [139, 191] on li "Step 4 Edit Delete" at bounding box center [83, 190] width 124 height 21
click at [137, 191] on span at bounding box center [137, 190] width 6 height 9
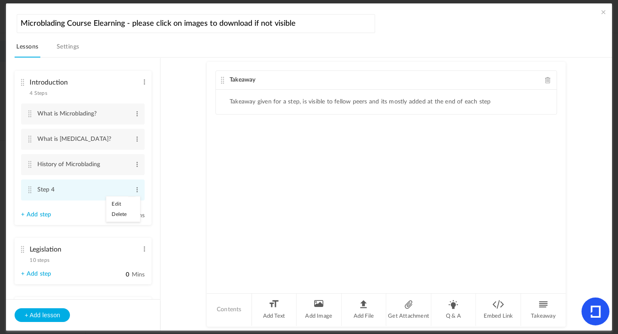
click at [114, 201] on link "Edit" at bounding box center [124, 204] width 34 height 10
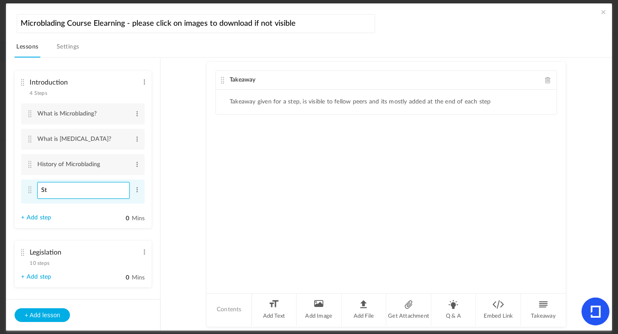
type input "S"
type input "Welcome"
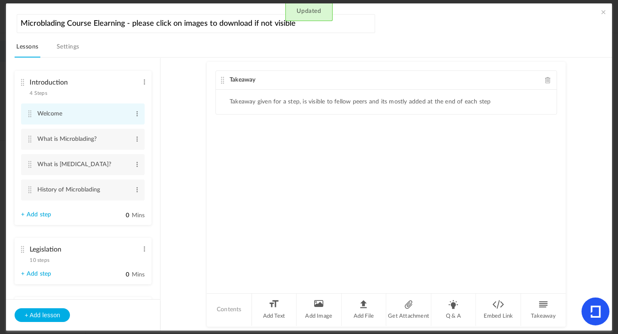
click at [30, 116] on cite at bounding box center [30, 113] width 6 height 7
click at [546, 78] on span at bounding box center [548, 80] width 6 height 6
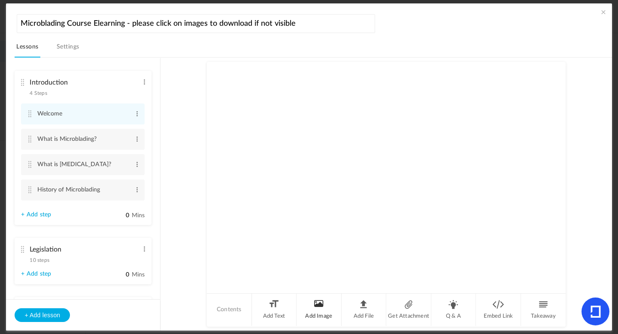
click at [319, 301] on li "Add Image" at bounding box center [319, 310] width 45 height 32
click at [187, 138] on au-course-substep "Image Upload your file here jpeg Screenshot [DATE] 16.01.56.jpeg 1.29 MB Conten…" at bounding box center [386, 195] width 431 height 274
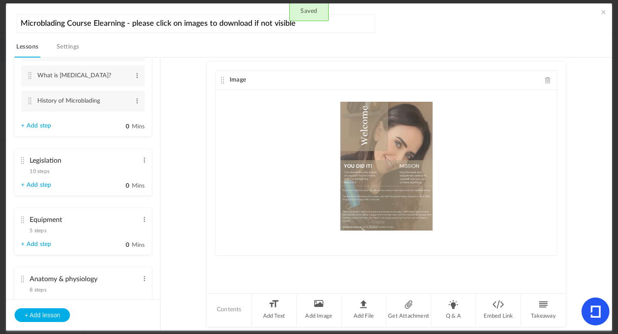
scroll to position [116, 0]
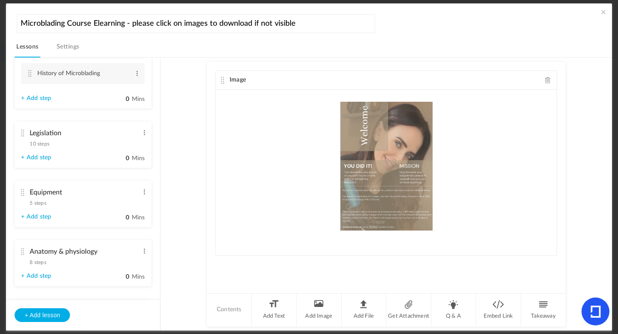
click at [40, 206] on span "5 steps" at bounding box center [38, 203] width 16 height 5
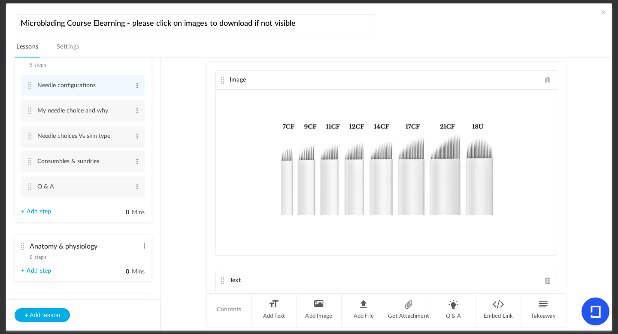
scroll to position [145, 0]
click at [29, 189] on cite at bounding box center [30, 188] width 6 height 7
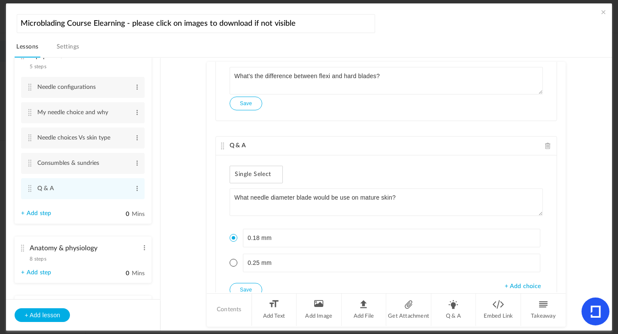
scroll to position [238, 0]
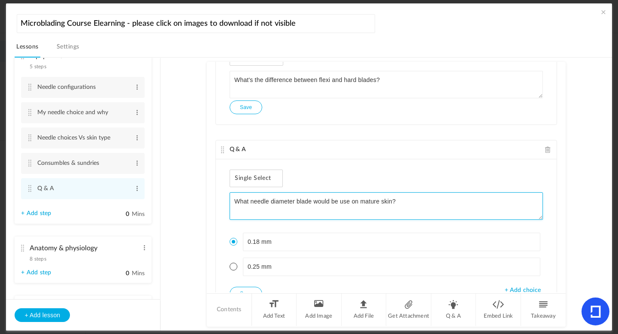
click at [338, 201] on textarea "What needle diameter blade would be use on mature skin?" at bounding box center [387, 205] width 314 height 27
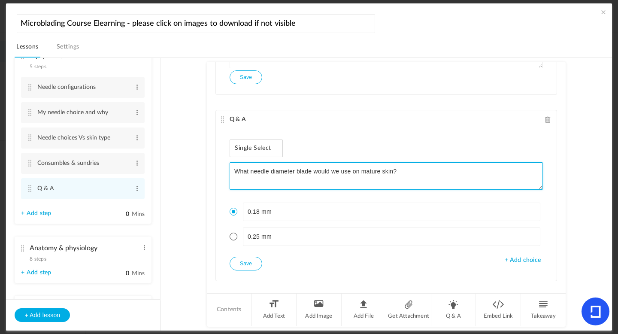
scroll to position [280, 0]
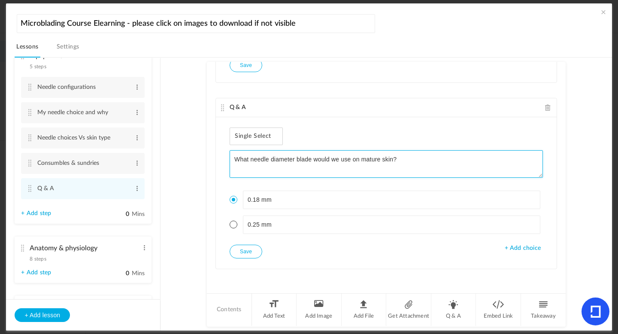
type textarea "What needle diameter blade would we use on mature skin?"
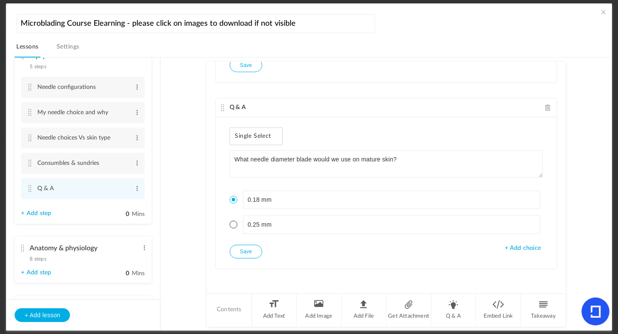
click at [247, 251] on button "Save" at bounding box center [246, 252] width 33 height 14
click at [460, 309] on li "Q & A" at bounding box center [454, 310] width 45 height 32
type textarea "What does the numbers 7, 9, 11 and so on, for needles represent?"
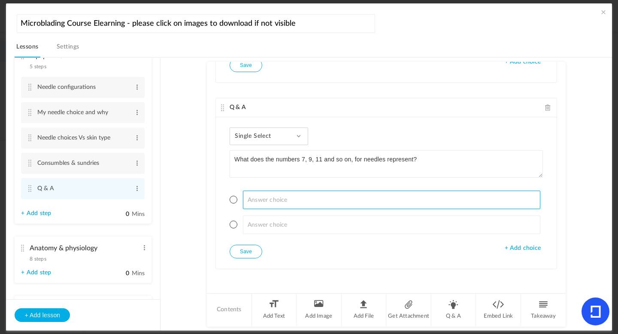
click at [288, 196] on input at bounding box center [392, 200] width 298 height 18
type input "Diameter of needle"
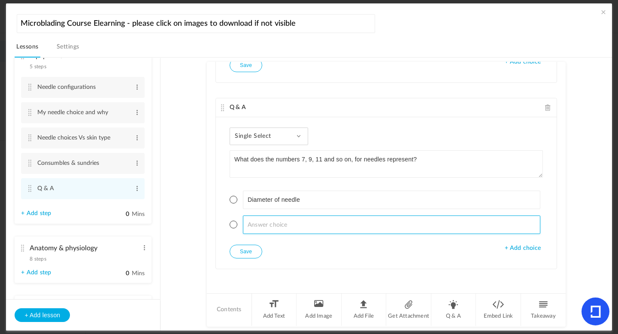
click at [279, 220] on input at bounding box center [392, 225] width 298 height 18
type input "How many pins make up the needle"
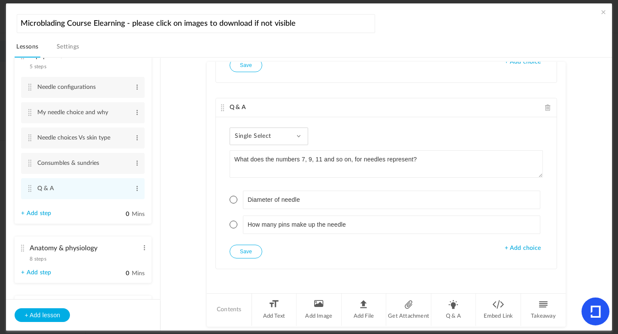
click at [520, 246] on span "+ Add choice" at bounding box center [523, 248] width 36 height 7
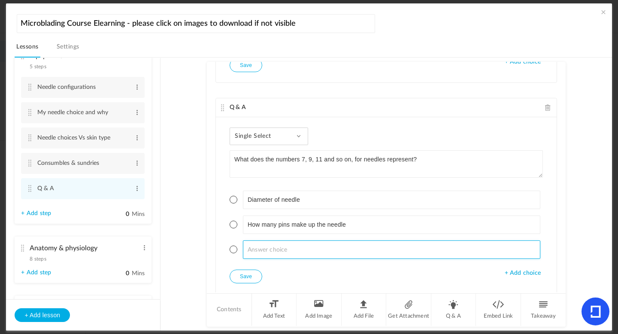
click at [313, 248] on input at bounding box center [392, 250] width 298 height 18
type input "Width of needle"
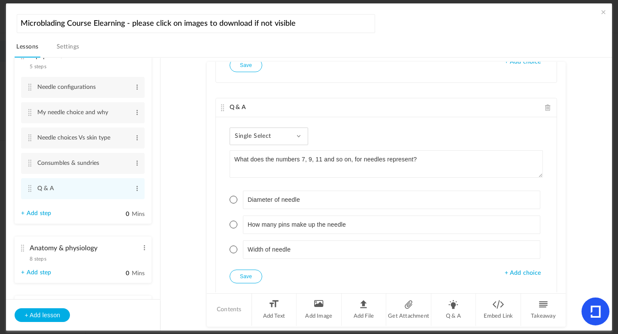
click at [529, 270] on span "+ Add choice" at bounding box center [523, 273] width 36 height 7
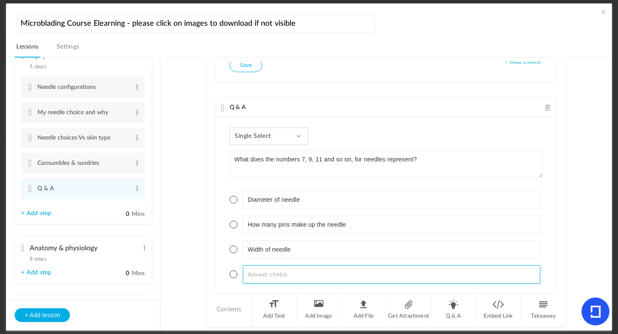
click at [324, 276] on input at bounding box center [392, 274] width 298 height 18
type input "Length of needle"
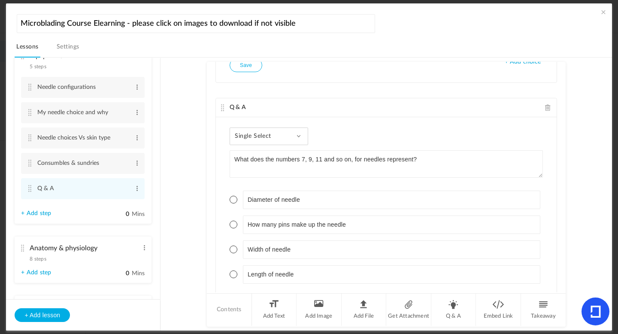
click at [230, 225] on span at bounding box center [234, 225] width 8 height 8
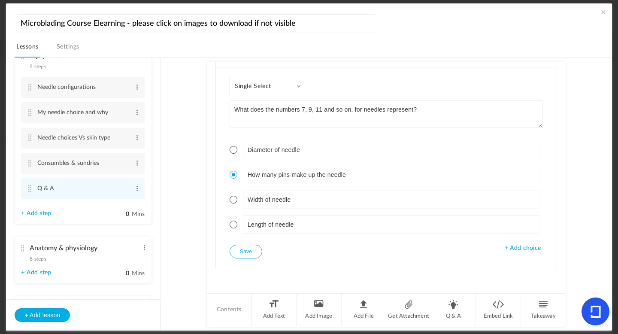
click at [255, 252] on button "Save" at bounding box center [246, 252] width 33 height 14
click at [454, 308] on li "Q & A" at bounding box center [454, 310] width 45 height 32
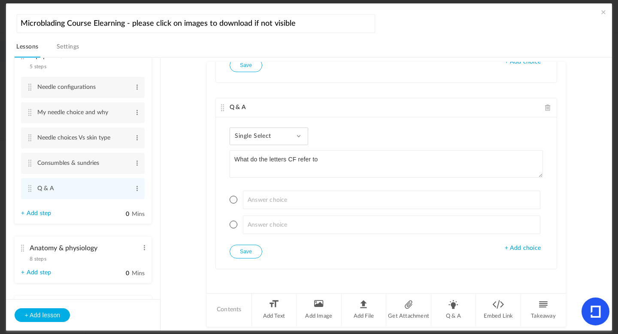
type textarea "What do the letters CF refer to"
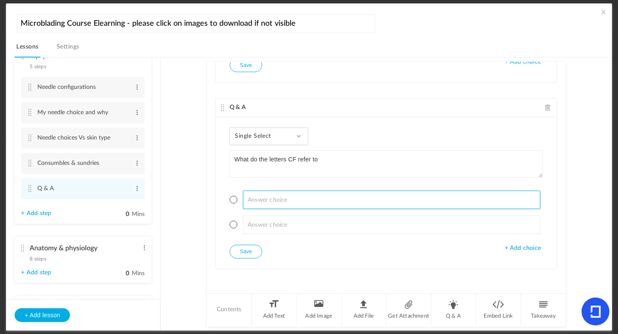
click at [255, 207] on input at bounding box center [392, 200] width 298 height 18
type input "Curved flat"
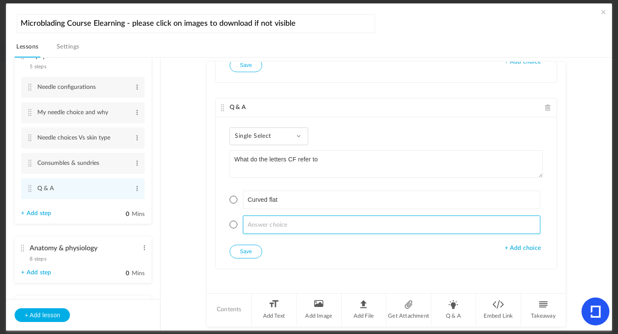
click at [259, 229] on input at bounding box center [392, 225] width 298 height 18
type input "Curved flexi"
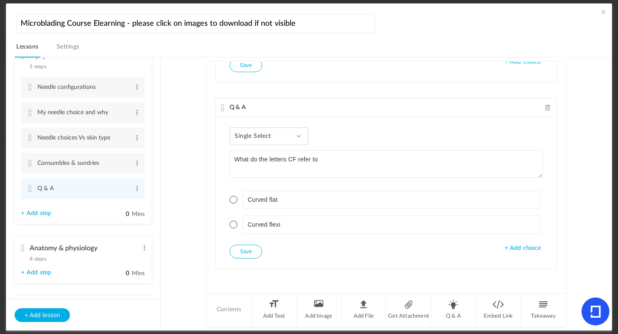
click at [503, 253] on div "Single Select Single Select Multi Select True or False Paragraph Answer What do…" at bounding box center [386, 193] width 341 height 152
click at [519, 253] on div "Single Select Single Select Multi Select True or False Paragraph Answer What do…" at bounding box center [386, 193] width 341 height 152
click at [520, 248] on span "+ Add choice" at bounding box center [523, 248] width 36 height 7
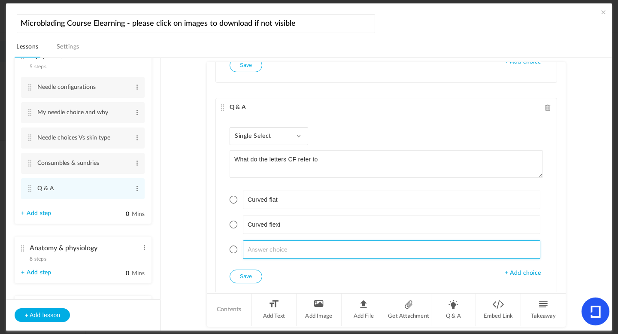
click at [329, 246] on input at bounding box center [392, 250] width 298 height 18
type input "Curved fickle"
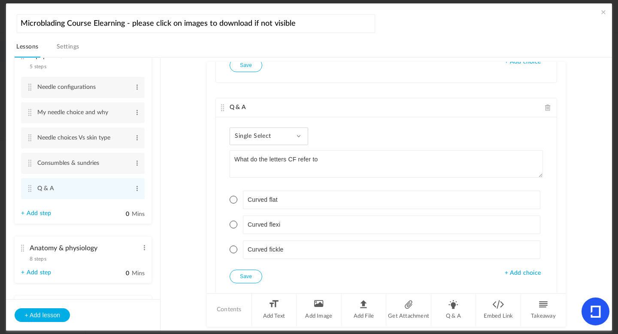
click at [230, 222] on span at bounding box center [234, 225] width 8 height 8
click at [242, 276] on button "Save" at bounding box center [246, 277] width 33 height 14
click at [455, 314] on li "Q & A" at bounding box center [454, 310] width 45 height 32
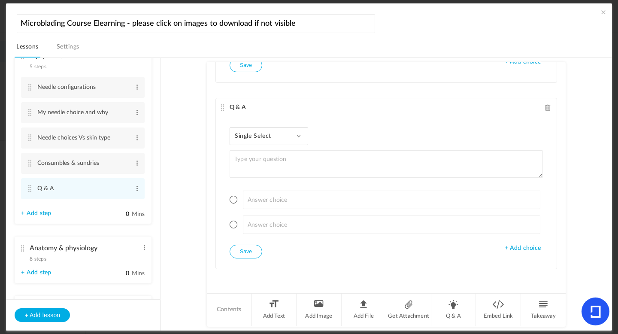
type textarea "I"
click at [299, 132] on div "Single Select Single Select Multi Select True or False Paragraph Answer" at bounding box center [269, 137] width 79 height 18
click at [258, 191] on link "True or False" at bounding box center [275, 191] width 81 height 16
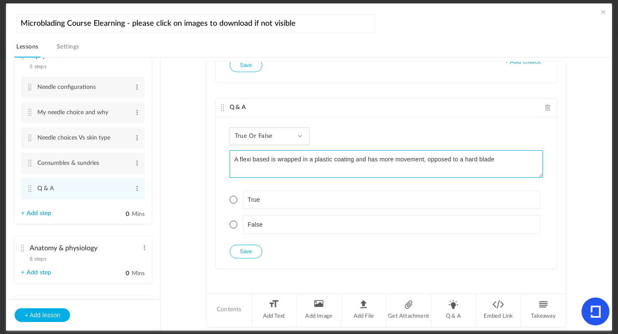
click at [268, 159] on textarea "A flexi based is wrapped in a plastic coating and has more movement, opposed to…" at bounding box center [387, 163] width 314 height 27
type textarea "A flexi blade is wrapped in a plastic coating and has more movement, opposed to…"
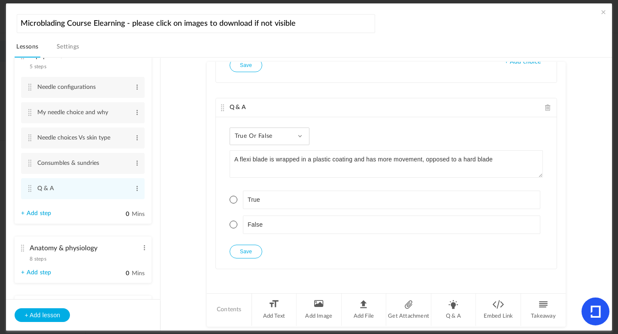
click at [235, 200] on span at bounding box center [234, 200] width 8 height 8
click at [252, 249] on button "Save" at bounding box center [246, 252] width 33 height 14
click at [458, 313] on li "Q & A" at bounding box center [454, 310] width 45 height 32
type textarea "Which blade do we say our best for beginners?"
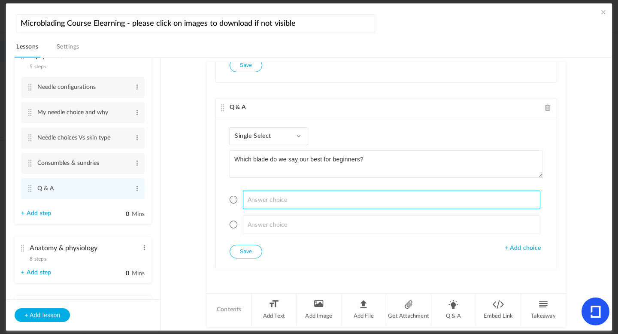
click at [268, 205] on input at bounding box center [392, 200] width 298 height 18
type input "F"
type input "Hard"
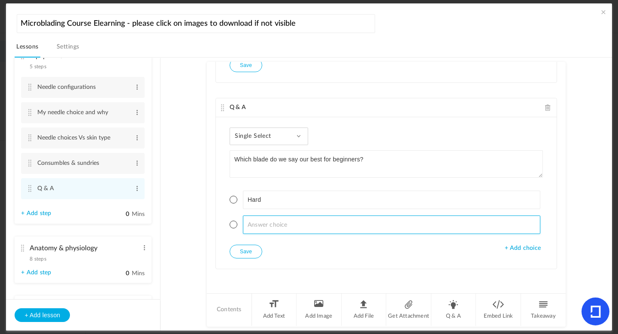
click at [262, 222] on input at bounding box center [392, 225] width 298 height 18
type input "Flexi"
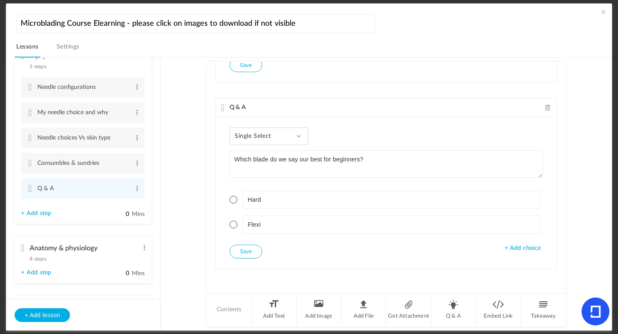
click at [521, 254] on div "Single Select Single Select Multi Select True or False Paragraph Answer Which b…" at bounding box center [386, 193] width 341 height 152
click at [524, 245] on span "+ Add choice" at bounding box center [523, 248] width 36 height 7
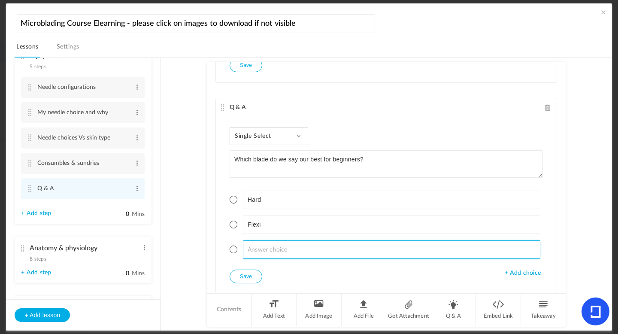
click at [318, 250] on input at bounding box center [392, 250] width 298 height 18
type input "Curved"
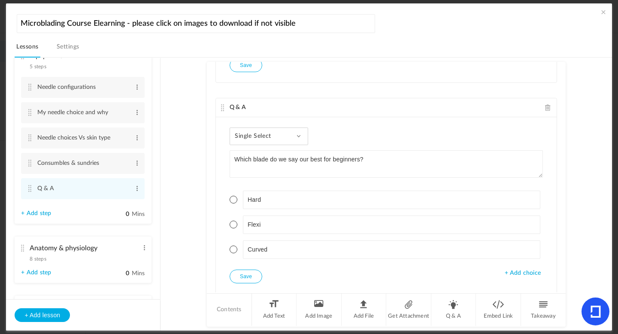
click at [230, 223] on span at bounding box center [234, 225] width 8 height 8
click at [246, 276] on button "Save" at bounding box center [246, 277] width 33 height 14
click at [452, 311] on li "Q & A" at bounding box center [454, 310] width 45 height 32
type textarea "What blade do you think would be best to create curved strokes?"
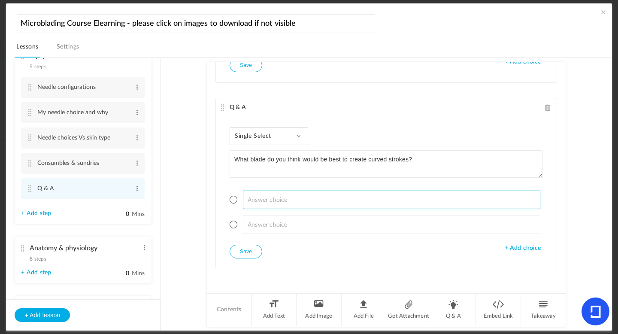
click at [271, 205] on input at bounding box center [392, 200] width 298 height 18
type input "F"
type input "Curved flat"
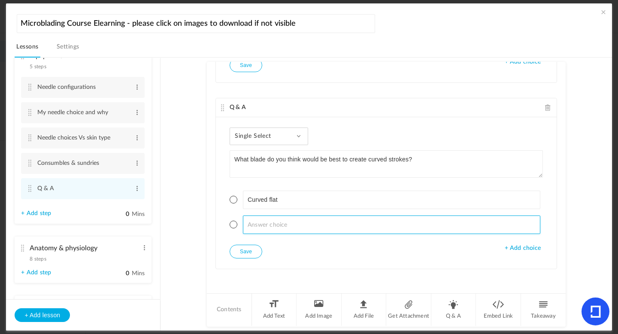
click at [258, 232] on input at bounding box center [392, 225] width 298 height 18
type input "u"
type input "U Blade"
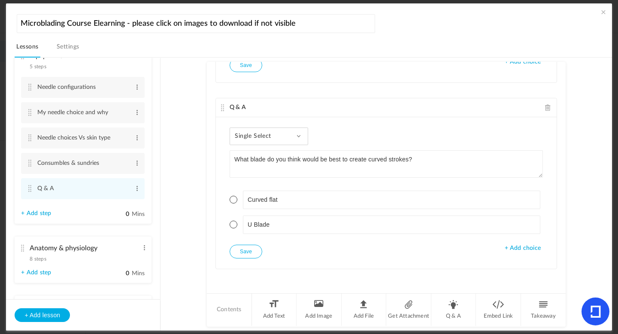
click at [233, 224] on span at bounding box center [234, 225] width 8 height 8
click at [240, 250] on button "Save" at bounding box center [246, 252] width 33 height 14
click at [457, 311] on li "Q & A" at bounding box center [454, 310] width 45 height 32
click at [545, 107] on span at bounding box center [548, 107] width 6 height 6
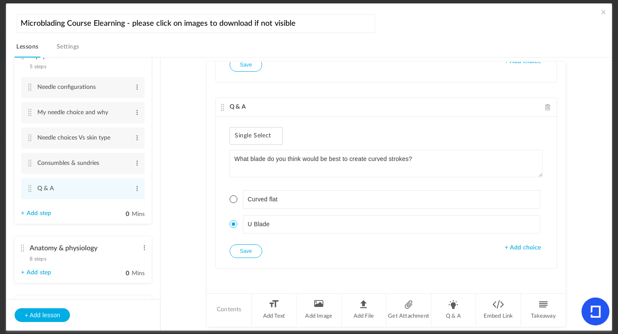
scroll to position [1312, 0]
click at [249, 254] on button "Save" at bounding box center [246, 252] width 33 height 14
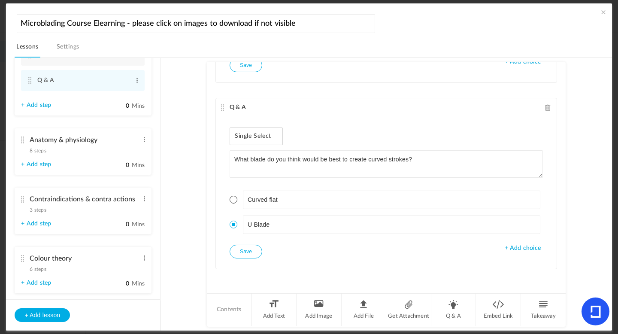
scroll to position [250, 0]
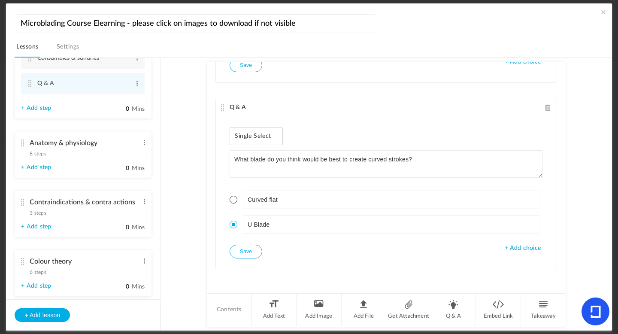
click at [42, 155] on span "8 steps" at bounding box center [38, 153] width 16 height 5
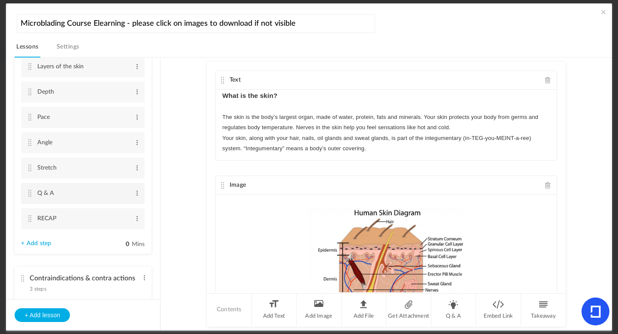
click at [30, 195] on cite at bounding box center [30, 193] width 6 height 7
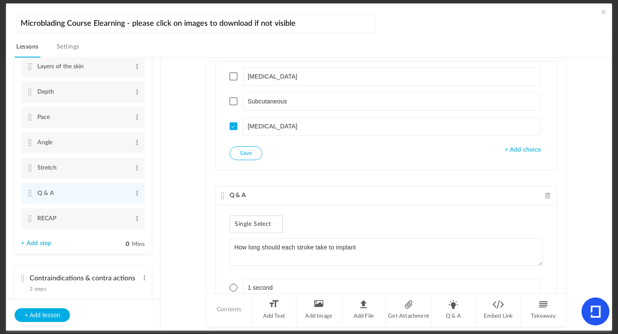
scroll to position [54, 0]
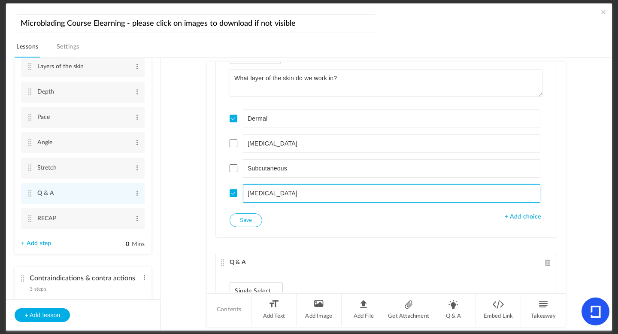
click at [291, 198] on input "[MEDICAL_DATA]" at bounding box center [392, 193] width 298 height 18
type input "D"
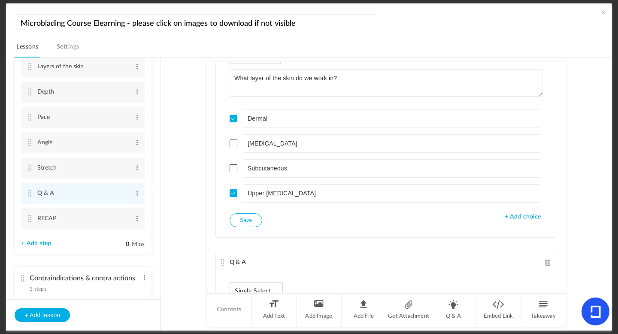
click at [232, 118] on cite at bounding box center [234, 118] width 4 height 4
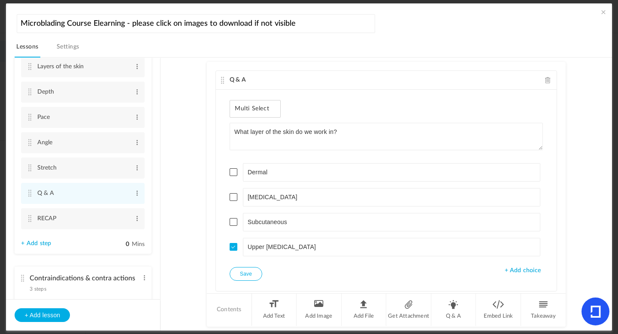
click at [270, 114] on div "Multi Select" at bounding box center [255, 109] width 51 height 18
click at [271, 112] on span "Multi Select" at bounding box center [255, 108] width 41 height 7
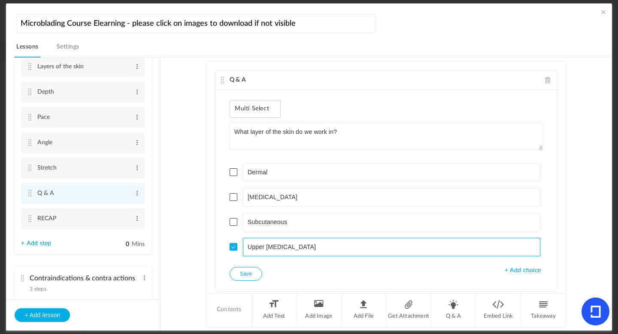
click at [265, 252] on input "Upper [MEDICAL_DATA]" at bounding box center [392, 247] width 298 height 18
type input "U"
type input "[MEDICAL_DATA]"
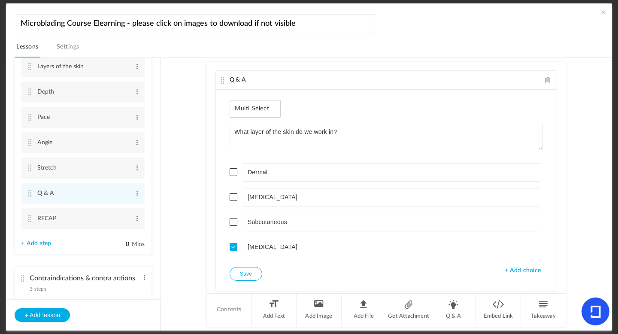
click at [230, 173] on span at bounding box center [234, 172] width 8 height 8
click at [240, 271] on button "Save" at bounding box center [246, 274] width 33 height 14
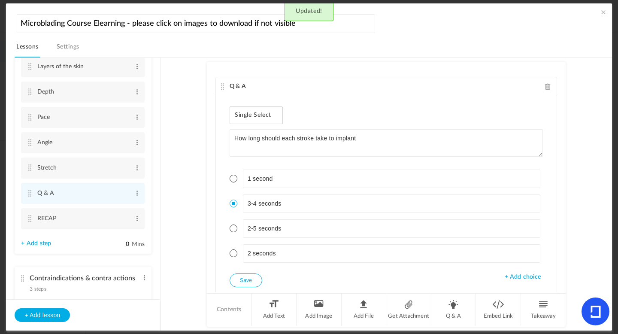
scroll to position [241, 0]
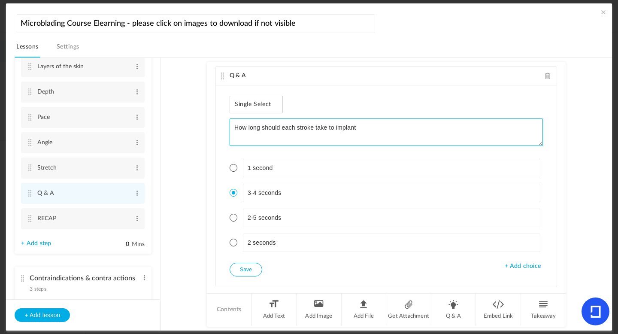
click at [380, 123] on textarea "How long should each stroke take to implant" at bounding box center [387, 132] width 314 height 27
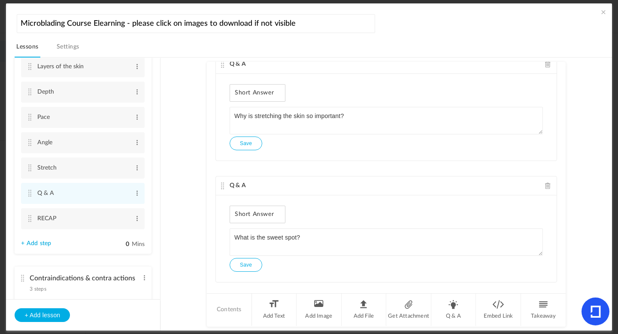
scroll to position [502, 0]
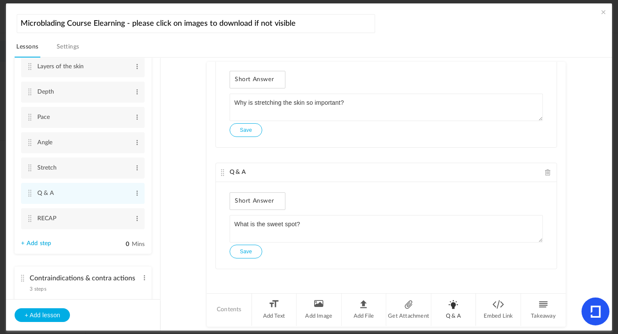
type textarea "How long should each stroke take to implant?"
click at [453, 312] on li "Q & A" at bounding box center [454, 310] width 45 height 32
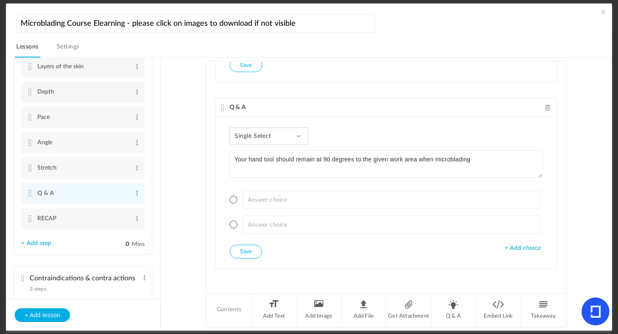
type textarea "Your hand tool should remain at 90 degrees to the given work area when microbla…"
click at [245, 137] on span "Single Select" at bounding box center [256, 136] width 43 height 7
click at [256, 187] on link "True or False" at bounding box center [275, 191] width 81 height 16
click at [233, 197] on span at bounding box center [234, 200] width 8 height 8
click at [253, 250] on button "Save" at bounding box center [246, 252] width 33 height 14
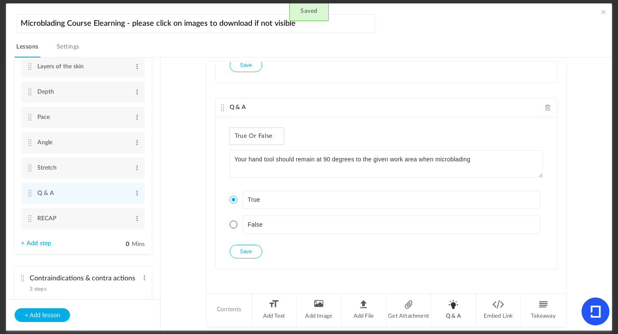
click at [454, 315] on li "Q & A" at bounding box center [454, 310] width 45 height 32
click at [292, 160] on textarea "If you don't roll your tumb, you won't create a curved stroke" at bounding box center [387, 163] width 314 height 27
type textarea "If you don't roll your thumb, you won't create a curved stroke"
click at [258, 137] on span "Single Select" at bounding box center [256, 136] width 43 height 7
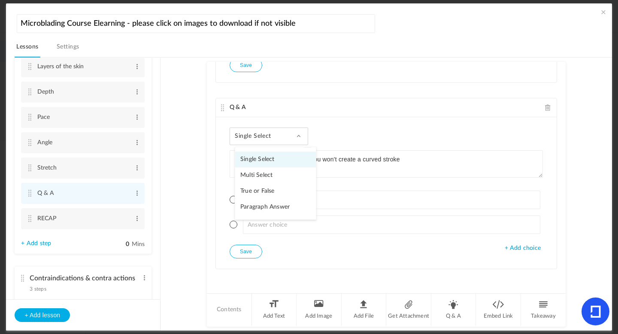
click at [253, 195] on link "True or False" at bounding box center [275, 191] width 81 height 16
click at [232, 198] on span at bounding box center [234, 200] width 8 height 8
click at [250, 248] on button "Save" at bounding box center [246, 252] width 33 height 14
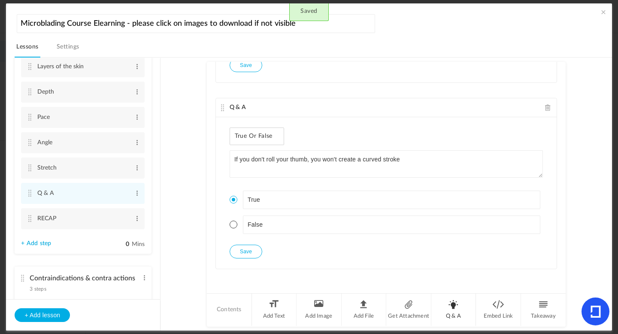
click at [455, 317] on li "Q & A" at bounding box center [454, 310] width 45 height 32
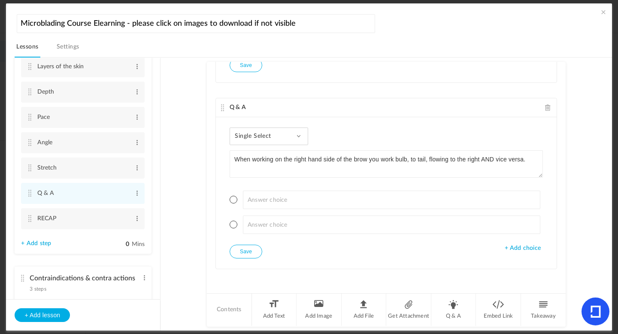
type textarea "When working on the right hand side of the brow you work bulb, to tail, flowing…"
click at [282, 135] on div "Single Select Single Select Multi Select True or False Paragraph Answer" at bounding box center [269, 137] width 79 height 18
click at [265, 194] on link "True or False" at bounding box center [275, 191] width 81 height 16
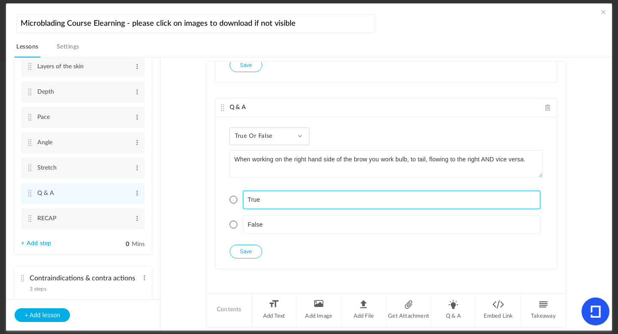
click at [235, 203] on li "True" at bounding box center [387, 200] width 314 height 18
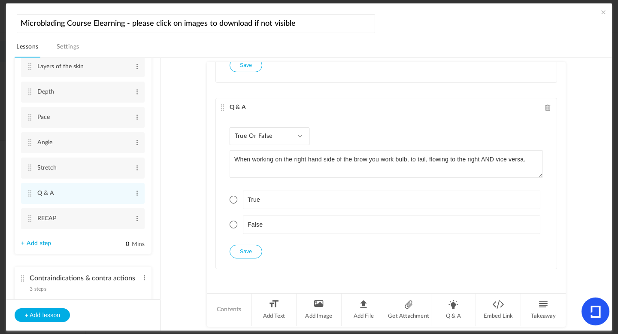
click at [235, 201] on span at bounding box center [234, 200] width 8 height 8
click at [253, 262] on div "True or False Single Select Multi Select True or False Paragraph Answer When wo…" at bounding box center [386, 193] width 341 height 152
click at [250, 253] on button "Save" at bounding box center [246, 252] width 33 height 14
click at [454, 315] on li "Q & A" at bounding box center [454, 310] width 45 height 32
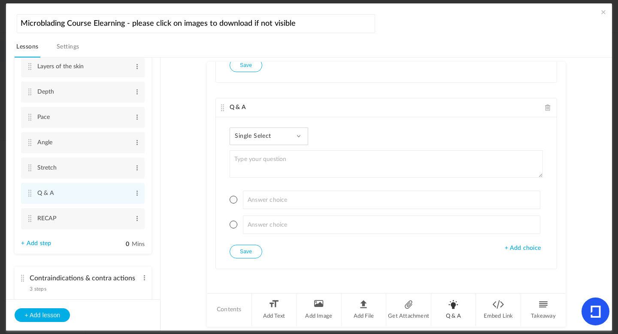
type textarea "W"
type textarea "If you don't heal the "velcro' noise when blading the skin, you could be"
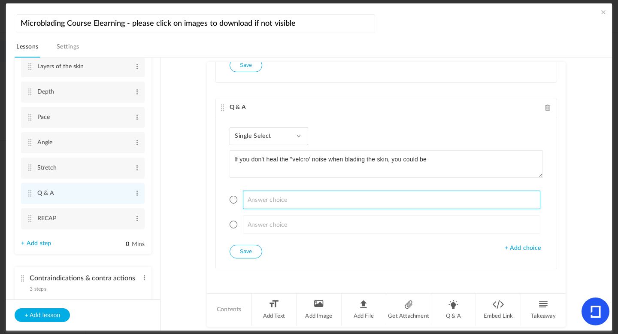
click at [303, 199] on input at bounding box center [392, 200] width 298 height 18
type input "Too Light"
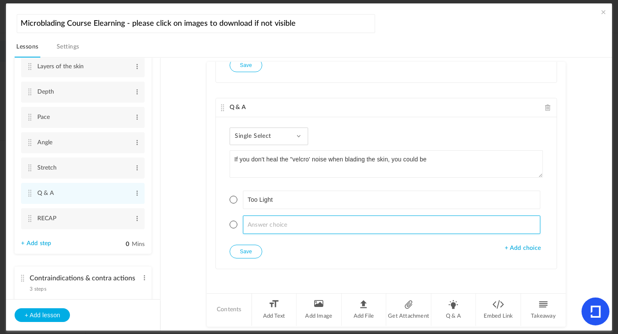
click at [285, 225] on input at bounding box center [392, 225] width 298 height 18
type input "Too deep"
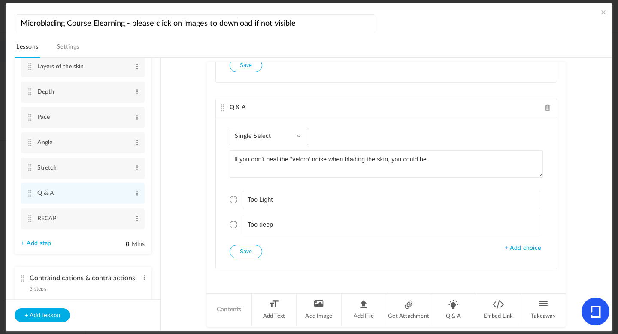
click at [530, 247] on span "+ Add choice" at bounding box center [523, 248] width 36 height 7
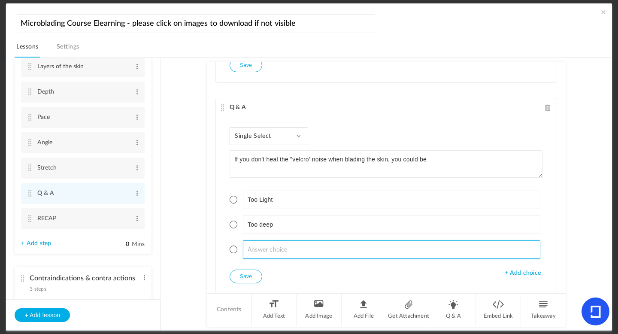
click at [285, 247] on input at bounding box center [392, 250] width 298 height 18
type input "Not pulling the skin taut"
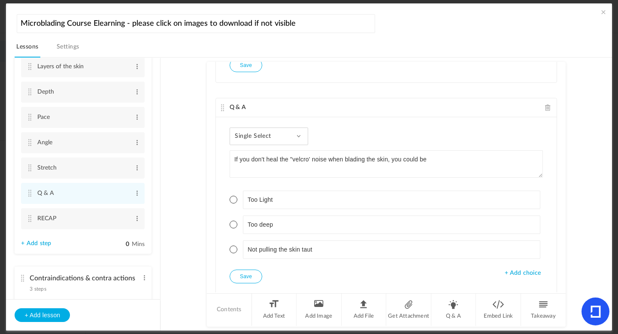
click at [233, 199] on span at bounding box center [234, 200] width 8 height 8
click at [233, 222] on span at bounding box center [234, 225] width 8 height 8
click at [282, 128] on div "Single Select Single Select Multi Select True or False Paragraph Answer" at bounding box center [269, 137] width 79 height 18
click at [270, 170] on link "Multi Select" at bounding box center [275, 176] width 81 height 16
click at [233, 200] on span at bounding box center [234, 200] width 8 height 8
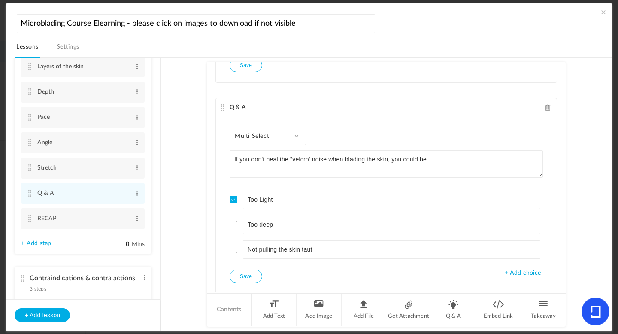
click at [234, 222] on span at bounding box center [234, 225] width 8 height 8
click at [232, 248] on span at bounding box center [234, 250] width 8 height 8
click at [244, 274] on button "Save" at bounding box center [246, 277] width 33 height 14
click at [461, 312] on li "Q & A" at bounding box center [454, 310] width 45 height 32
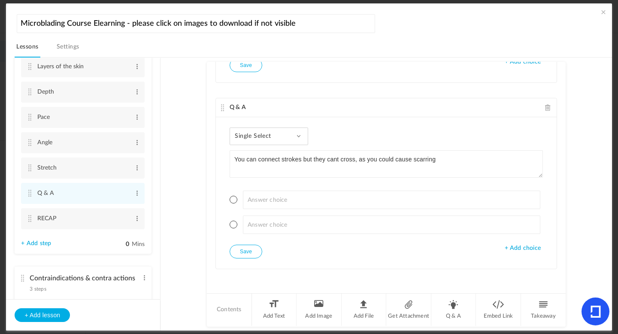
type textarea "You can connect strokes but they cant cross, as you could cause scarring"
click at [298, 135] on span at bounding box center [299, 136] width 4 height 4
click at [268, 190] on link "True or False" at bounding box center [275, 191] width 81 height 16
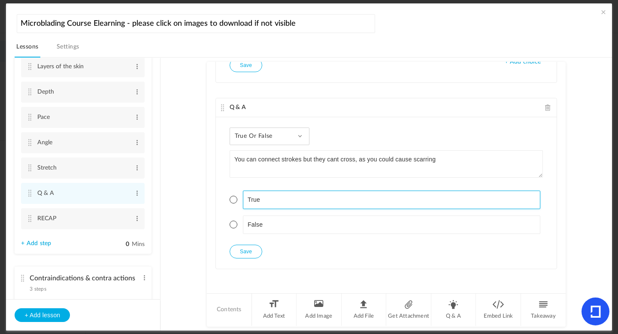
click at [230, 201] on li "True" at bounding box center [387, 200] width 314 height 18
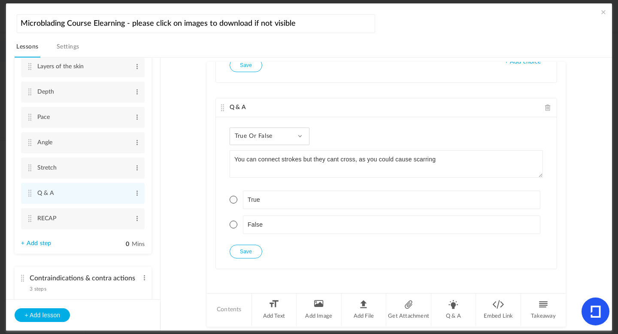
click at [231, 201] on span at bounding box center [234, 200] width 8 height 8
click at [244, 249] on button "Save" at bounding box center [246, 252] width 33 height 14
click at [449, 311] on li "Q & A" at bounding box center [454, 310] width 45 height 32
type textarea "As a general rule how thick is the skin?"
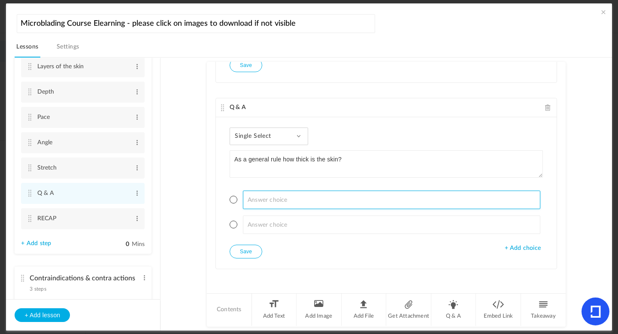
click at [272, 195] on input at bounding box center [392, 200] width 298 height 18
type input "1"
type input "2-3 mm"
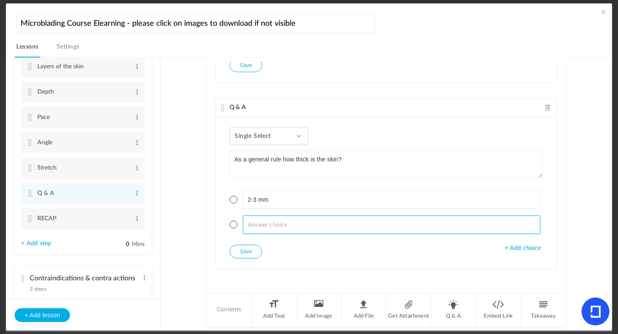
click at [250, 216] on input at bounding box center [392, 225] width 298 height 18
type input "1-2 mm"
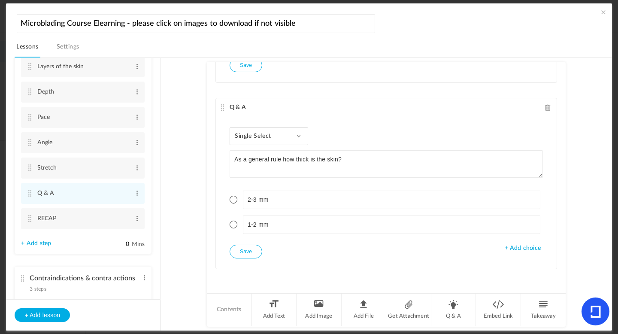
click at [527, 246] on span "+ Add choice" at bounding box center [523, 248] width 36 height 7
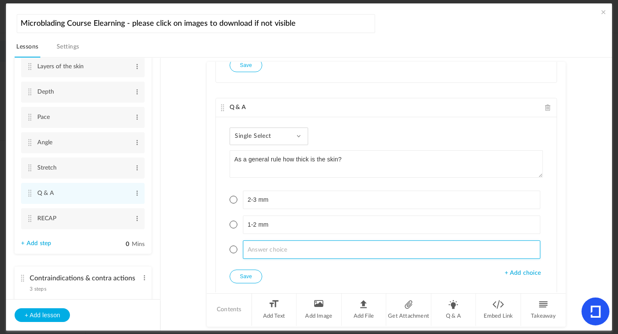
click at [283, 247] on input at bounding box center [392, 250] width 298 height 18
type input "3-4 mm"
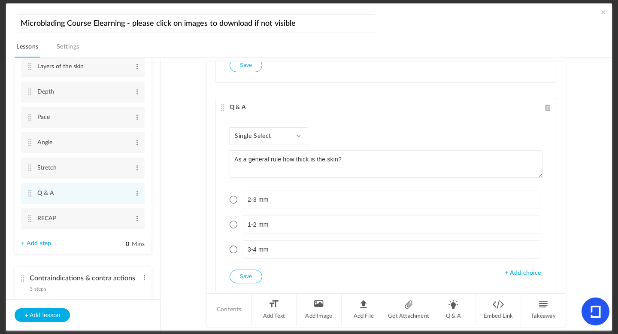
click at [232, 223] on span at bounding box center [234, 225] width 8 height 8
click at [250, 270] on button "Save" at bounding box center [246, 277] width 33 height 14
click at [457, 308] on li "Q & A" at bounding box center [454, 310] width 45 height 32
type textarea "Microblading is only done superficially in the skin"
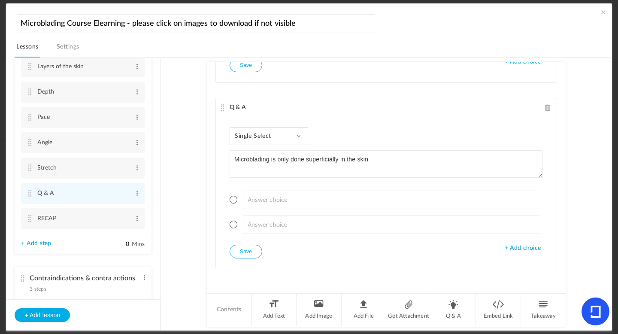
click at [282, 146] on div "Single Select Single Select Multi Select True or False Paragraph Answer Microbl…" at bounding box center [386, 193] width 341 height 152
click at [282, 143] on div "Single Select Single Select Multi Select True or False Paragraph Answer" at bounding box center [269, 137] width 79 height 18
click at [271, 187] on link "True or False" at bounding box center [275, 191] width 81 height 16
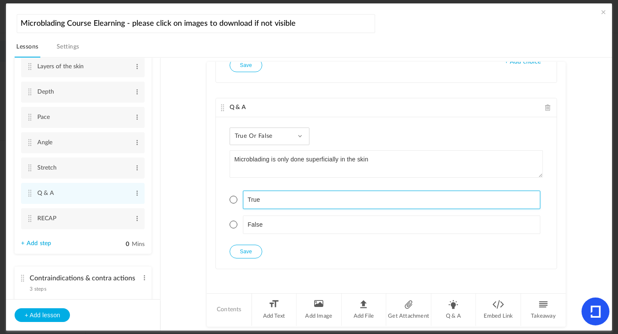
click at [233, 206] on li "True" at bounding box center [387, 200] width 314 height 18
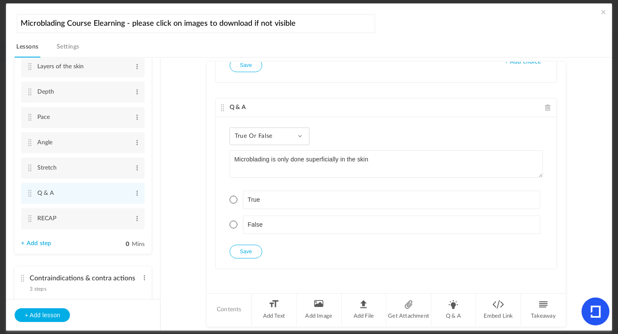
click at [233, 202] on span at bounding box center [234, 200] width 8 height 8
click at [241, 249] on button "Save" at bounding box center [246, 252] width 33 height 14
click at [455, 318] on li "Q & A" at bounding box center [454, 310] width 45 height 32
type textarea "C"
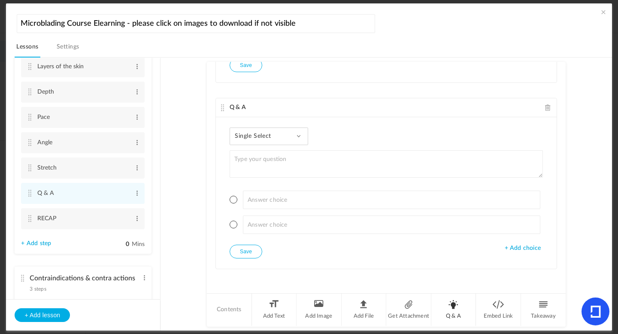
type textarea "U"
type textarea "You can Microblade oily skin"
click at [258, 139] on span "Single Select" at bounding box center [256, 136] width 43 height 7
click at [251, 188] on link "True or False" at bounding box center [275, 191] width 81 height 16
click at [232, 222] on span at bounding box center [234, 225] width 8 height 8
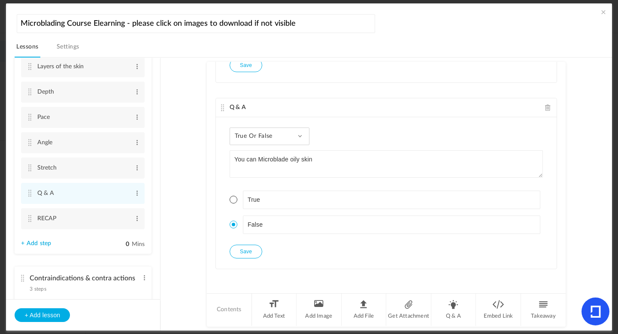
click at [249, 256] on button "Save" at bounding box center [246, 252] width 33 height 14
click at [460, 308] on li "Q & A" at bounding box center [454, 310] width 45 height 32
type textarea "You can Microblade mature skin"
click at [270, 145] on div "Single Select Single Select Multi Select True or False Paragraph Answer" at bounding box center [269, 137] width 79 height 18
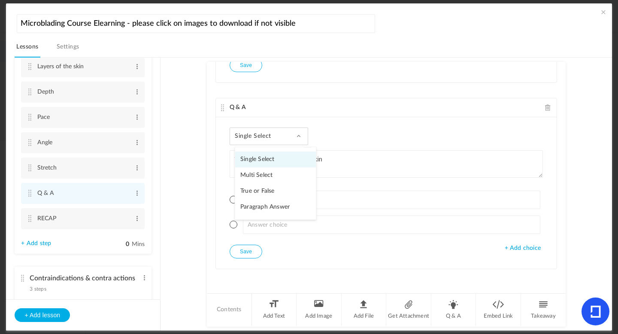
click at [270, 186] on link "True or False" at bounding box center [275, 191] width 81 height 16
click at [232, 198] on span at bounding box center [234, 200] width 8 height 8
click at [254, 250] on button "Save" at bounding box center [246, 252] width 33 height 14
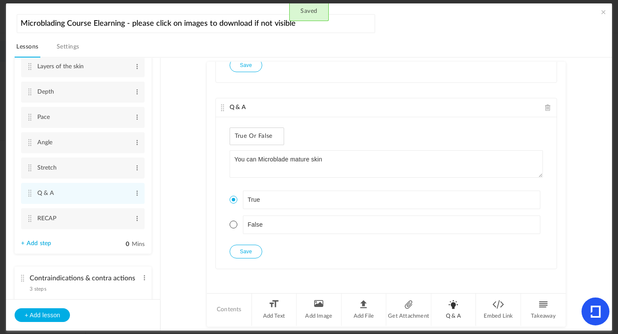
click at [448, 312] on li "Q & A" at bounding box center [454, 310] width 45 height 32
type textarea "What 3 fingers would you use to stretch the skin?"
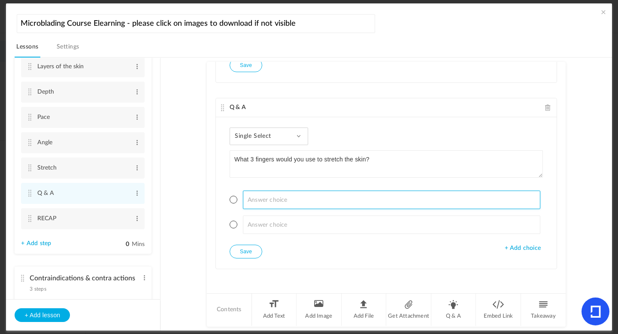
click at [265, 201] on input at bounding box center [392, 200] width 298 height 18
type input "Pinky"
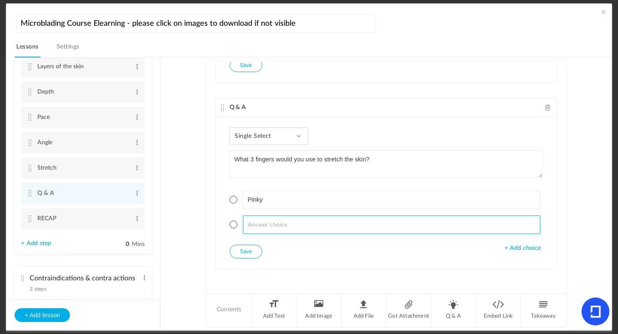
click at [267, 216] on input at bounding box center [392, 225] width 298 height 18
type input "Index"
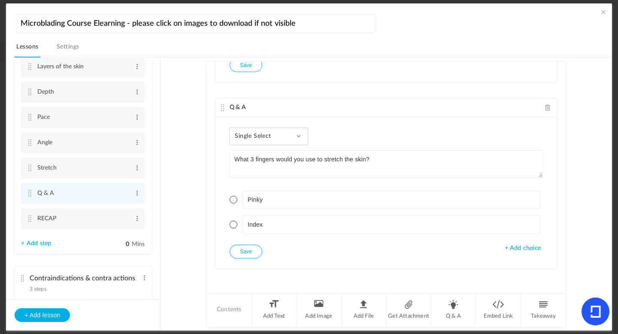
click at [516, 250] on span "+ Add choice" at bounding box center [523, 248] width 36 height 7
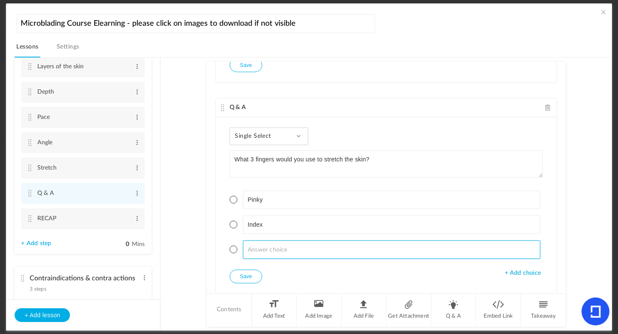
click at [329, 242] on input at bounding box center [392, 250] width 298 height 18
type input "Middle"
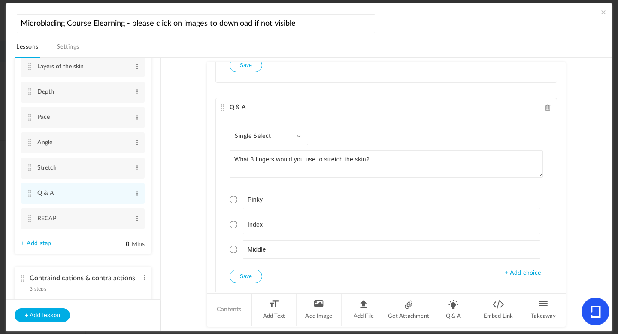
click at [517, 274] on span "+ Add choice" at bounding box center [523, 273] width 36 height 7
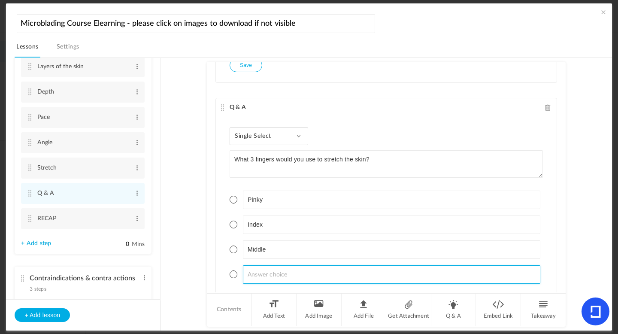
click at [269, 283] on input at bounding box center [392, 274] width 298 height 18
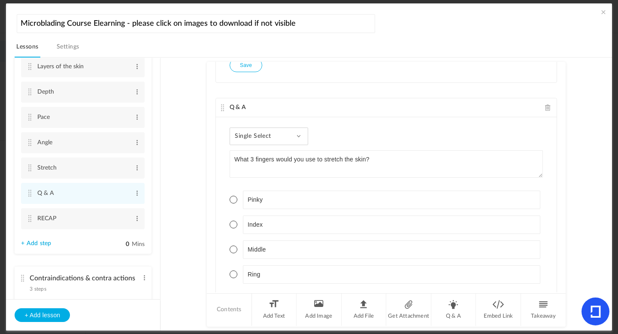
click at [234, 199] on span at bounding box center [234, 200] width 8 height 8
click at [233, 222] on span at bounding box center [234, 225] width 8 height 8
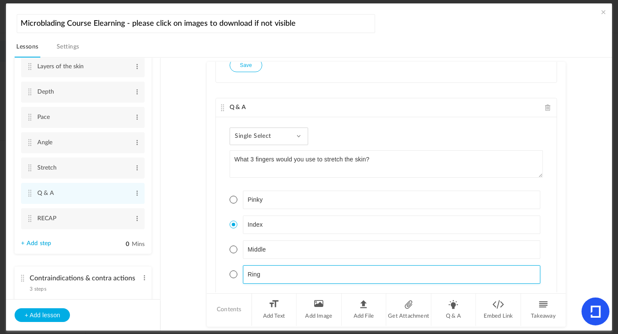
click at [275, 278] on input "Ring" at bounding box center [392, 274] width 298 height 18
type input "R"
type input "Y"
type input "Thumb"
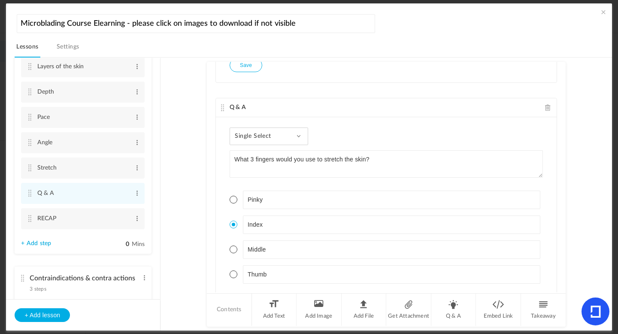
click at [253, 141] on div "Single Select Single Select Multi Select True or False Paragraph Answer" at bounding box center [269, 137] width 79 height 18
click at [257, 176] on link "Multi Select" at bounding box center [275, 176] width 81 height 16
click at [231, 200] on span at bounding box center [234, 200] width 8 height 8
click at [232, 225] on span at bounding box center [234, 225] width 8 height 8
click at [232, 271] on span at bounding box center [234, 275] width 8 height 8
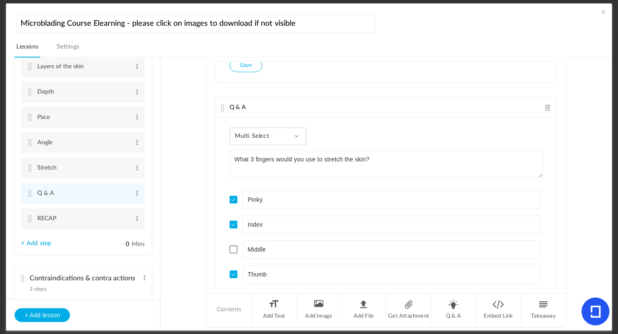
scroll to position [2465, 0]
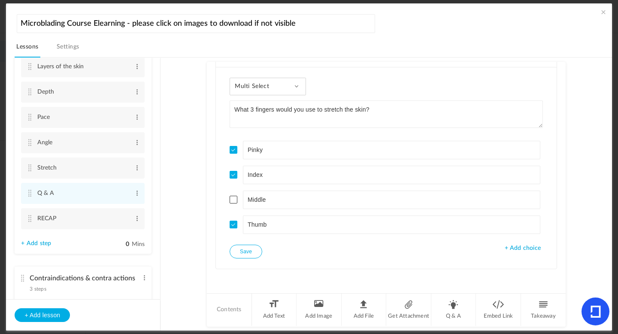
click at [248, 251] on button "Save" at bounding box center [246, 252] width 33 height 14
click at [449, 315] on li "Q & A" at bounding box center [454, 310] width 45 height 32
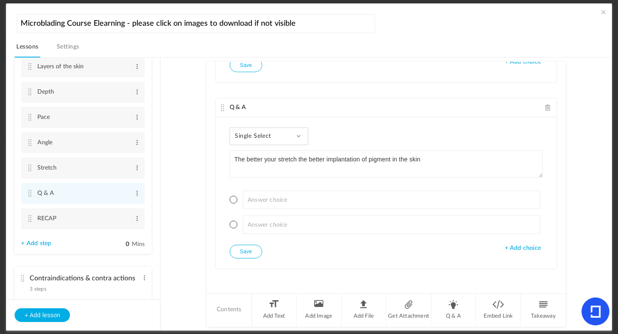
type textarea "The better your stretch the better implantation of pigment in the skin"
click at [284, 132] on div "Single Select Single Select Multi Select True or False Paragraph Answer" at bounding box center [269, 137] width 79 height 18
click at [263, 196] on link "True or False" at bounding box center [275, 191] width 81 height 16
click at [235, 197] on span at bounding box center [234, 200] width 8 height 8
click at [255, 252] on button "Save" at bounding box center [246, 252] width 33 height 14
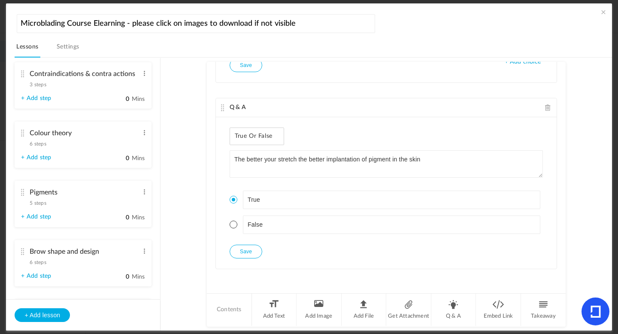
scroll to position [447, 0]
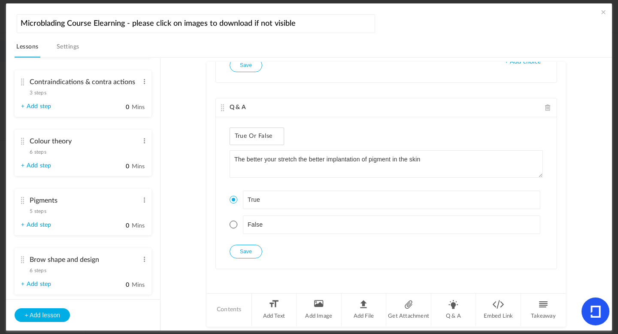
click at [40, 155] on span "6 steps" at bounding box center [38, 151] width 16 height 5
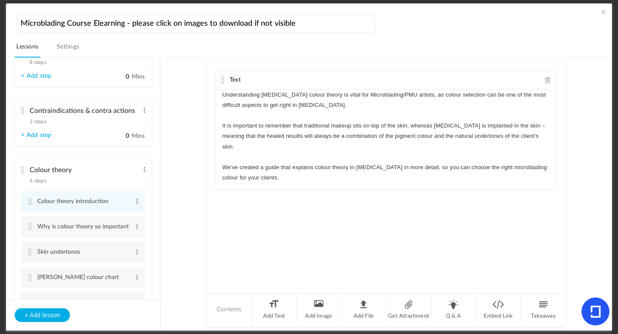
scroll to position [207, 0]
drag, startPoint x: 157, startPoint y: 126, endPoint x: 158, endPoint y: 94, distance: 31.8
click at [158, 94] on ul "Introduction 4 Steps Edit Delete Welcome Edit Delete" at bounding box center [83, 178] width 154 height 241
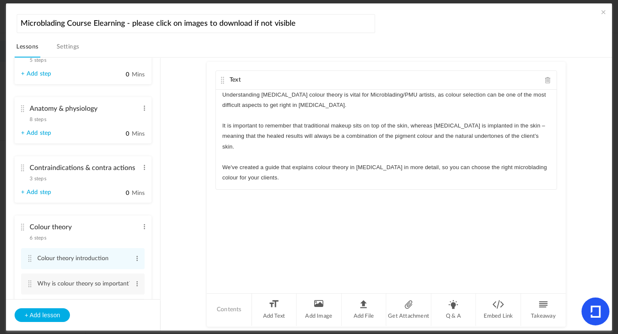
scroll to position [157, 0]
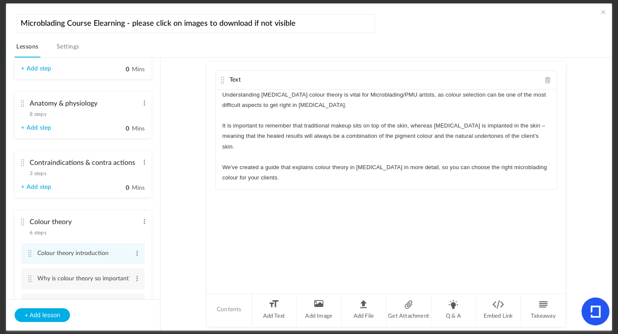
click at [38, 115] on span "8 steps" at bounding box center [38, 114] width 16 height 5
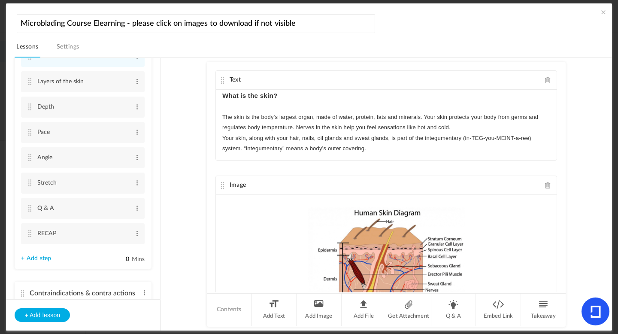
scroll to position [231, 0]
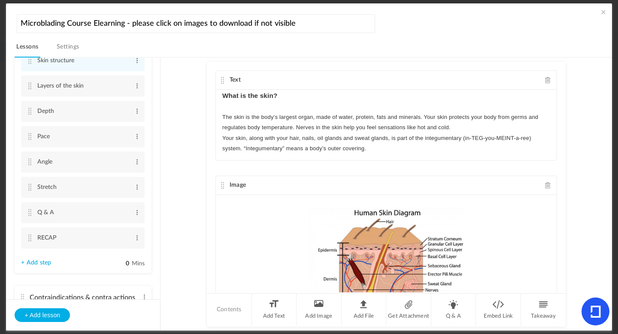
click at [35, 270] on li "Anatomy & physiology 8 steps Edit Delete Skin structure Edit Delete Layers of t…" at bounding box center [83, 146] width 137 height 256
click at [37, 266] on link "+ Add step" at bounding box center [36, 262] width 30 height 7
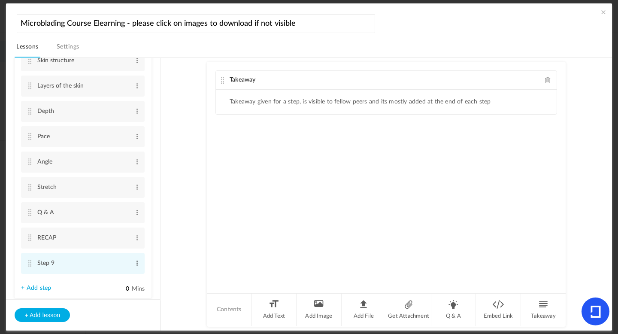
click at [134, 265] on span at bounding box center [137, 263] width 6 height 9
click at [110, 279] on link "Edit" at bounding box center [124, 277] width 34 height 10
type input "Skin Types"
click at [547, 79] on span at bounding box center [548, 80] width 6 height 6
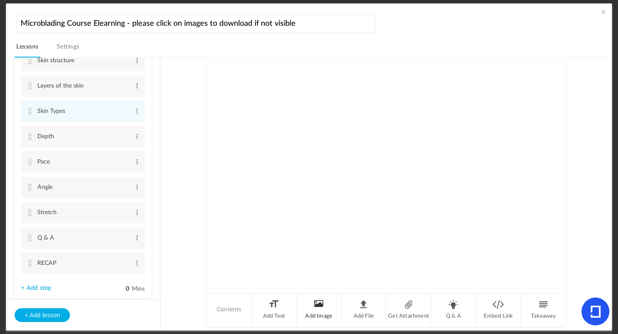
click at [313, 307] on li "Add Image" at bounding box center [319, 310] width 45 height 32
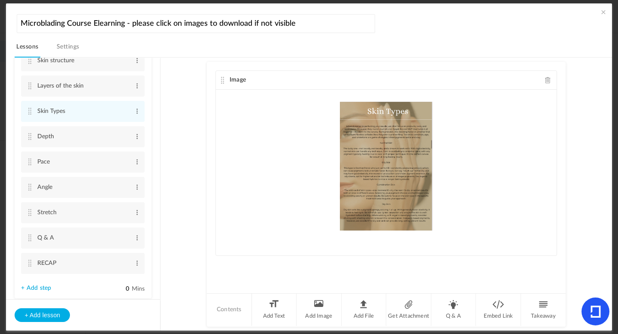
click at [192, 192] on au-course-substep "Image Upload your file here Contents Add Text Add Image Add File Get Attachment…" at bounding box center [386, 195] width 431 height 274
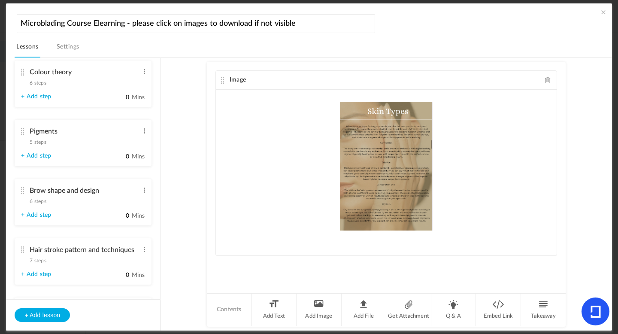
scroll to position [532, 0]
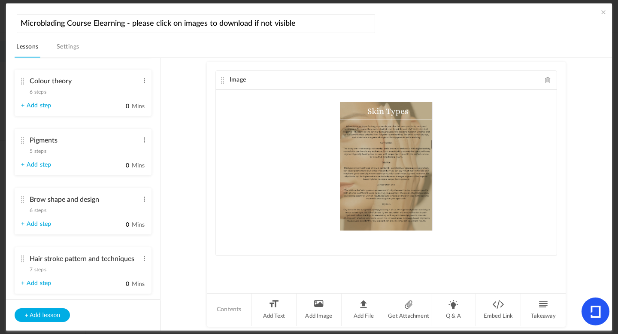
click at [192, 189] on au-course-substep "Image Upload your file here Contents Add Text Add Image Add File Get Attachment…" at bounding box center [386, 195] width 431 height 274
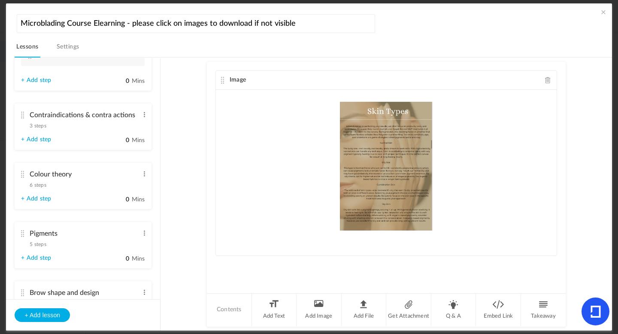
scroll to position [407, 0]
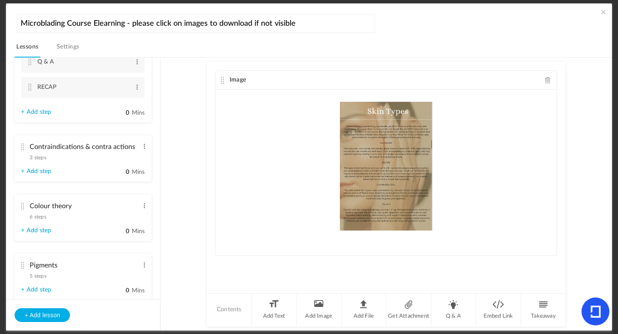
click at [40, 217] on span "6 steps" at bounding box center [38, 216] width 16 height 5
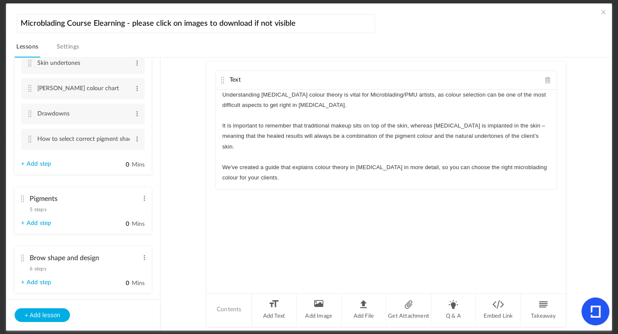
scroll to position [393, 0]
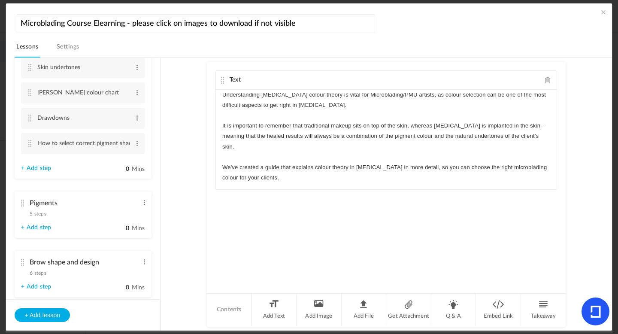
click at [37, 216] on span "5 steps" at bounding box center [38, 213] width 16 height 5
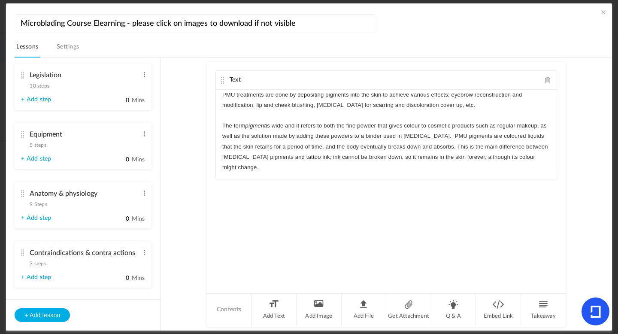
scroll to position [70, 0]
